Goal: Task Accomplishment & Management: Complete application form

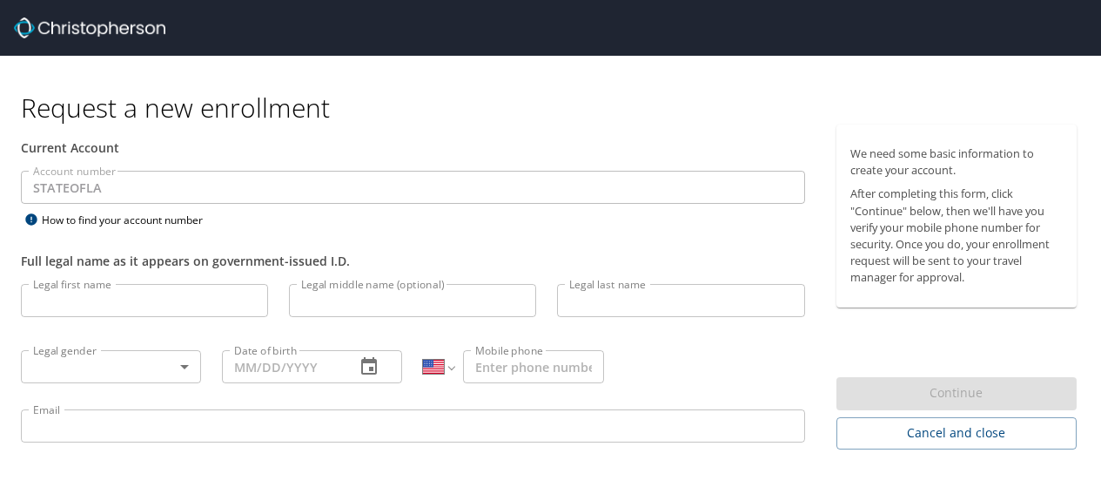
select select "US"
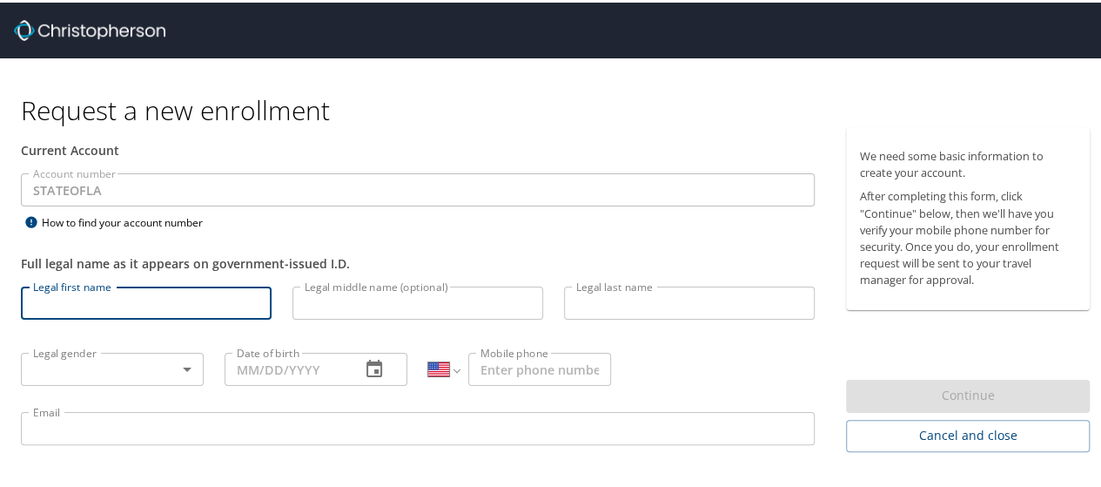
click at [209, 295] on input "Legal first name" at bounding box center [146, 300] width 251 height 33
type input "[PERSON_NAME]"
click at [390, 291] on input "Legal middle name (optional)" at bounding box center [417, 300] width 251 height 33
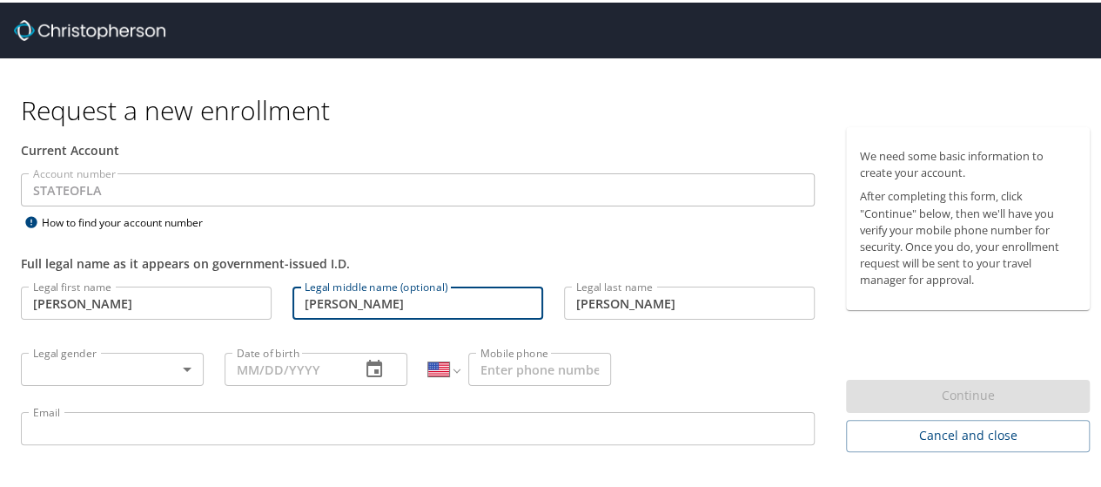
type input "[PERSON_NAME]"
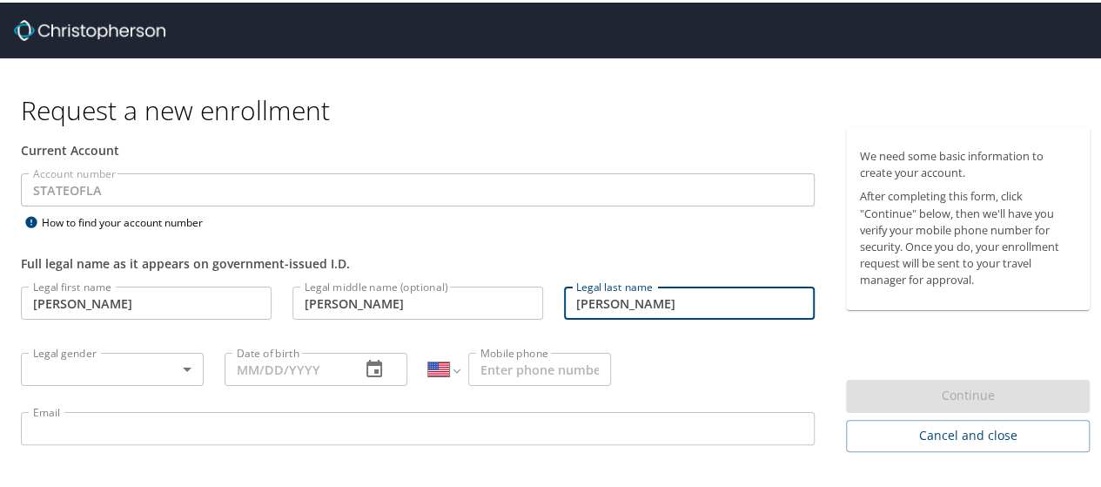
click at [630, 303] on input "[PERSON_NAME]" at bounding box center [689, 300] width 251 height 33
type input "[PERSON_NAME]"
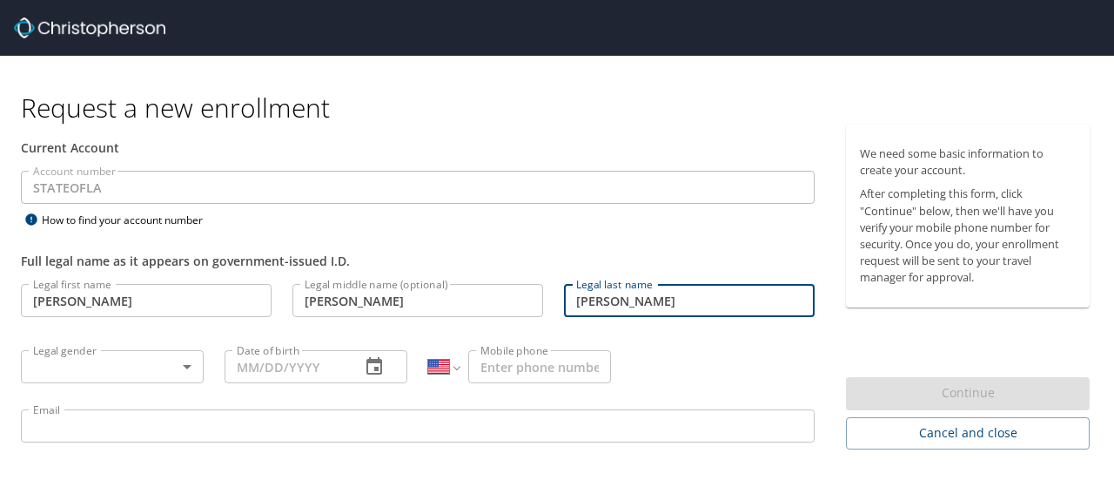
click at [183, 366] on body "Request a new enrollment Current Account Account number STATEOFLA Account numbe…" at bounding box center [557, 243] width 1114 height 487
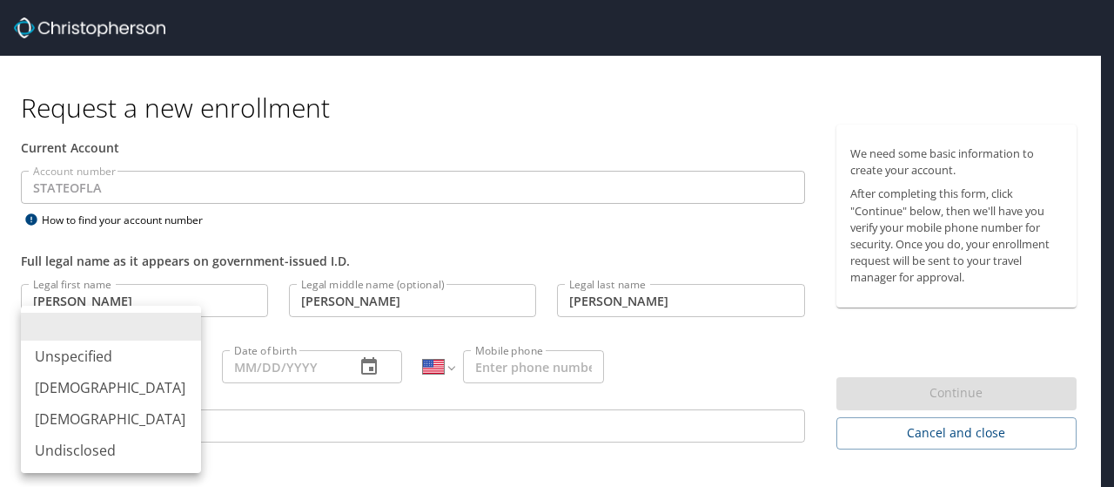
click at [91, 415] on li "[DEMOGRAPHIC_DATA]" at bounding box center [111, 418] width 180 height 31
type input "[DEMOGRAPHIC_DATA]"
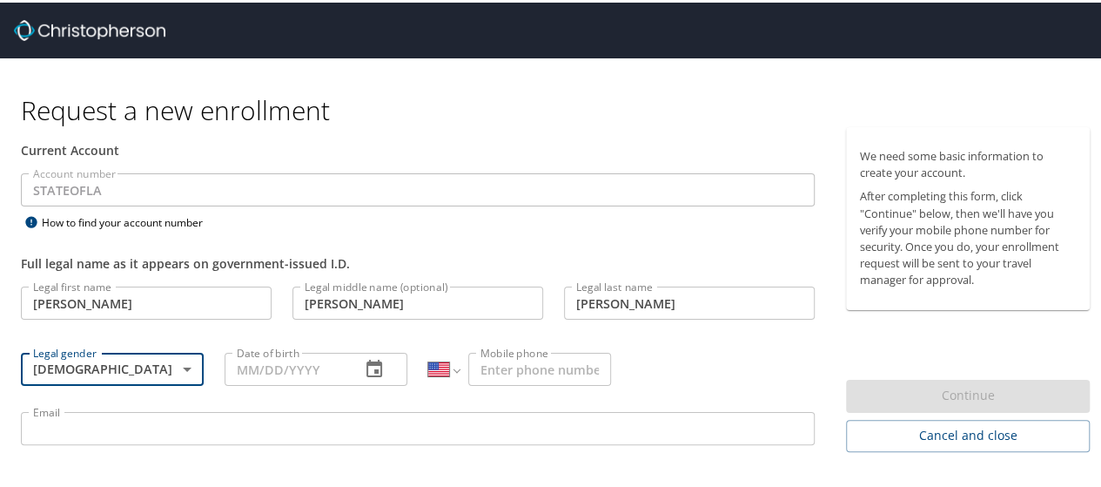
click at [366, 365] on icon "button" at bounding box center [374, 366] width 21 height 21
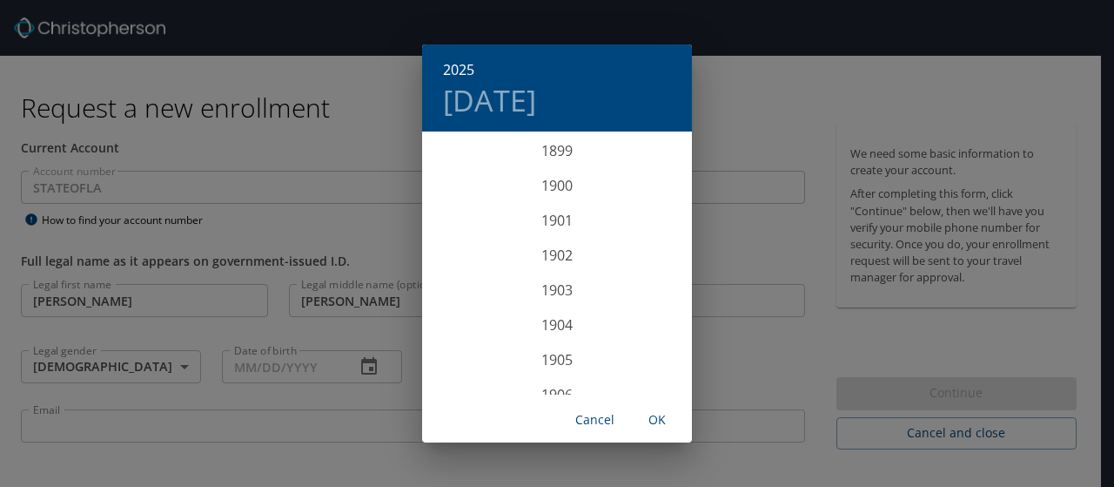
scroll to position [4283, 0]
click at [298, 363] on div "2025 Fri, Oct 10 1899 1900 1901 1902 1903 1904 1905 1906 1907 1908 1909 1910 19…" at bounding box center [557, 243] width 1114 height 487
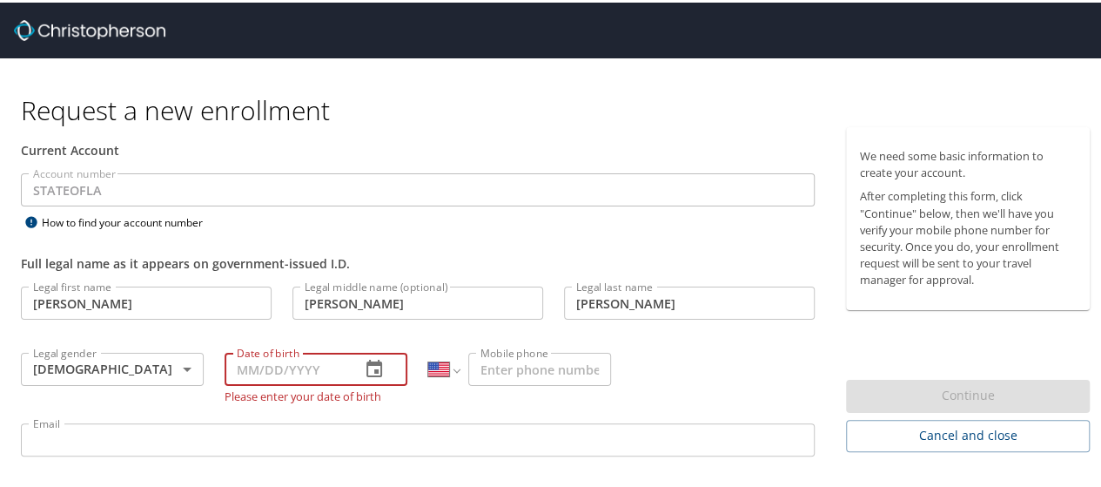
click at [306, 369] on input "Date of birth" at bounding box center [286, 366] width 122 height 33
type input "09/25/1968"
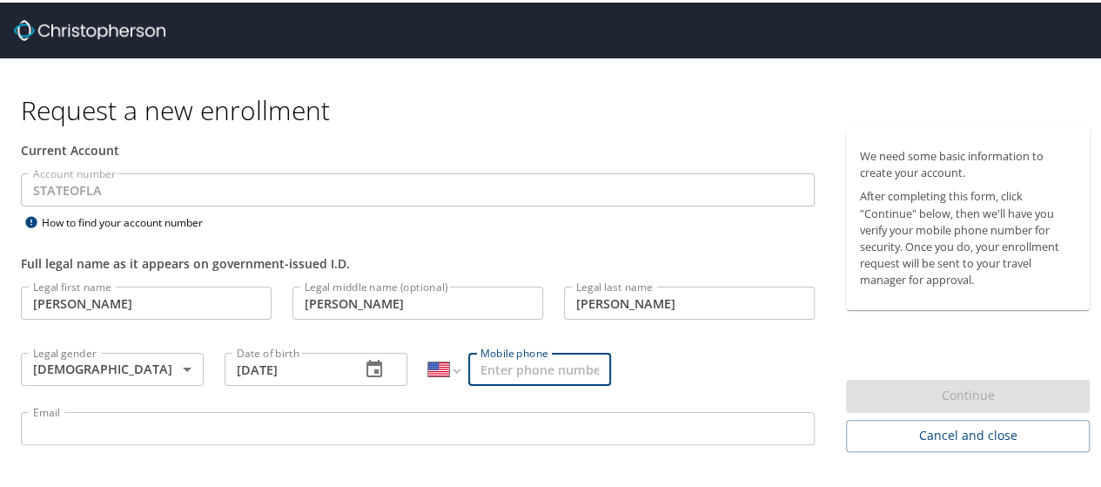
click at [564, 367] on input "Mobile phone" at bounding box center [539, 366] width 143 height 33
type input "[PHONE_NUMBER]"
click at [482, 412] on input "Email" at bounding box center [418, 425] width 794 height 33
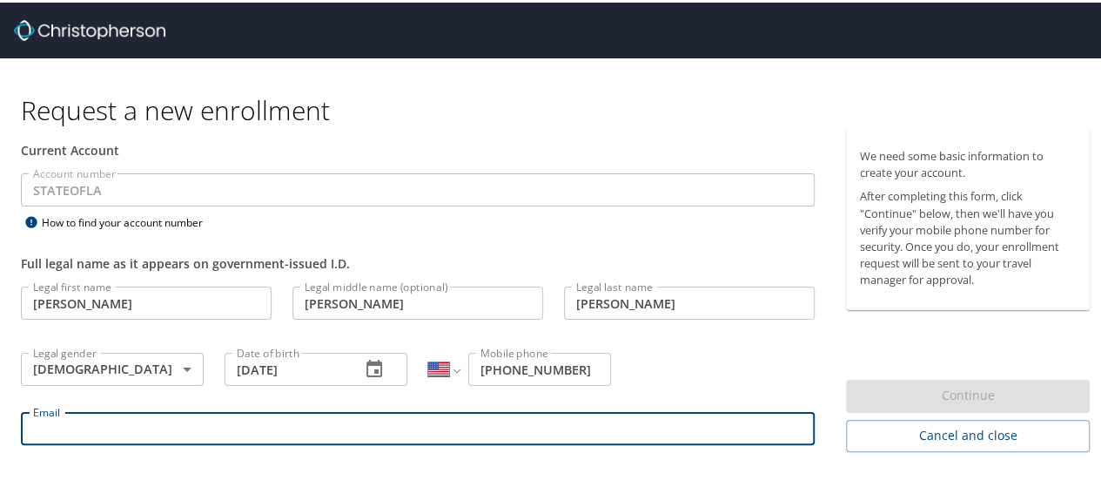
type input "Germain.Gilson@la.gov"
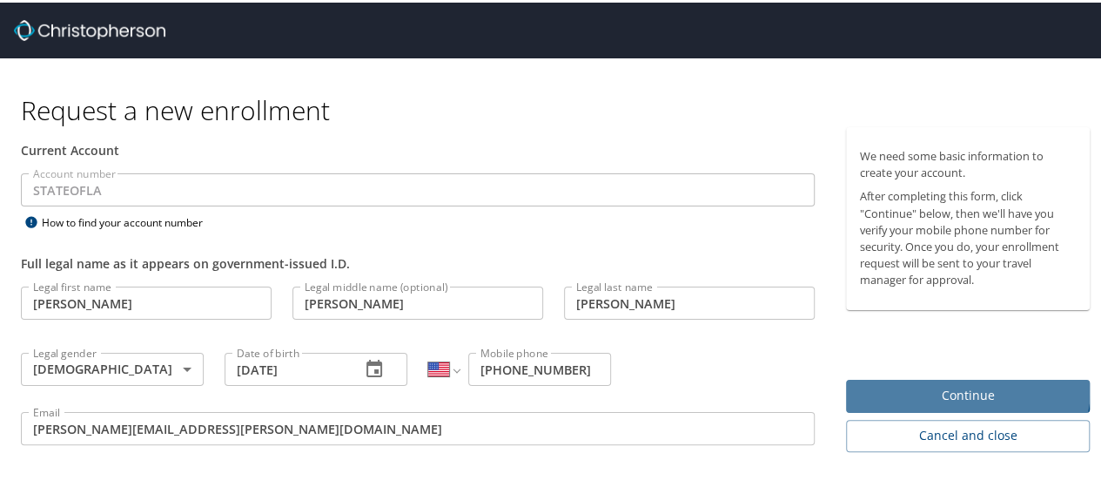
click at [945, 383] on span "Continue" at bounding box center [968, 393] width 216 height 22
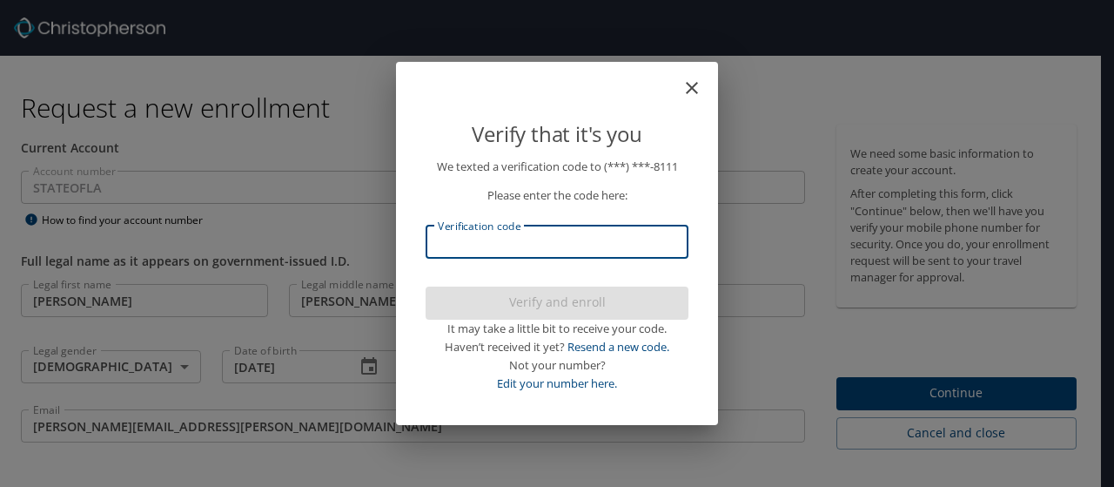
click at [592, 241] on input "Verification code" at bounding box center [557, 241] width 263 height 33
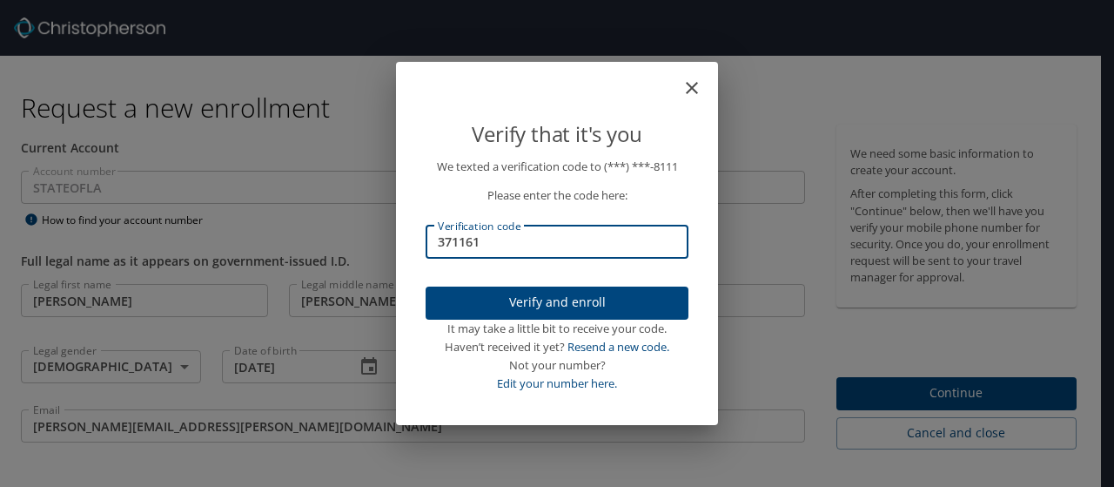
type input "371161"
click at [563, 297] on span "Verify and enroll" at bounding box center [557, 303] width 235 height 22
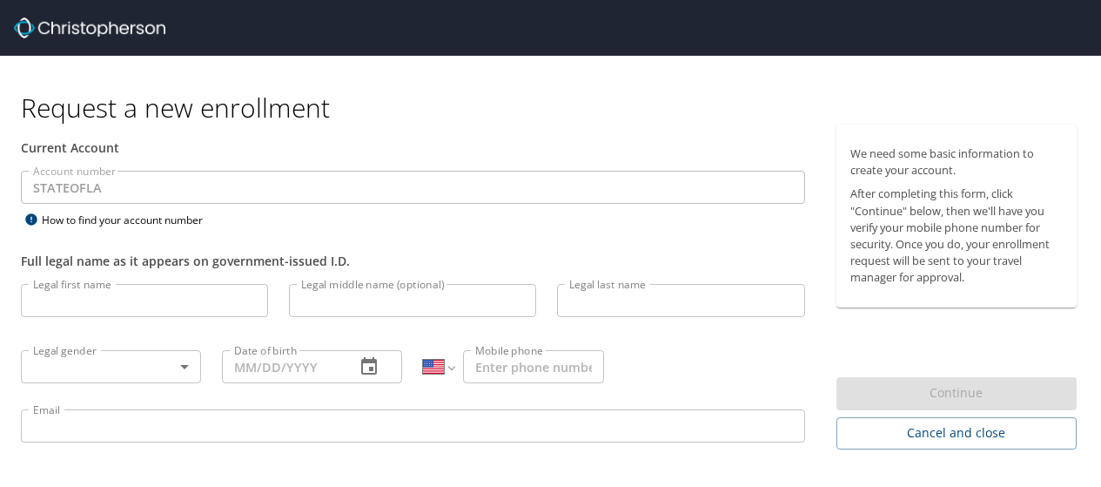
select select "US"
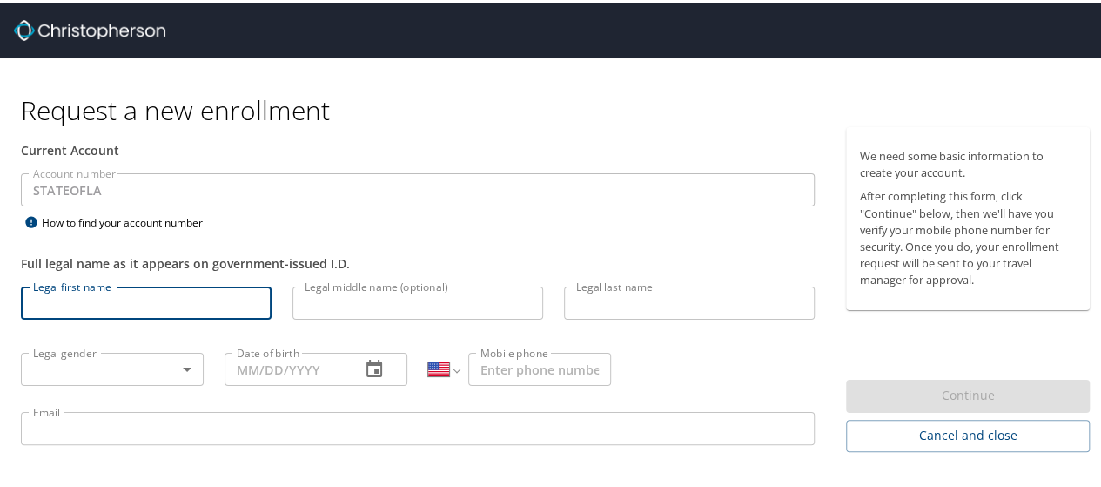
click at [207, 301] on input "Legal first name" at bounding box center [146, 300] width 251 height 33
type input "[PERSON_NAME]"
click at [373, 299] on input "Legal middle name (optional)" at bounding box center [417, 300] width 251 height 33
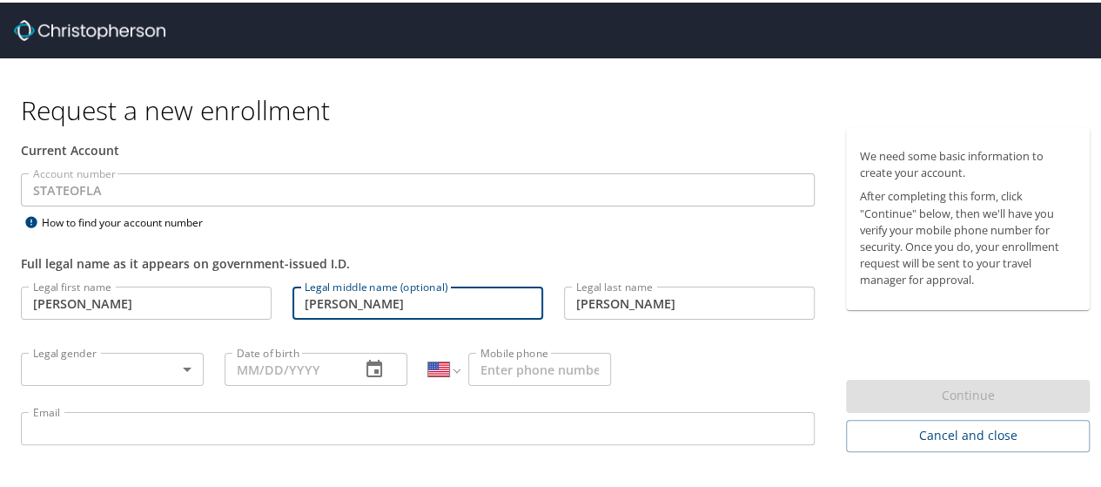
type input "[PERSON_NAME]"
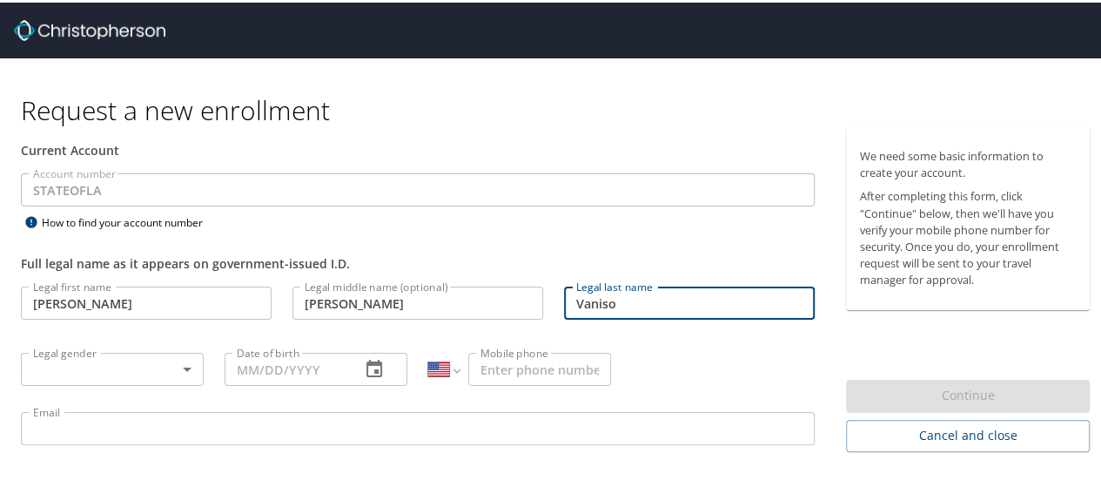
type input "Vaniso"
click at [138, 356] on body "Request a new enrollment Current Account Account number STATEOFLA Account numbe…" at bounding box center [557, 243] width 1114 height 487
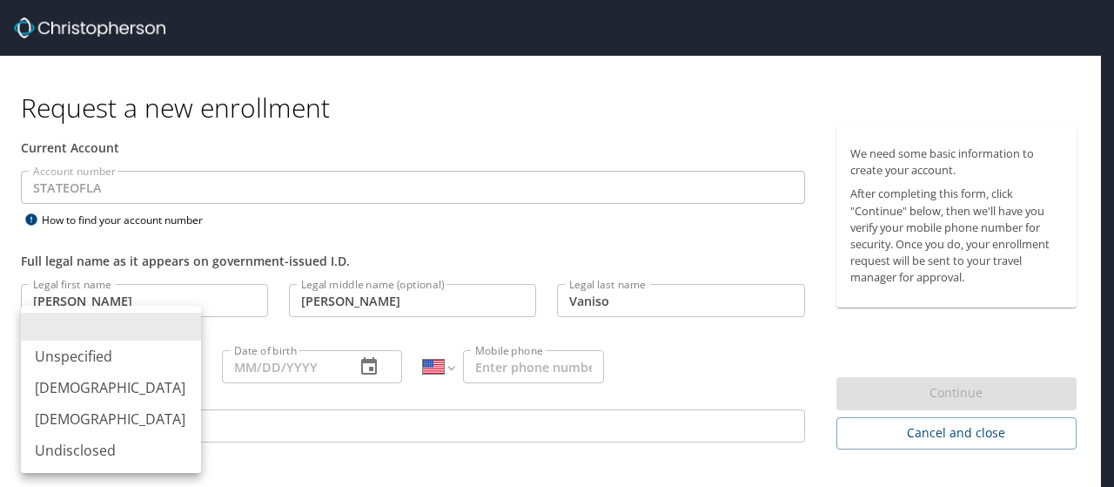
click at [57, 420] on li "[DEMOGRAPHIC_DATA]" at bounding box center [111, 418] width 180 height 31
type input "[DEMOGRAPHIC_DATA]"
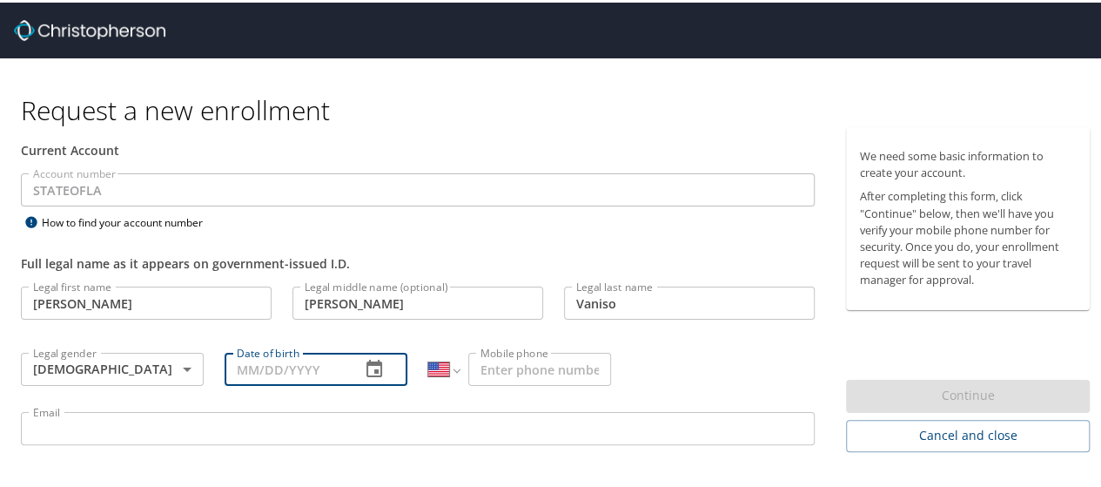
click at [265, 365] on input "Date of birth" at bounding box center [286, 366] width 122 height 33
type input "09/25/1968"
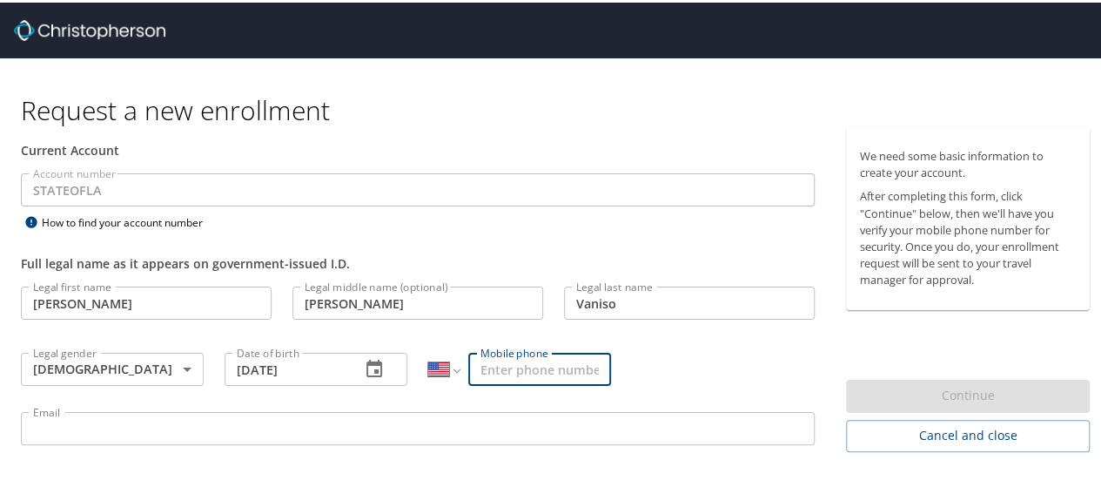
click at [509, 359] on input "Mobile phone" at bounding box center [539, 366] width 143 height 33
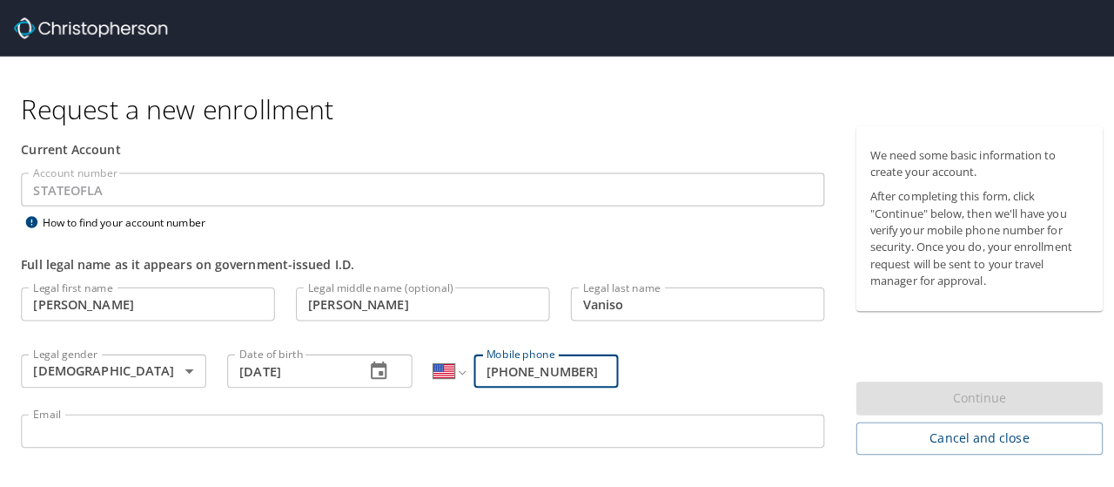
scroll to position [49, 0]
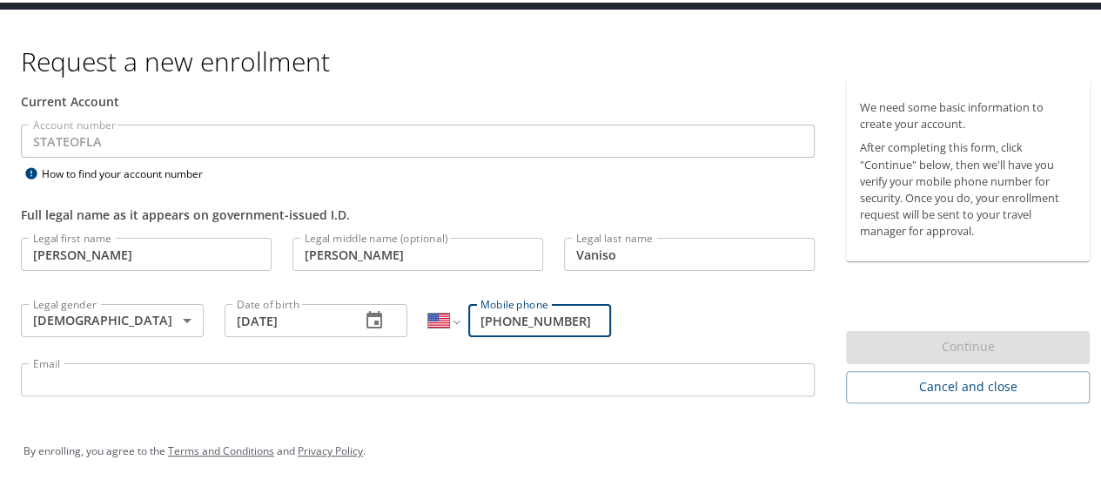
type input "[PHONE_NUMBER]"
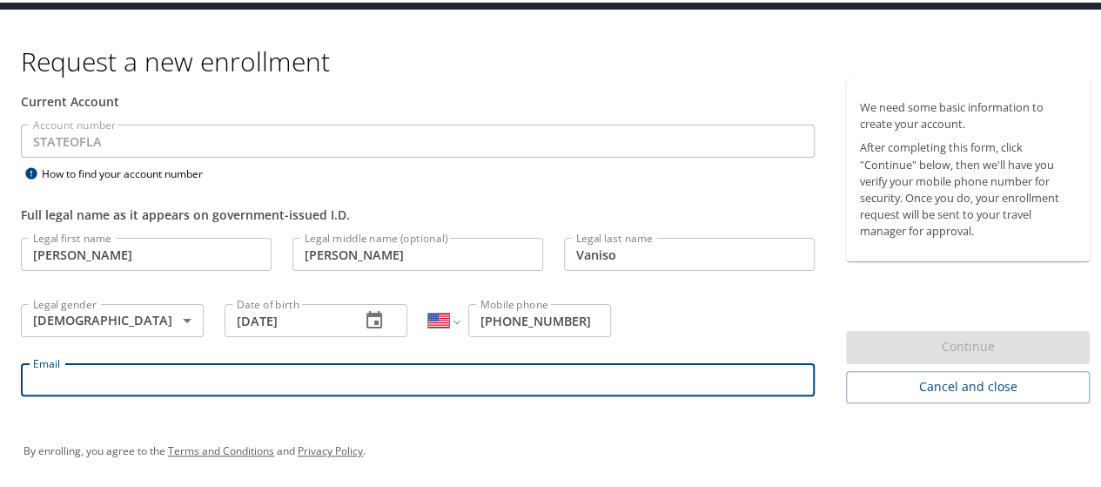
click at [426, 376] on input "Email" at bounding box center [418, 376] width 794 height 33
type input "Germain.Gilson@la.gov"
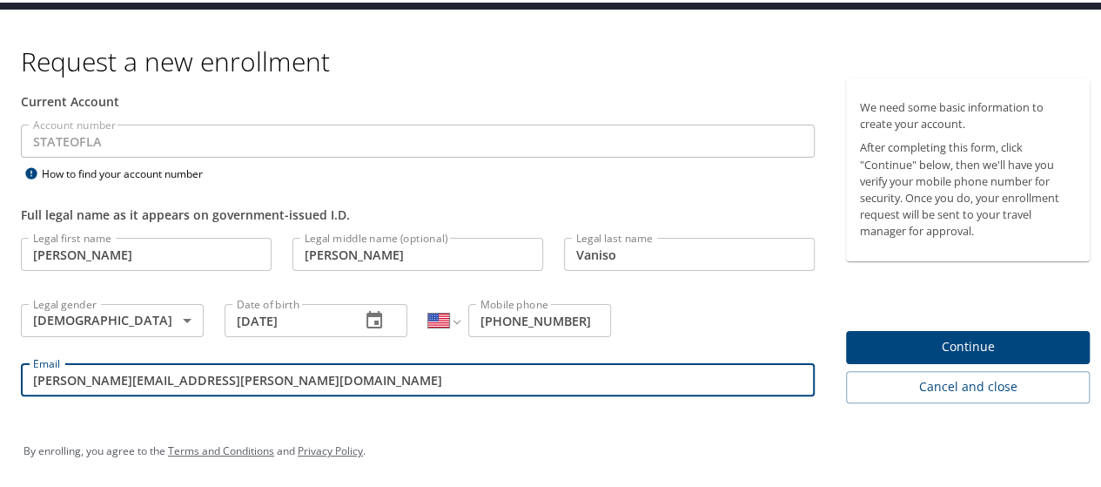
click at [944, 347] on span "Continue" at bounding box center [968, 344] width 216 height 22
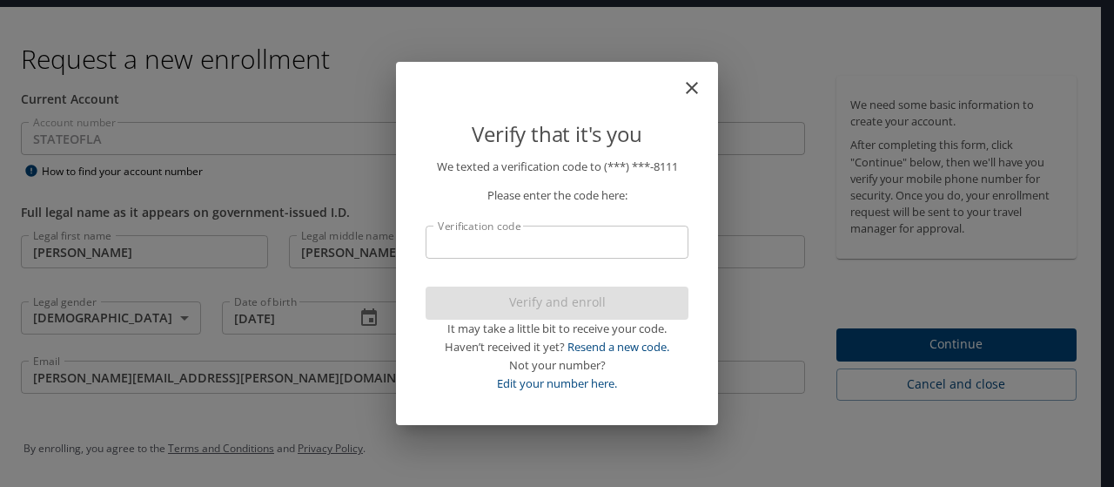
click at [495, 255] on input "Verification code" at bounding box center [557, 241] width 263 height 33
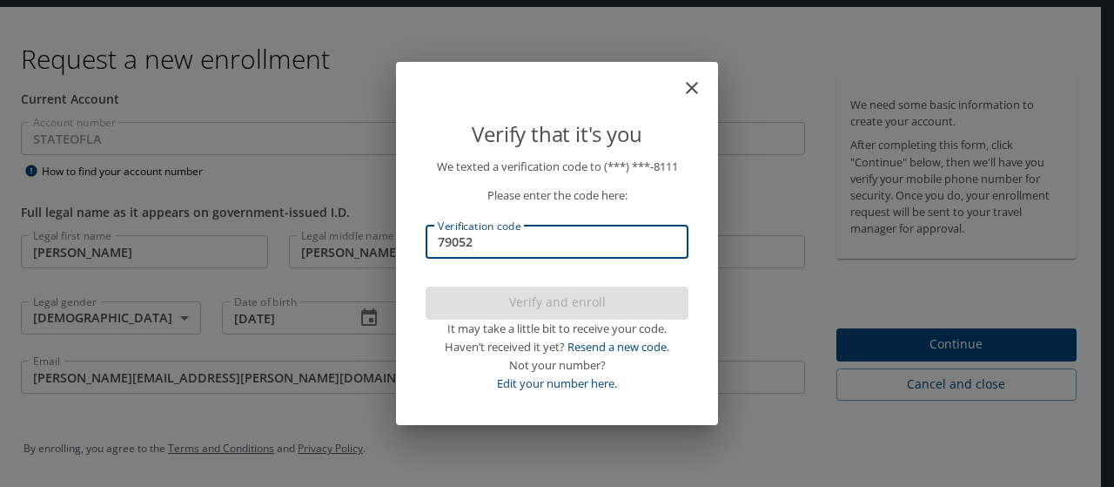
type input "790525"
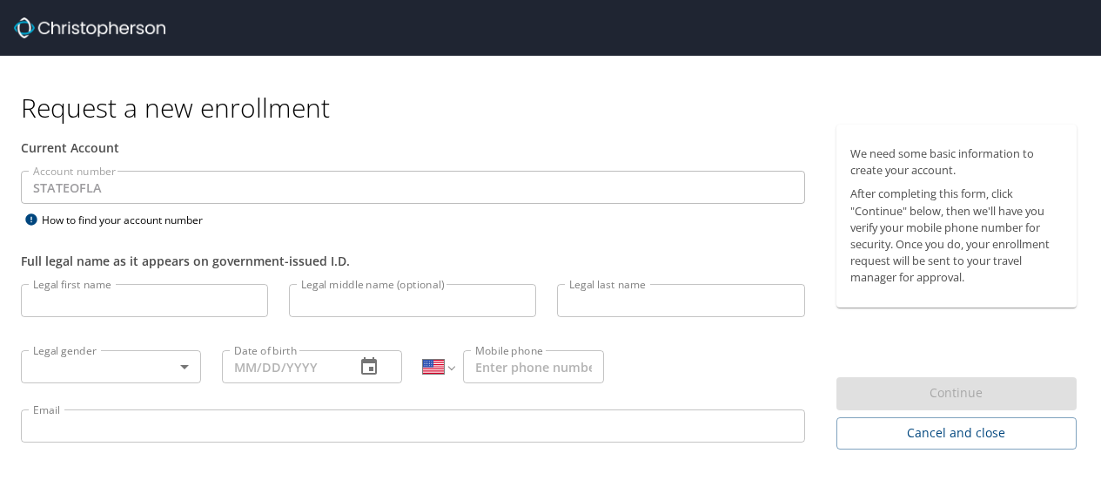
select select "US"
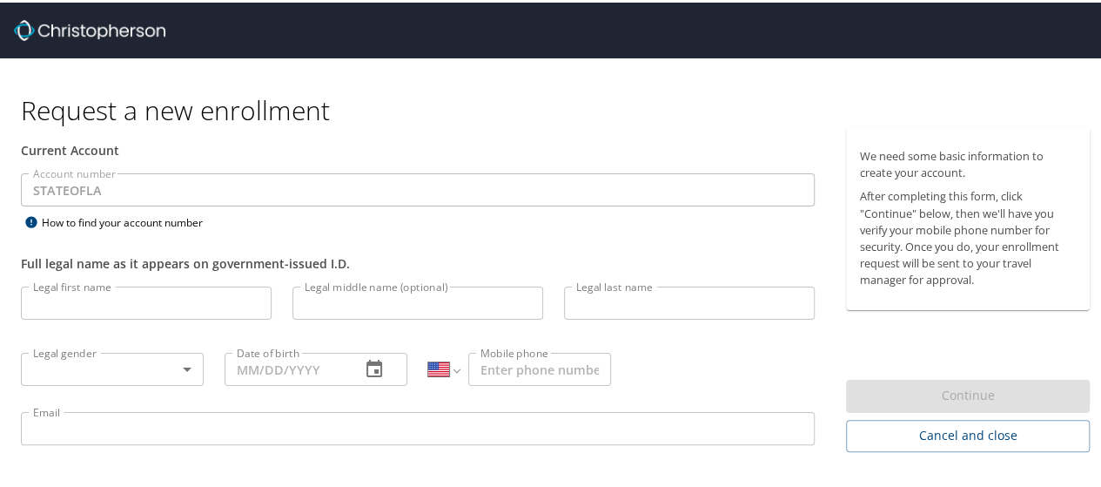
click at [203, 300] on input "Legal first name" at bounding box center [146, 300] width 251 height 33
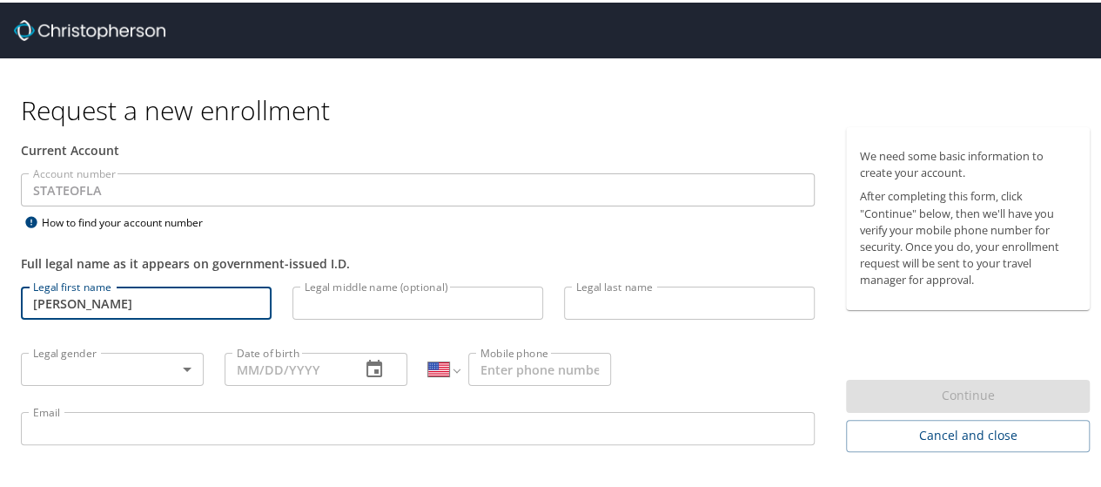
type input "[PERSON_NAME]"
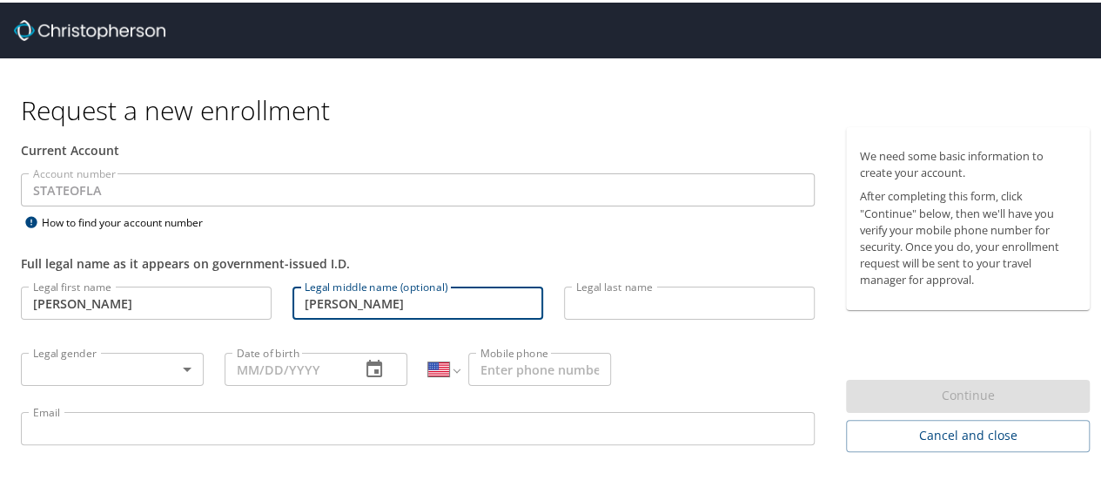
type input "[PERSON_NAME]"
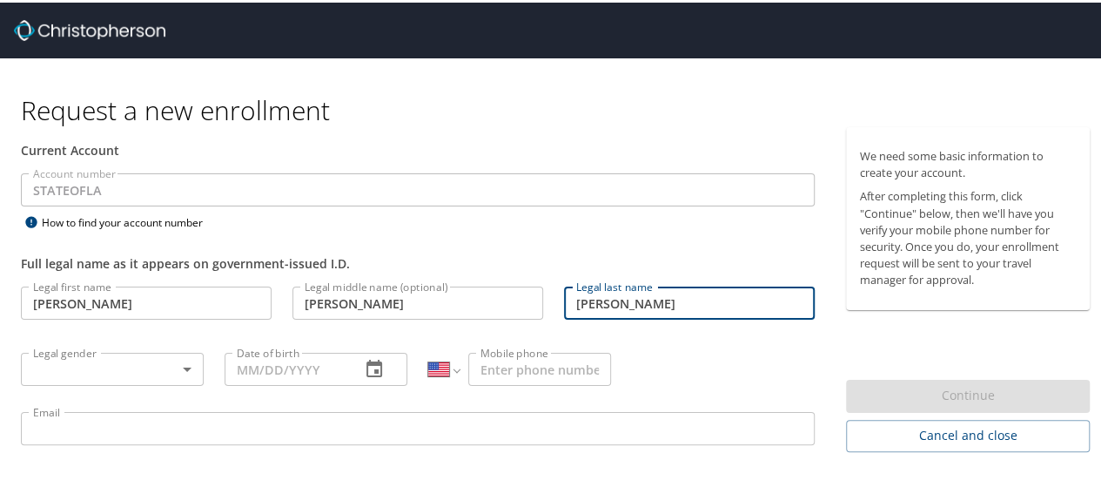
type input "[PERSON_NAME]"
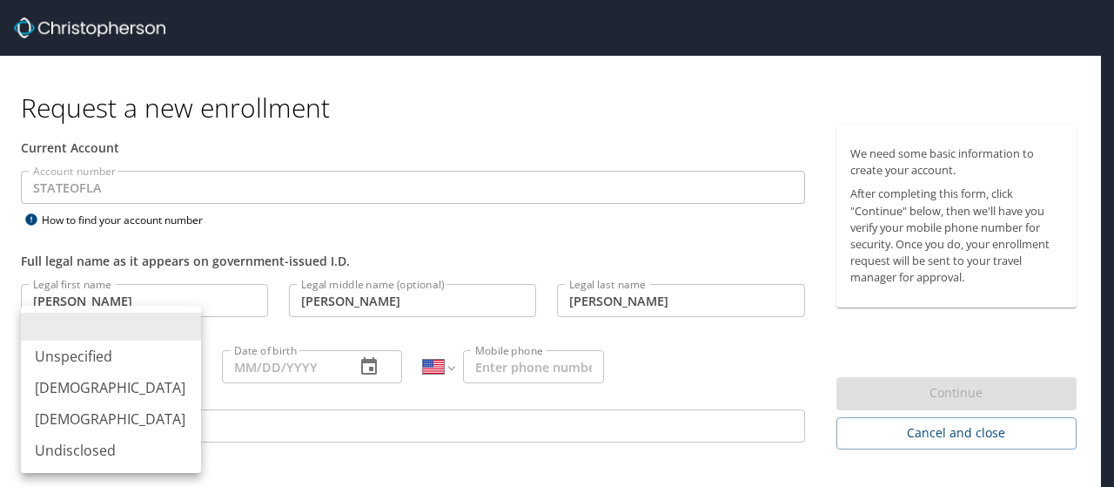
click at [135, 358] on body "Request a new enrollment Current Account Account number STATEOFLA Account numbe…" at bounding box center [557, 243] width 1114 height 487
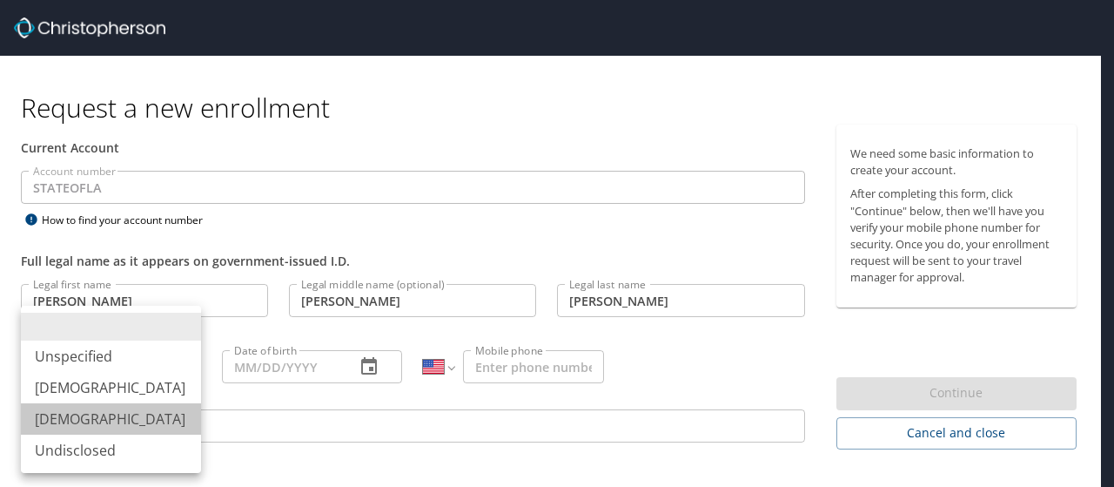
click at [87, 419] on li "[DEMOGRAPHIC_DATA]" at bounding box center [111, 418] width 180 height 31
type input "[DEMOGRAPHIC_DATA]"
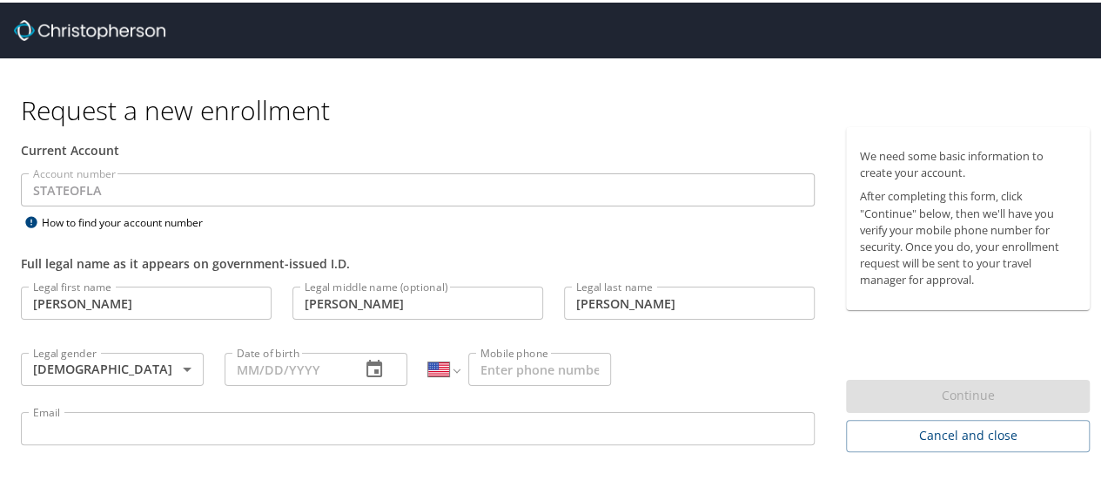
click at [87, 419] on ul "Unspecified Male Female Undisclosed" at bounding box center [88, 379] width 135 height 94
click at [275, 366] on input "Date of birth" at bounding box center [286, 366] width 122 height 33
type input "09/25/1968"
click at [483, 363] on input "Mobile phone" at bounding box center [539, 366] width 143 height 33
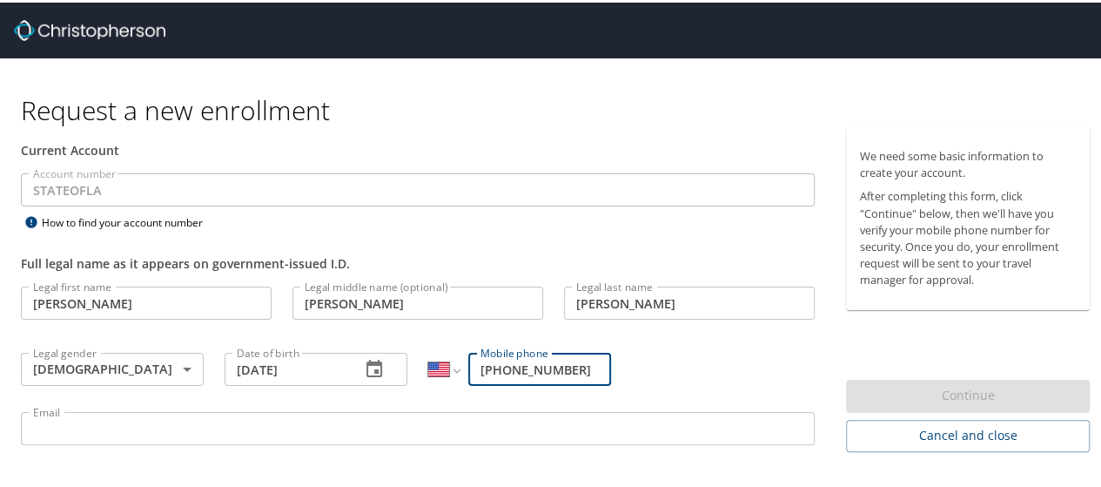
type input "[PHONE_NUMBER]"
click at [336, 436] on input "Email" at bounding box center [418, 425] width 794 height 33
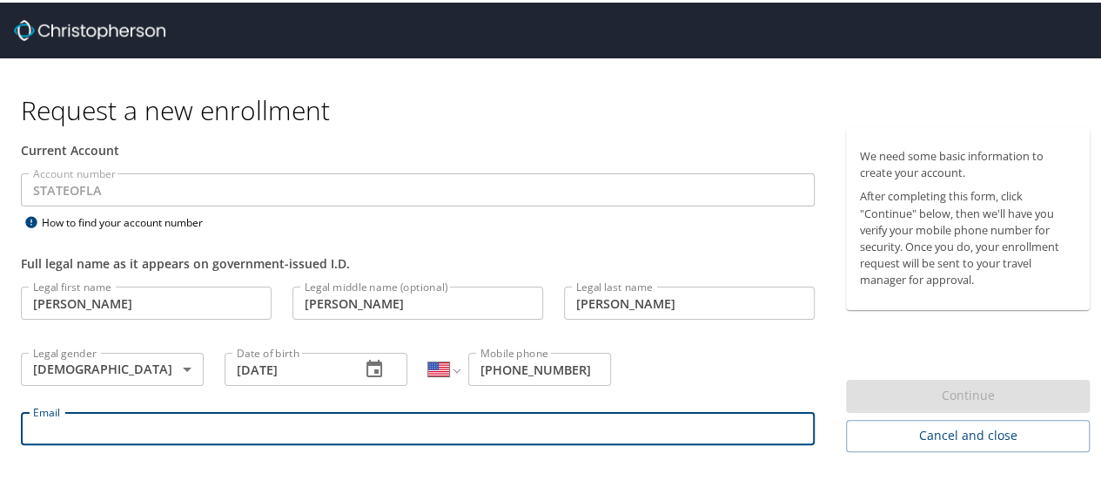
type input "Germain.Gilson@la.gov"
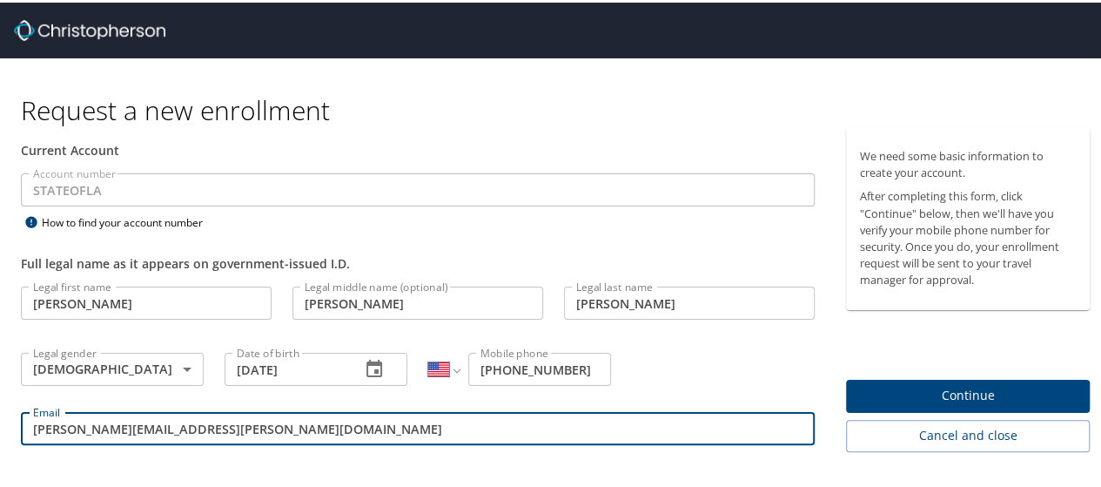
click at [1017, 393] on span "Continue" at bounding box center [968, 393] width 216 height 22
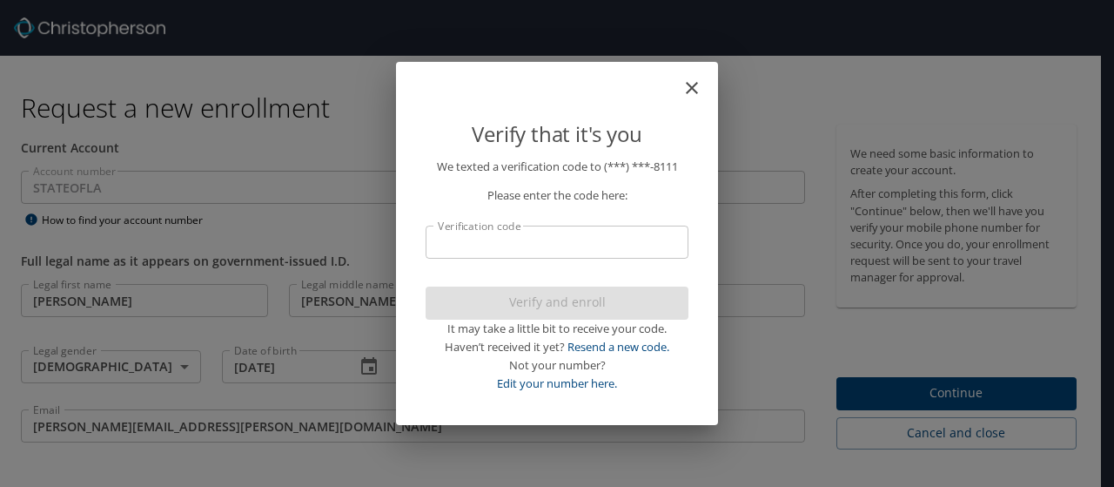
click at [571, 236] on input "Verification code" at bounding box center [557, 241] width 263 height 33
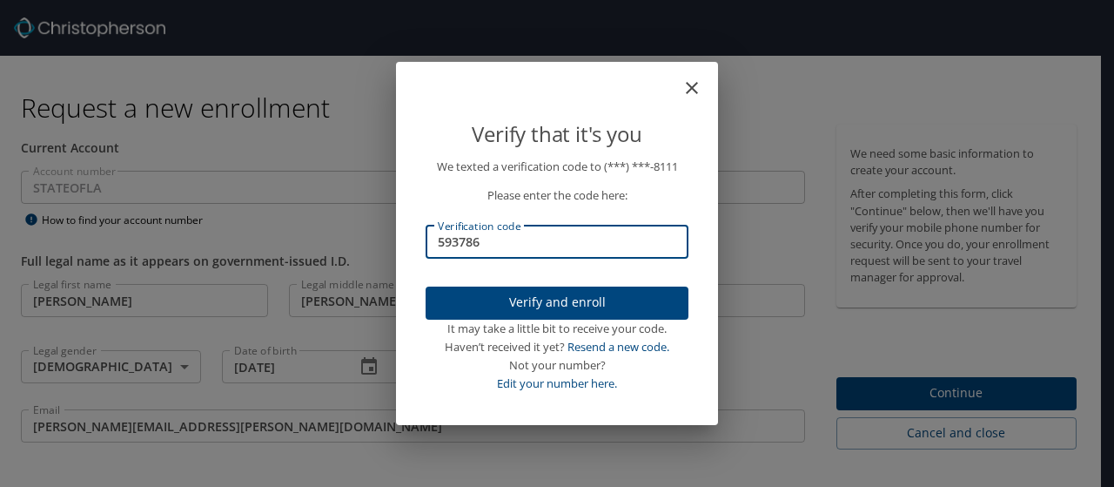
type input "593786"
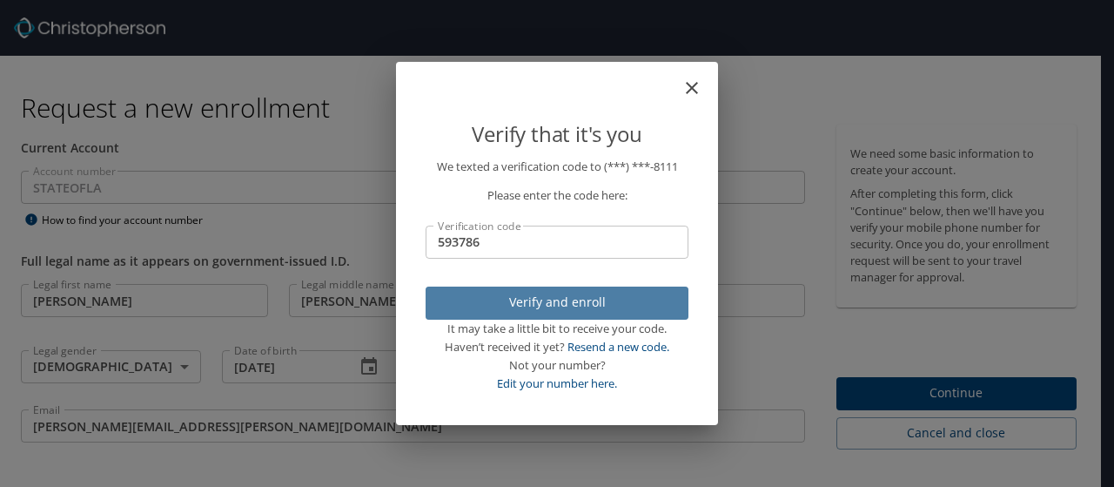
click at [590, 297] on span "Verify and enroll" at bounding box center [557, 303] width 235 height 22
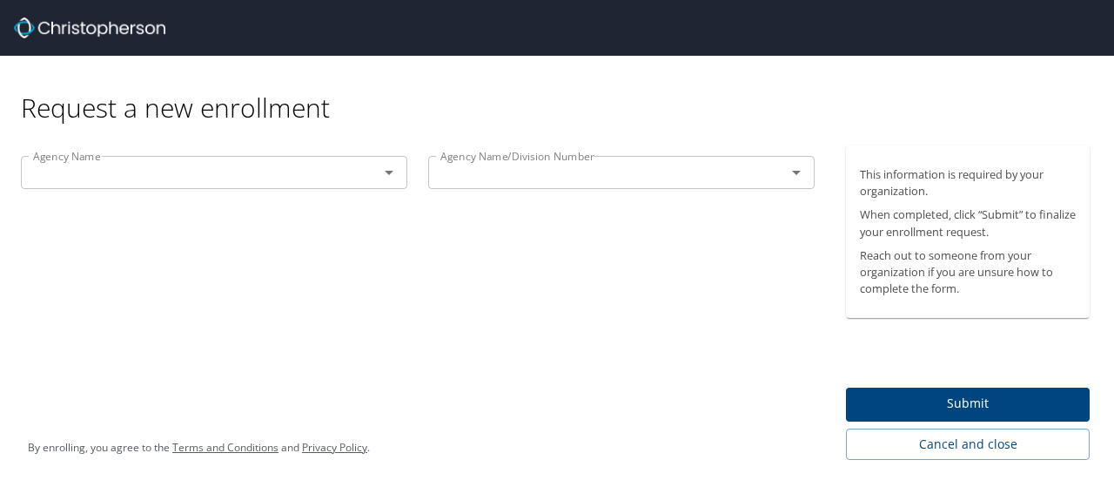
click at [390, 169] on icon "Open" at bounding box center [389, 172] width 21 height 21
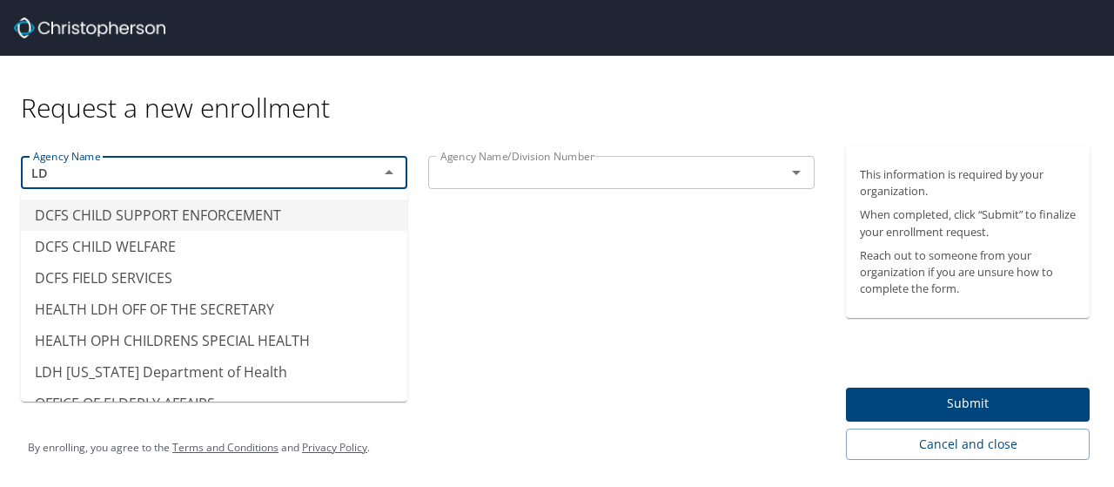
type input "L"
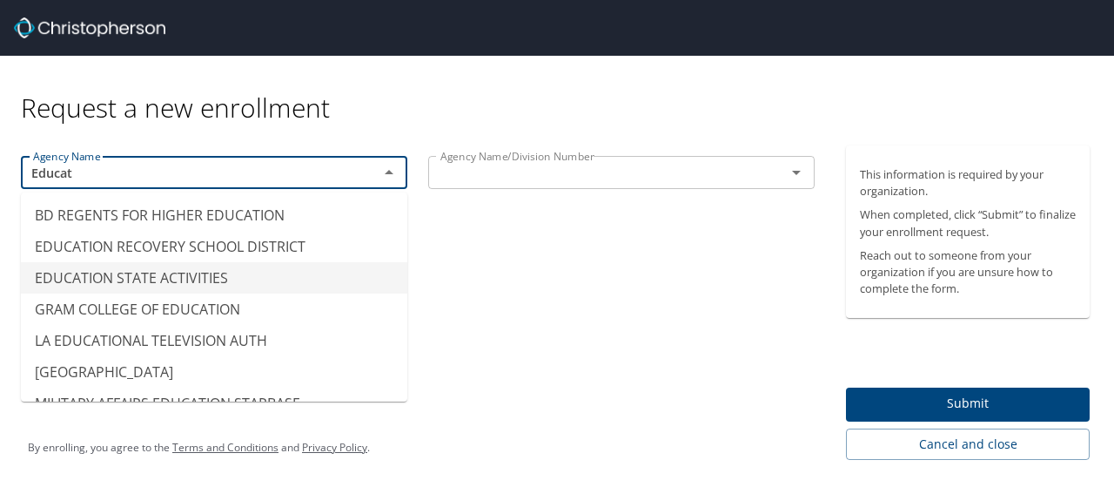
click at [269, 269] on li "EDUCATION STATE ACTIVITIES" at bounding box center [214, 277] width 386 height 31
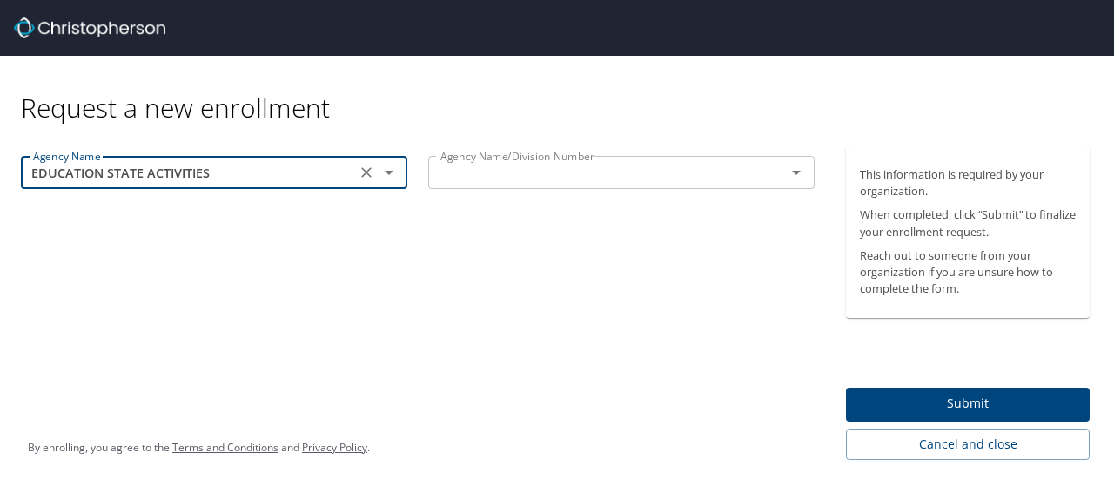
click at [798, 171] on icon "Open" at bounding box center [796, 173] width 9 height 4
type input "EDUCATION STATE ACTIVITIES"
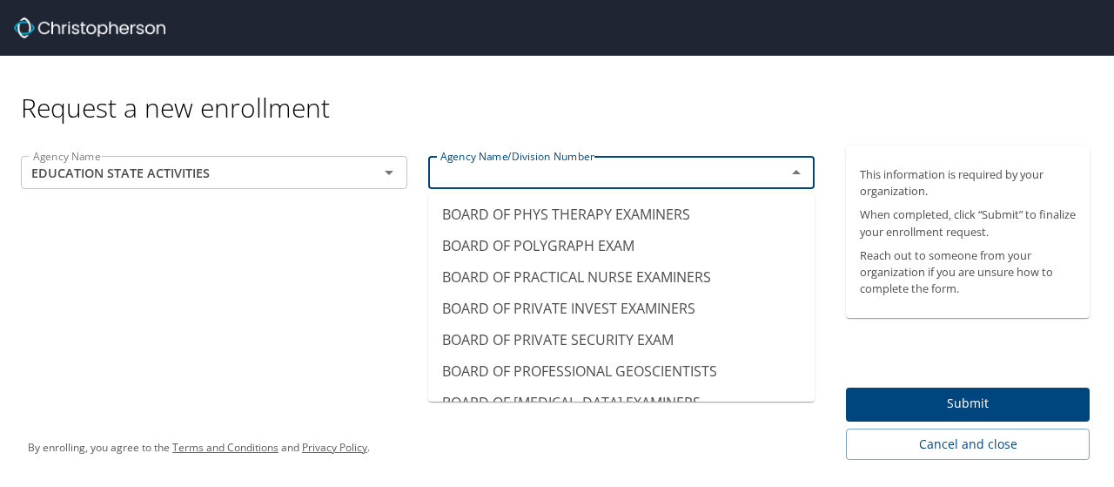
scroll to position [973, 0]
drag, startPoint x: 691, startPoint y: 282, endPoint x: 632, endPoint y: 163, distance: 133.1
click at [632, 163] on body "Request a new enrollment Agency Name EDUCATION STATE ACTIVITIES Agency Name Age…" at bounding box center [557, 243] width 1114 height 487
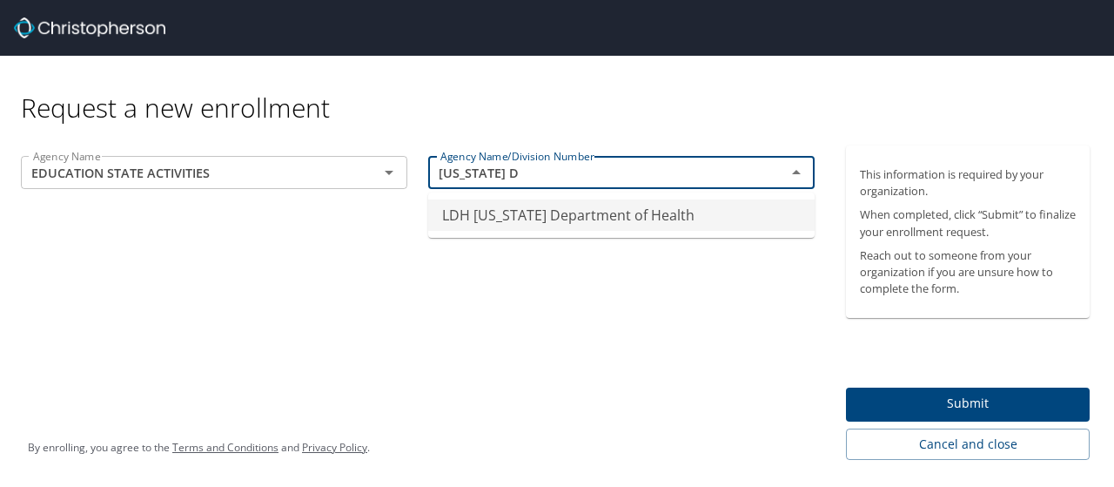
scroll to position [0, 0]
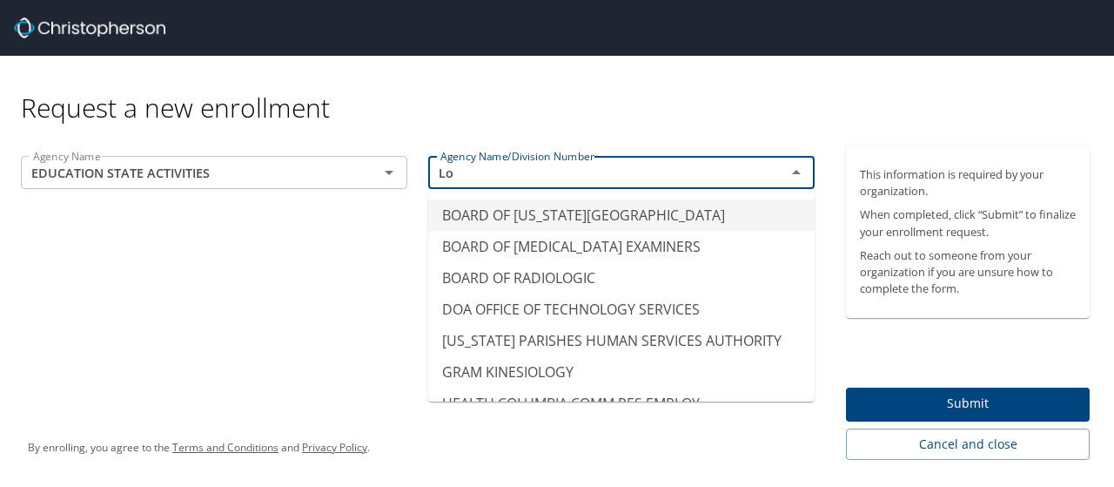
type input "L"
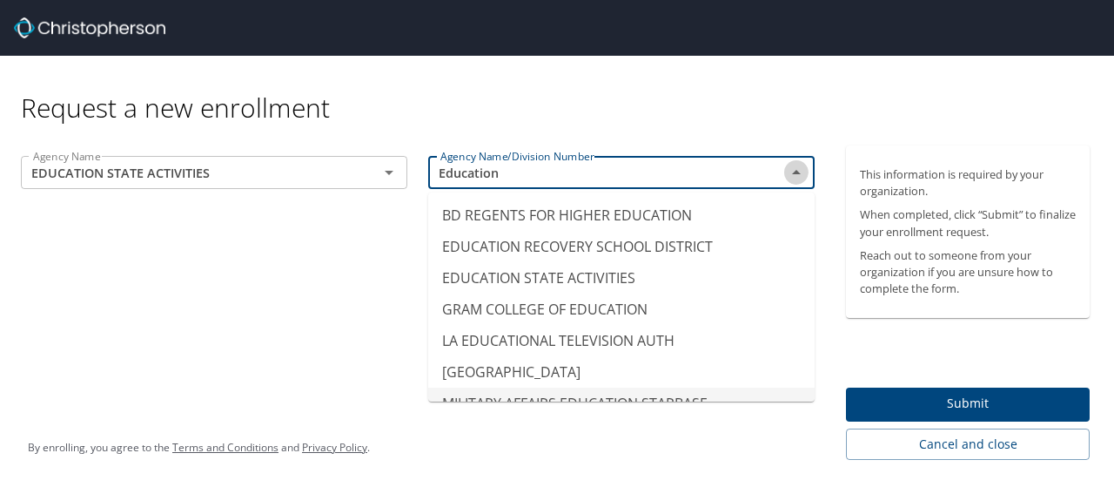
click at [803, 173] on icon "Close" at bounding box center [796, 172] width 21 height 21
type input "E"
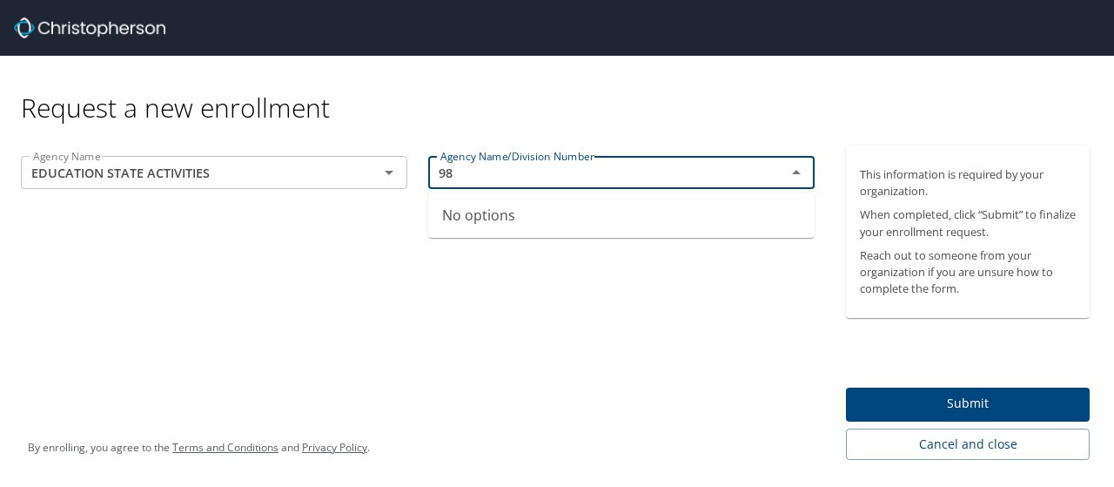
type input "9"
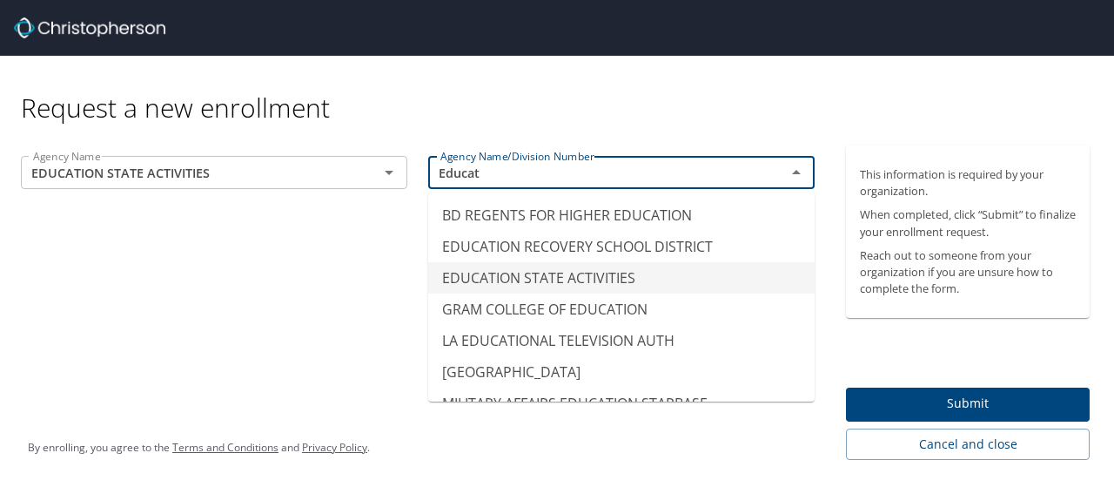
click at [586, 271] on li "EDUCATION STATE ACTIVITIES" at bounding box center [621, 277] width 386 height 31
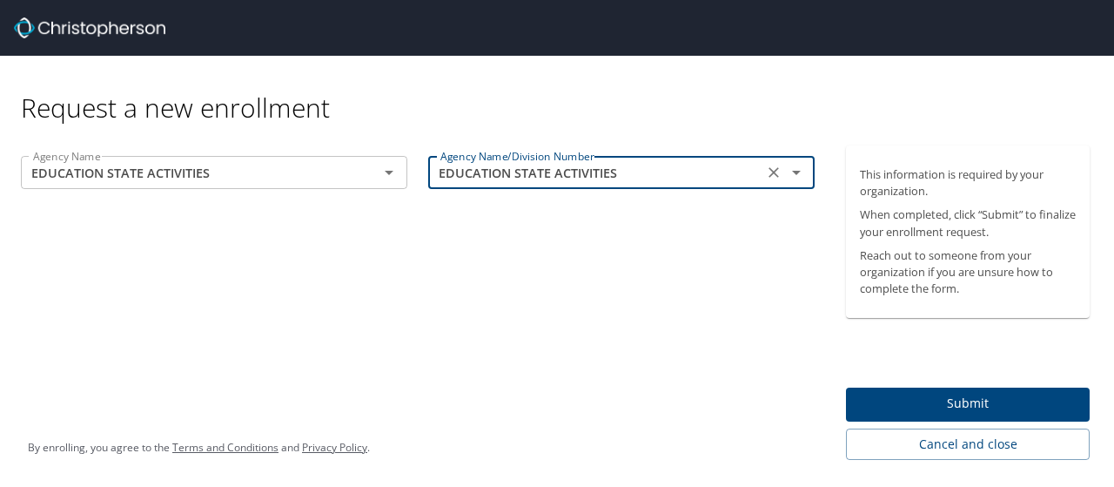
type input "EDUCATION STATE ACTIVITIES"
click at [944, 398] on span "Submit" at bounding box center [968, 404] width 216 height 22
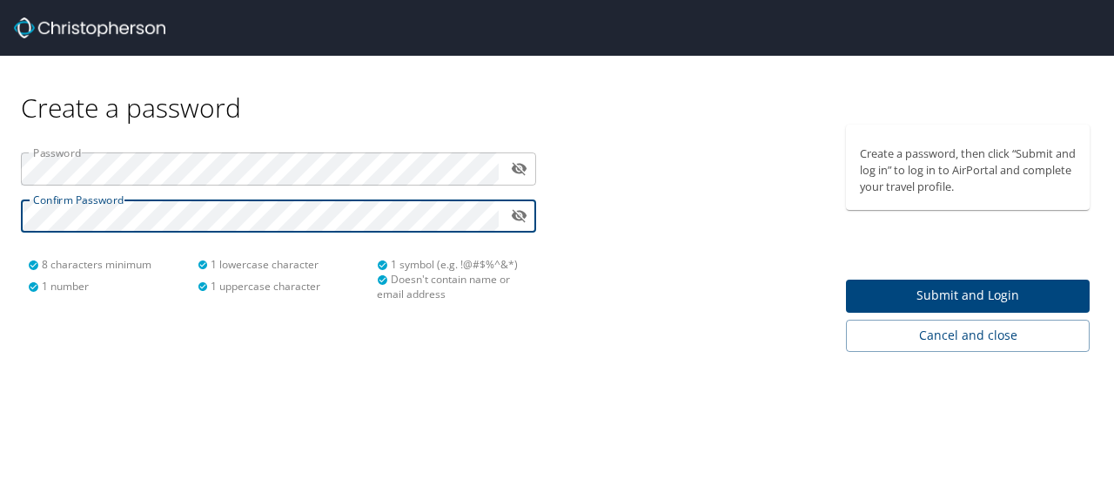
click at [935, 286] on span "Submit and Login" at bounding box center [968, 296] width 216 height 22
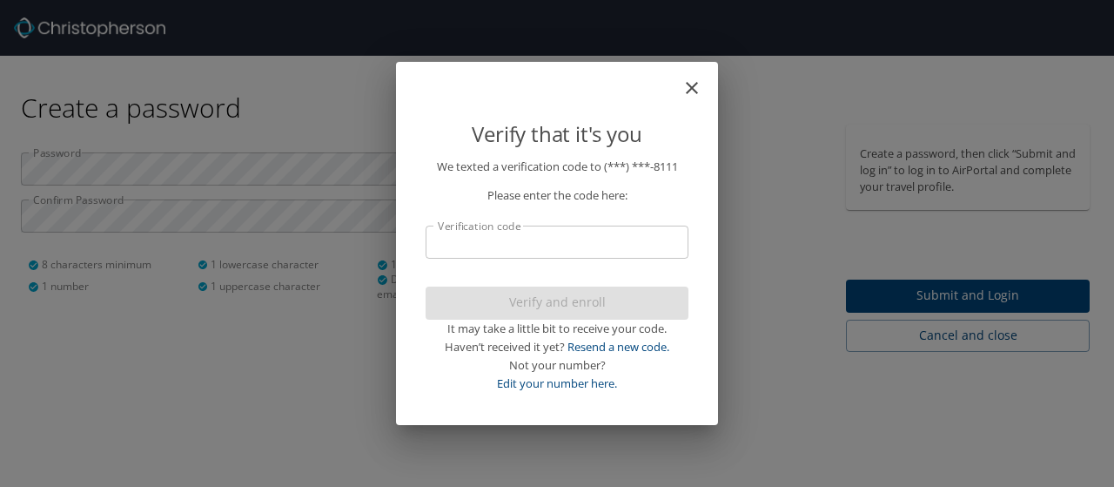
click at [595, 246] on input "Verification code" at bounding box center [557, 241] width 263 height 33
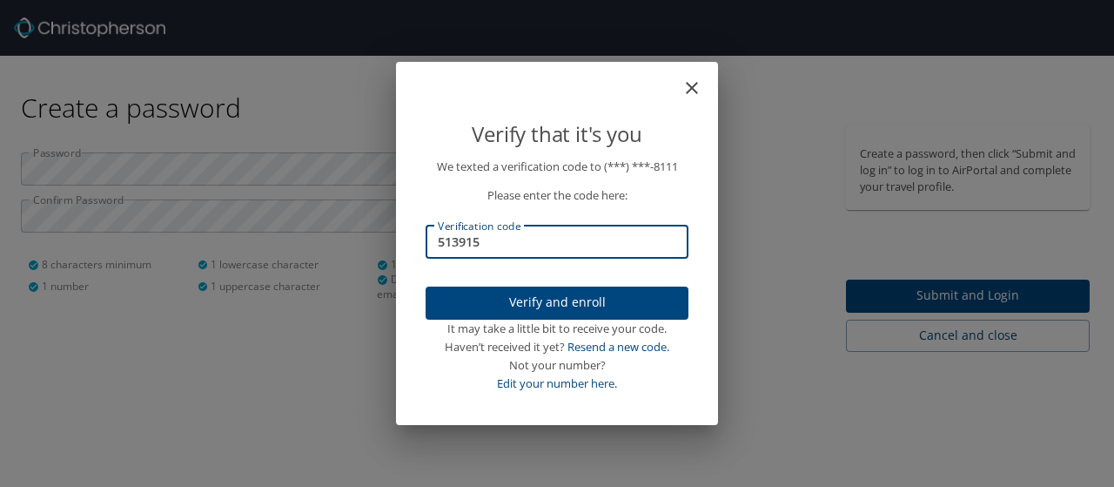
type input "513915"
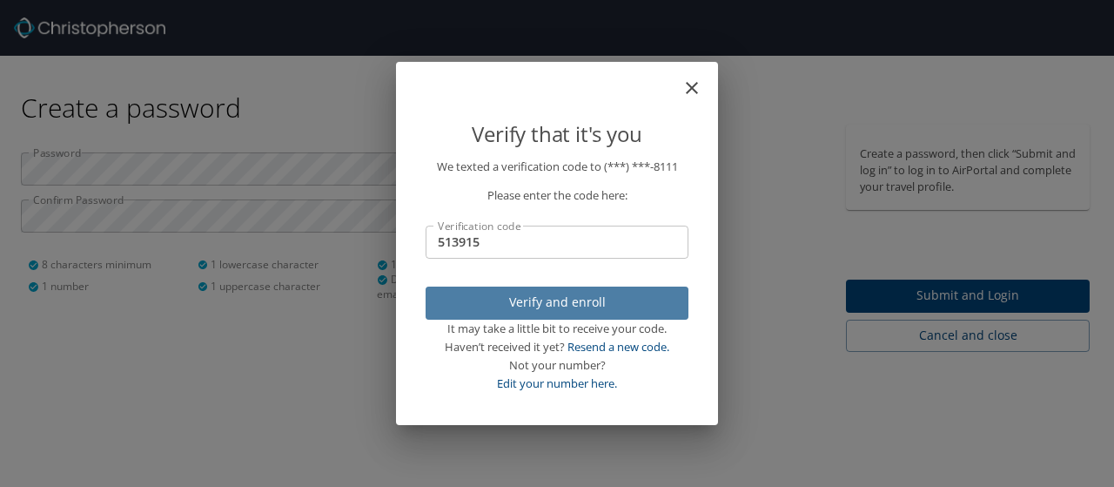
click at [559, 299] on span "Verify and enroll" at bounding box center [557, 303] width 235 height 22
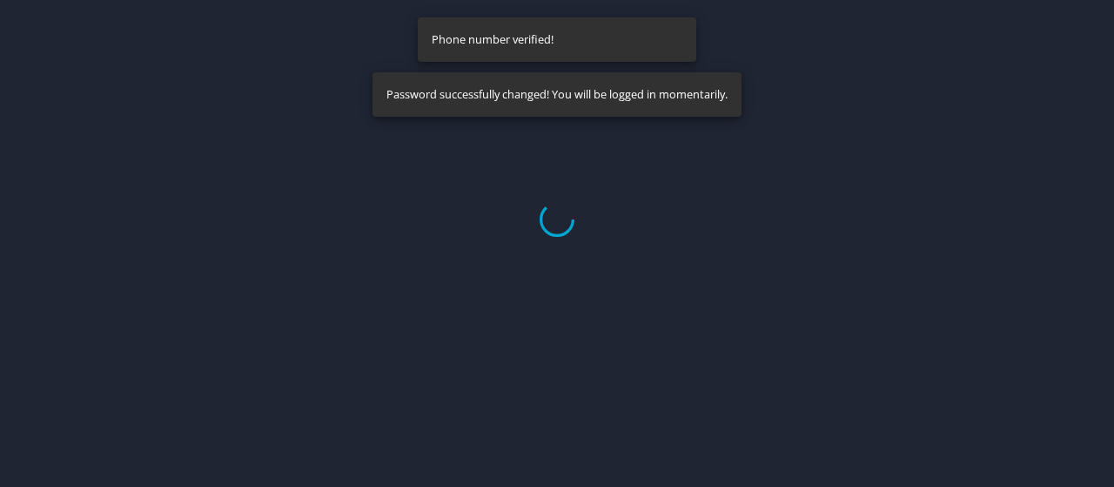
select select "US"
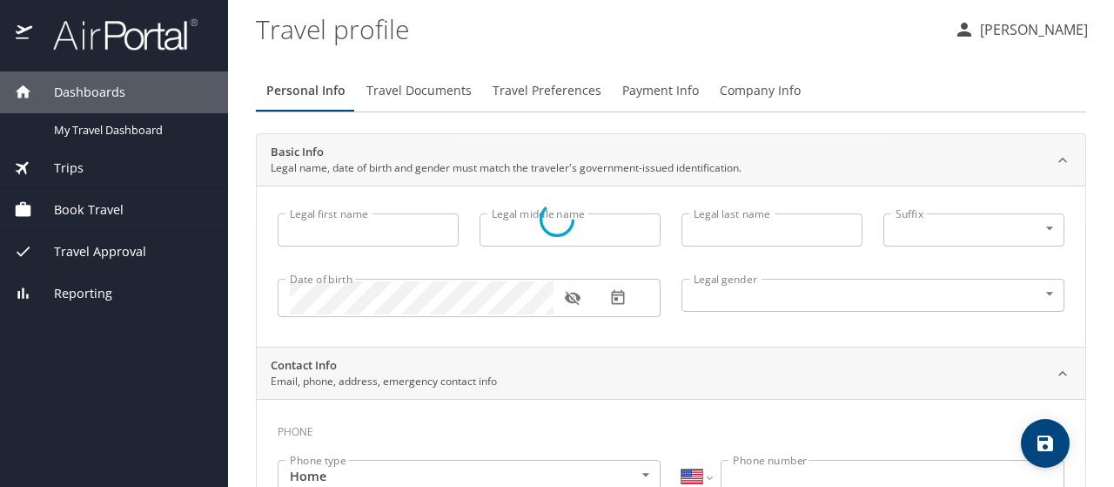
type input "[PERSON_NAME]"
type input "[DEMOGRAPHIC_DATA]"
select select "US"
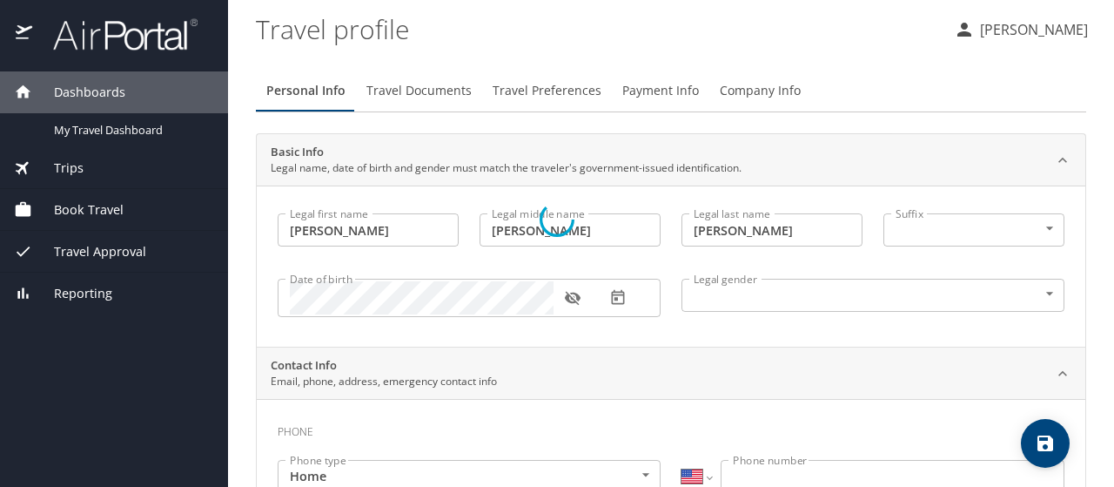
select select "US"
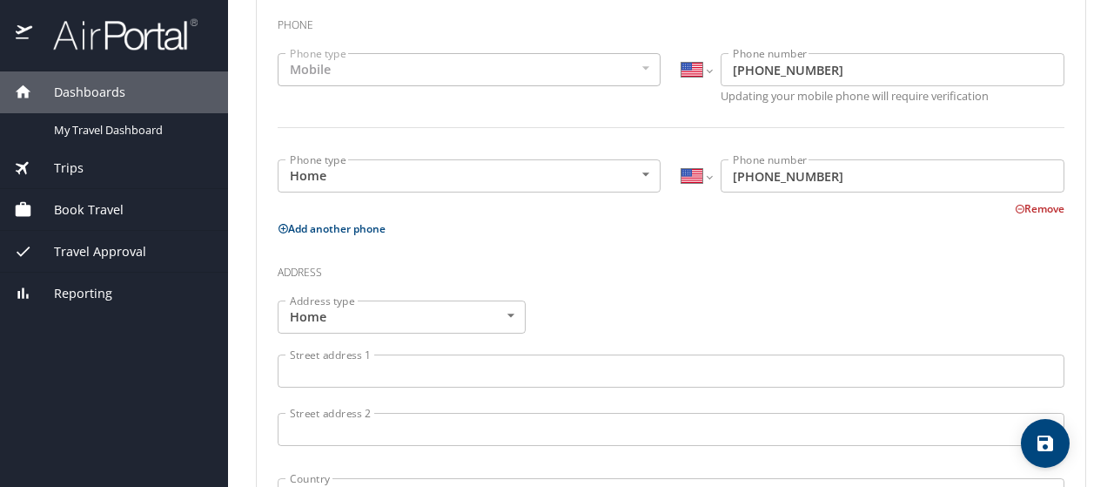
scroll to position [407, 0]
click at [507, 312] on body "Dashboards My Travel Dashboard Trips Current / Future Trips Past Trips Trips Mi…" at bounding box center [557, 243] width 1114 height 487
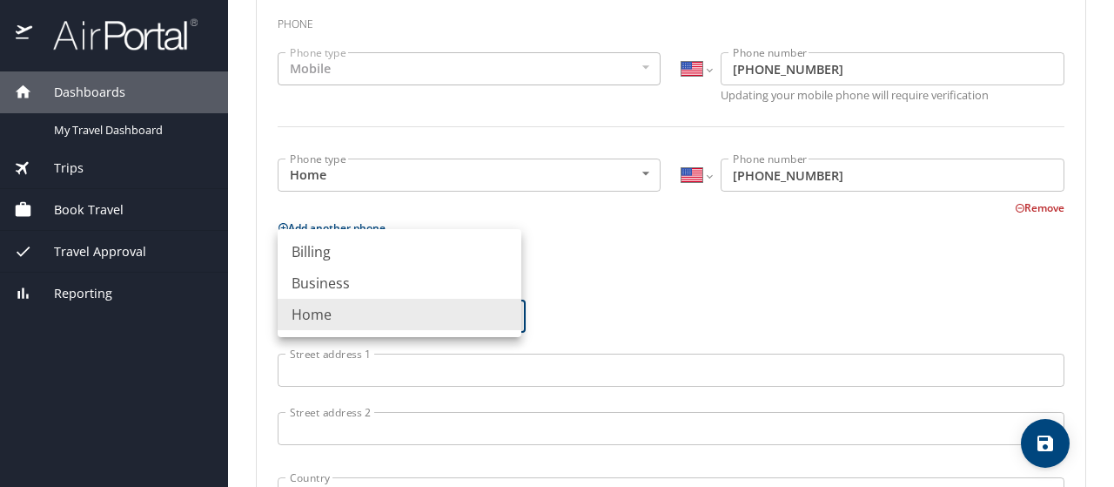
click at [418, 281] on li "Business" at bounding box center [400, 282] width 244 height 31
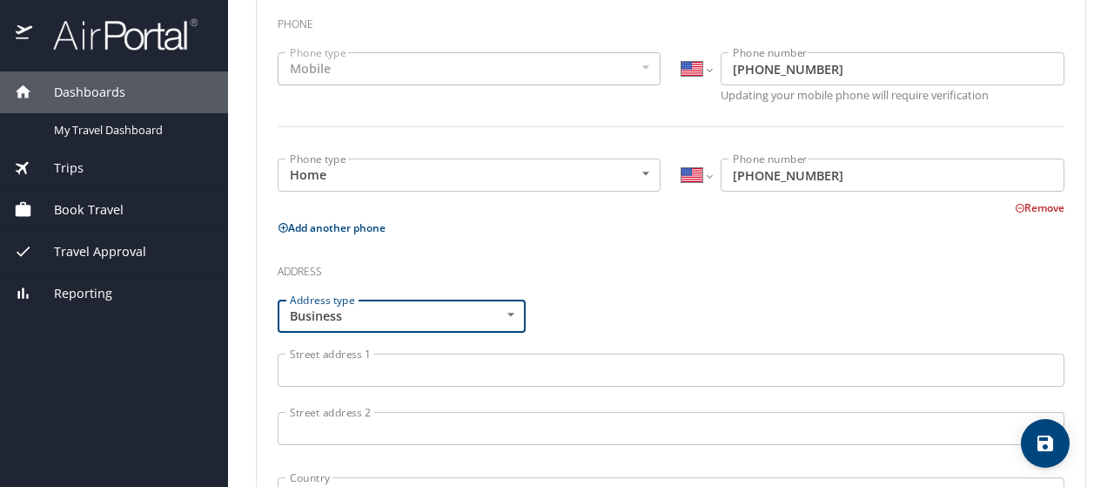
click at [507, 314] on body "Dashboards My Travel Dashboard Trips Current / Future Trips Past Trips Trips Mi…" at bounding box center [557, 243] width 1114 height 487
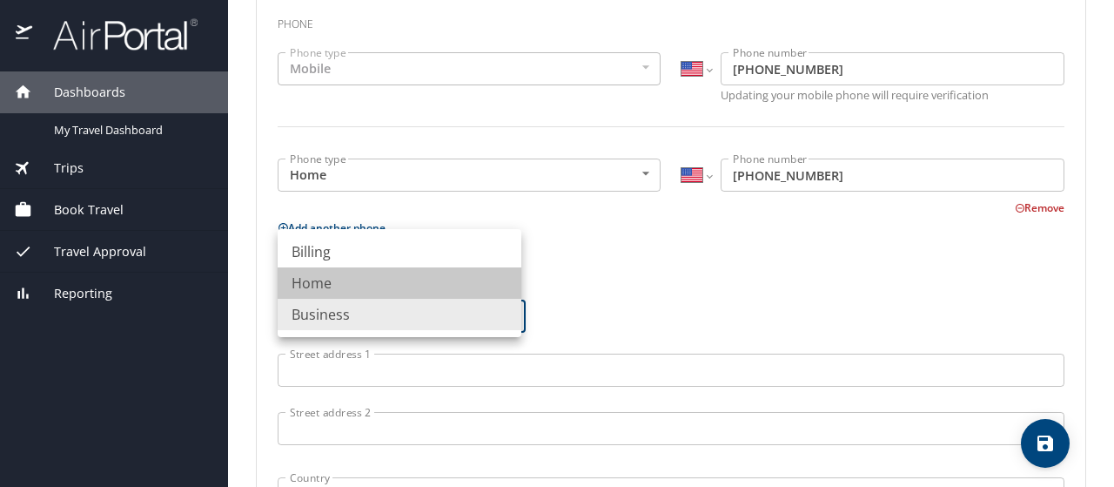
click at [410, 279] on li "Home" at bounding box center [400, 282] width 244 height 31
type input "Home"
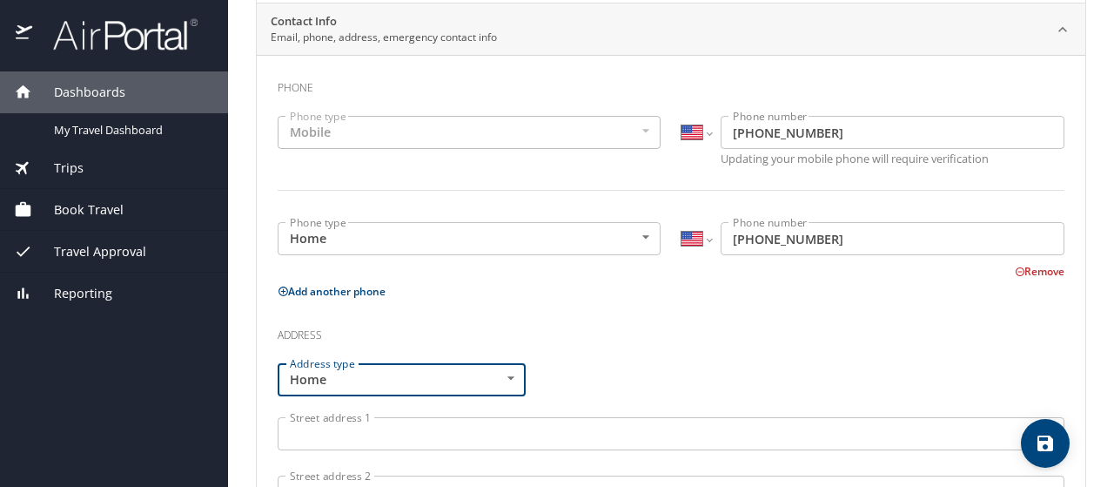
scroll to position [335, 0]
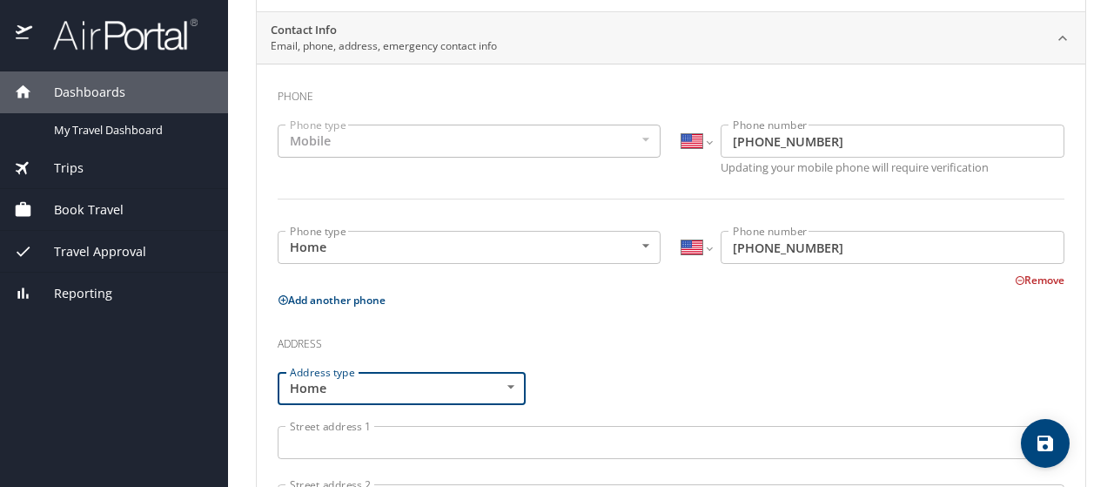
click at [637, 245] on body "Dashboards My Travel Dashboard Trips Current / Future Trips Past Trips Trips Mi…" at bounding box center [557, 243] width 1114 height 487
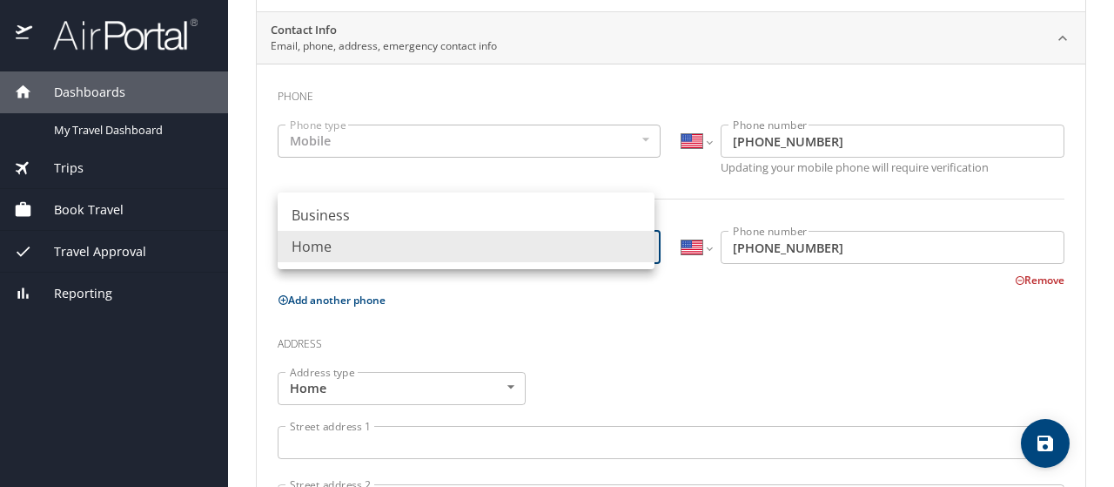
click at [600, 218] on li "Business" at bounding box center [466, 214] width 377 height 31
type input "Business"
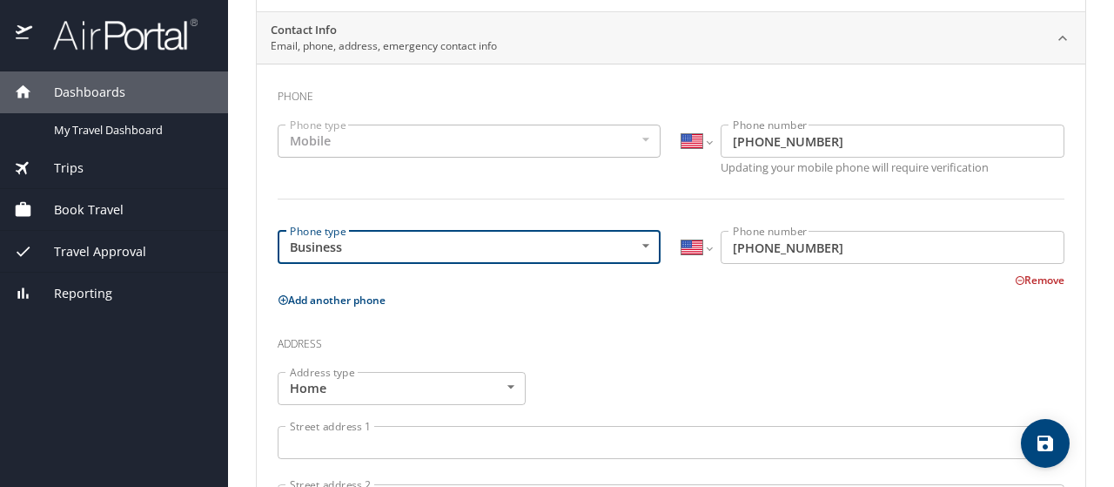
click at [839, 247] on input "(504) 952-8111" at bounding box center [893, 247] width 344 height 33
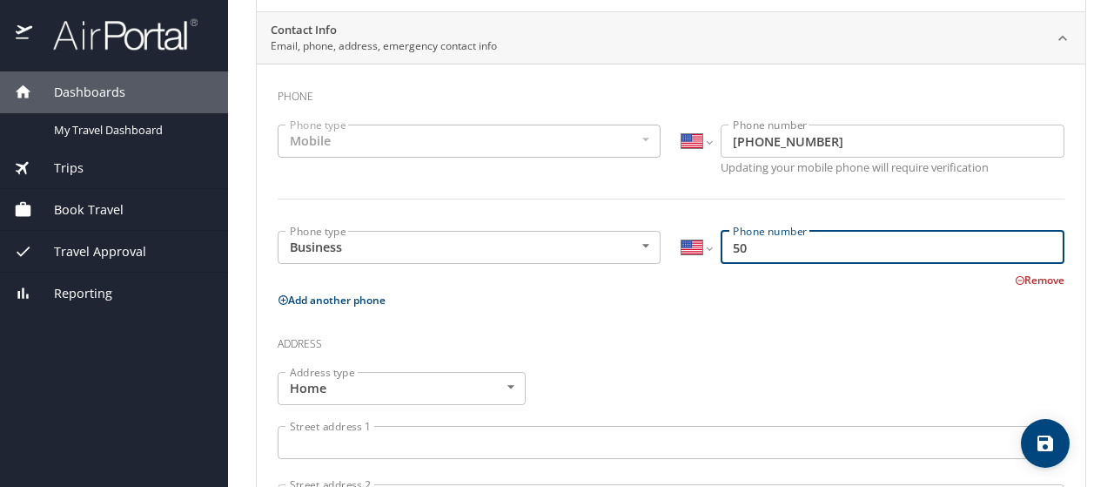
type input "5"
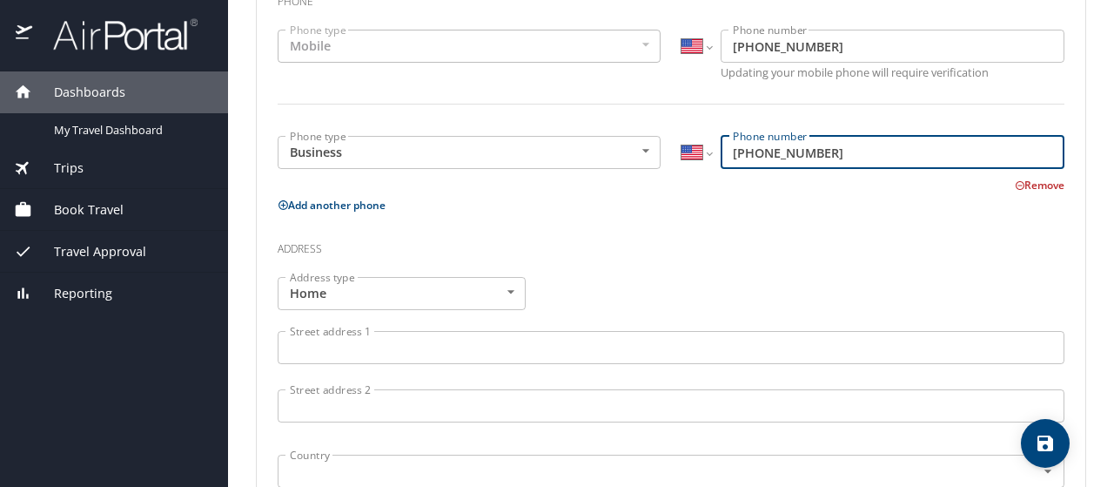
scroll to position [431, 0]
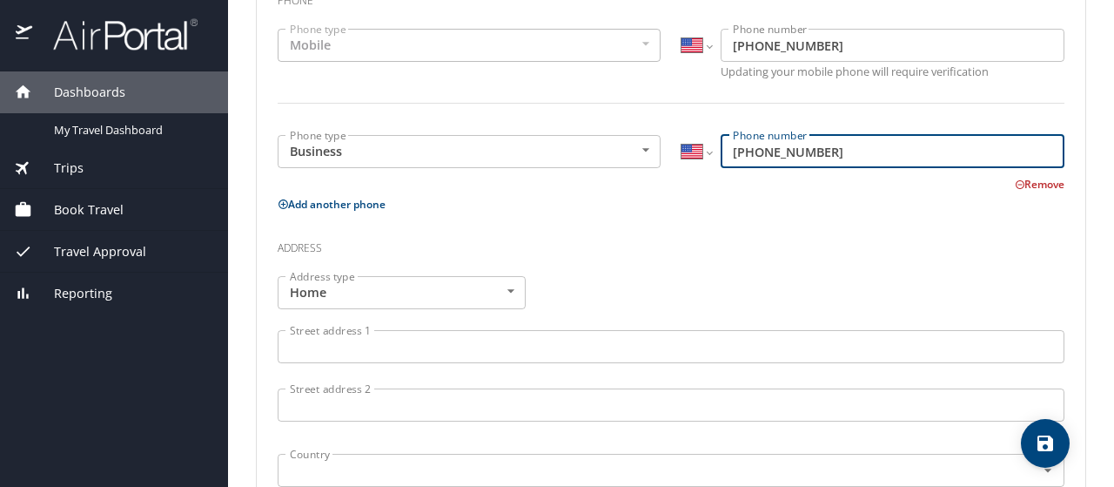
type input "(225) 614-0621"
click at [548, 344] on input "Street address 1" at bounding box center [671, 346] width 787 height 33
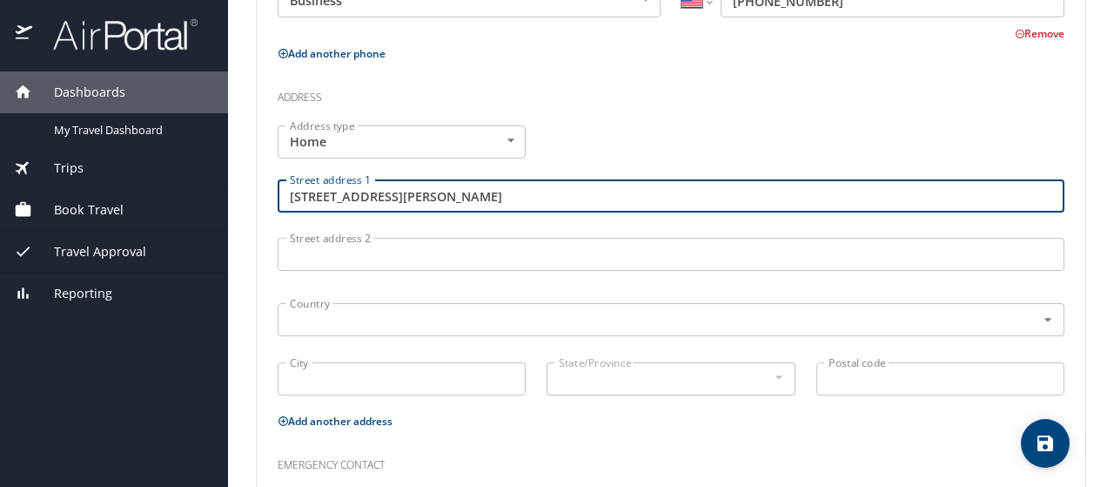
scroll to position [583, 0]
type input "816 Delia Lane"
click at [433, 323] on input "text" at bounding box center [645, 317] width 725 height 23
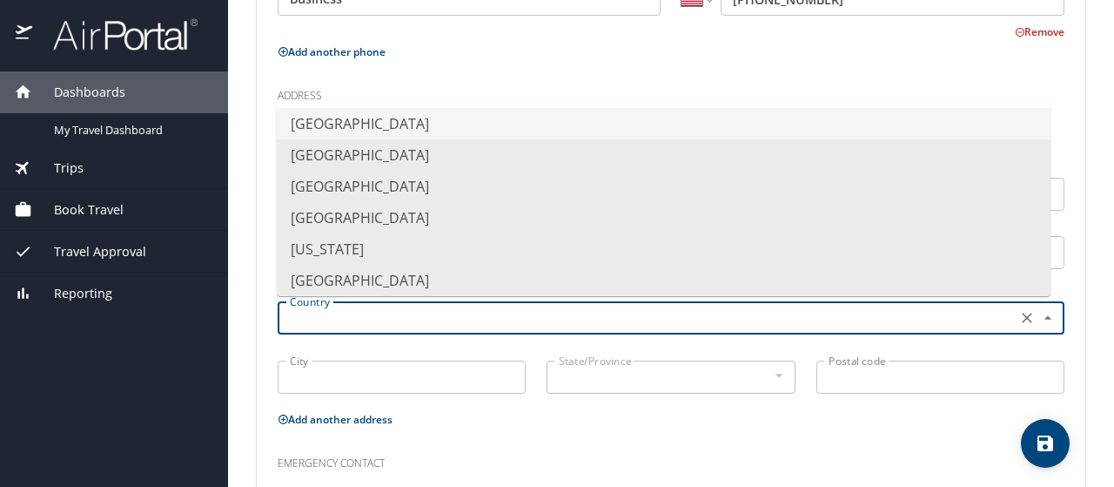
click at [438, 129] on li "United States of America" at bounding box center [664, 123] width 774 height 31
type input "United States of America"
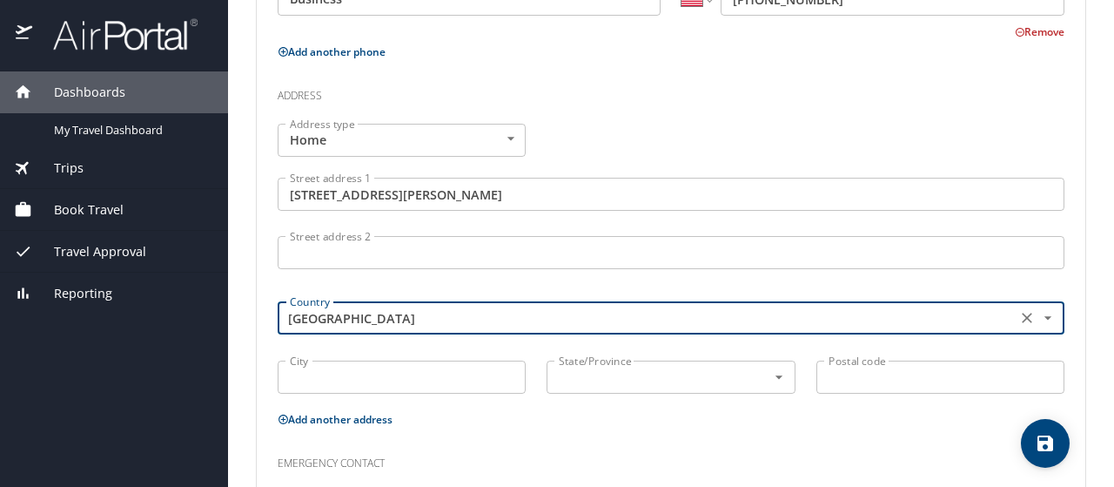
click at [383, 376] on input "City" at bounding box center [402, 376] width 248 height 33
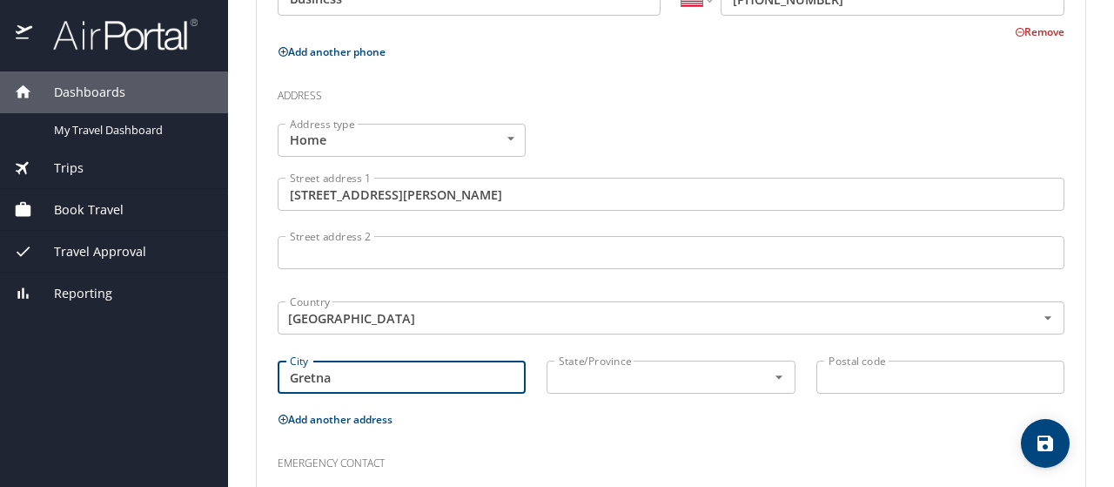
type input "Gretna"
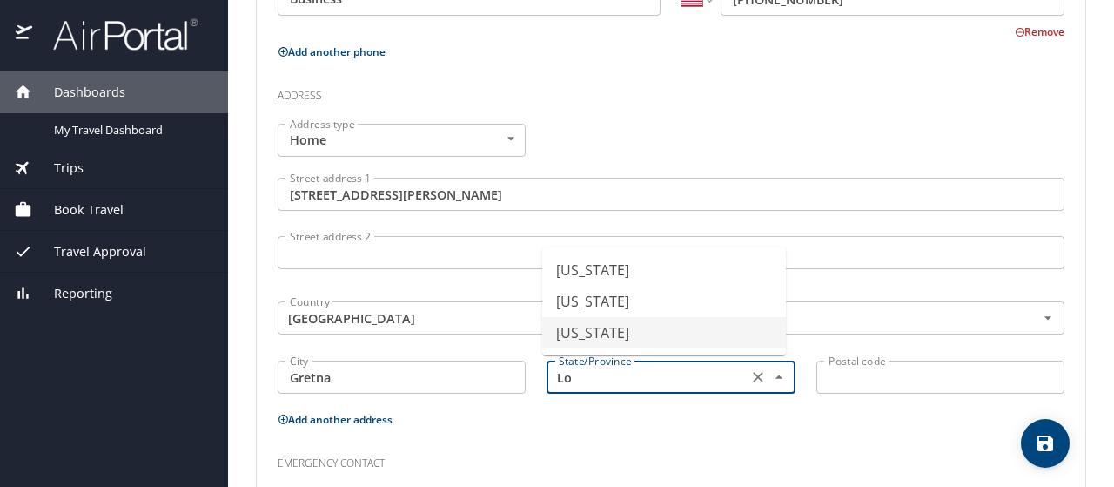
click at [576, 326] on li "Louisiana" at bounding box center [664, 332] width 244 height 31
type input "Louisiana"
click at [843, 379] on input "Postal code" at bounding box center [940, 376] width 248 height 33
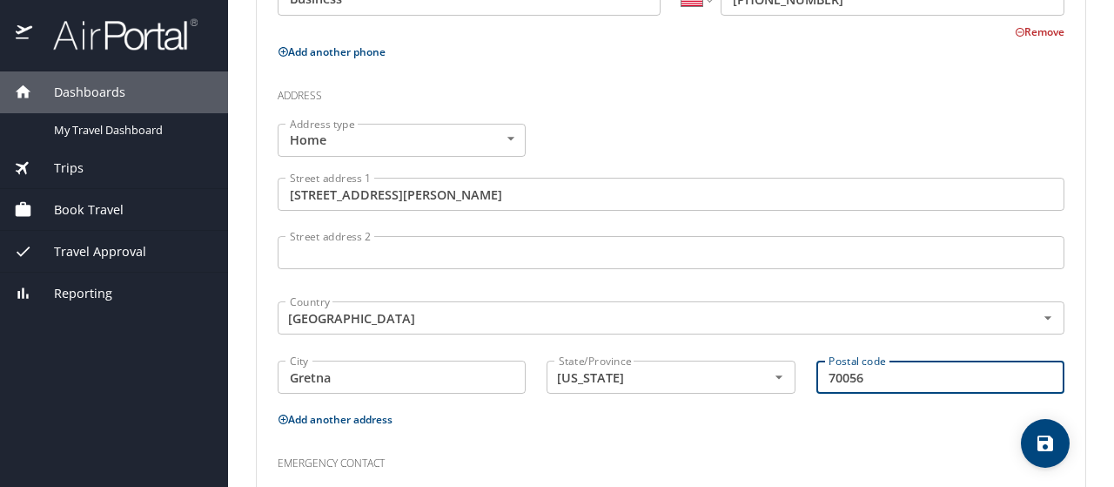
scroll to position [733, 0]
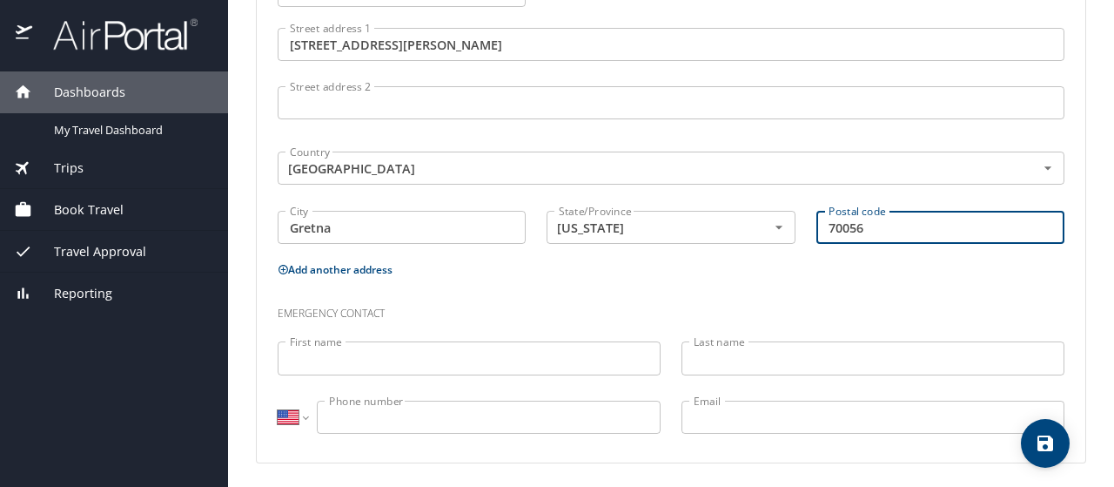
type input "70056"
click at [524, 363] on input "First name" at bounding box center [469, 357] width 383 height 33
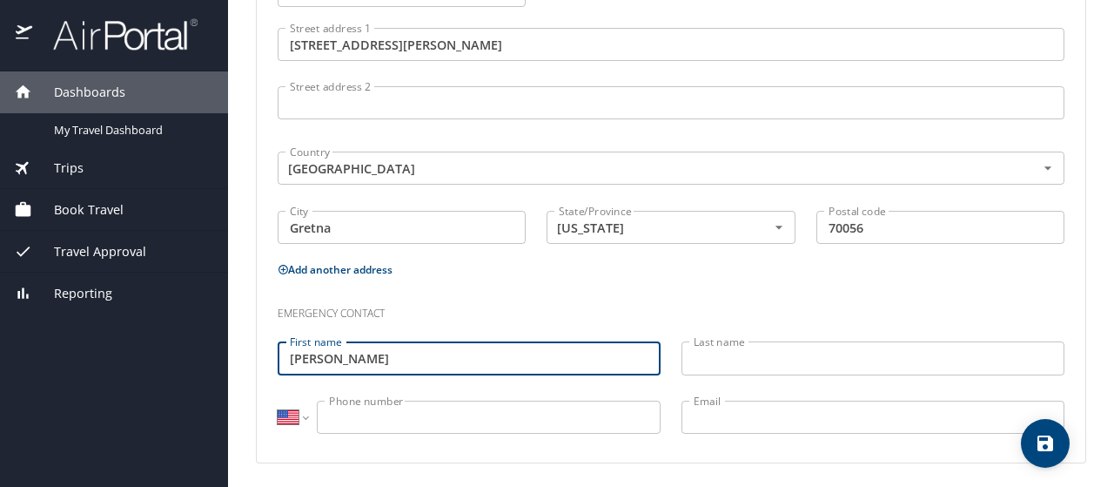
type input "John"
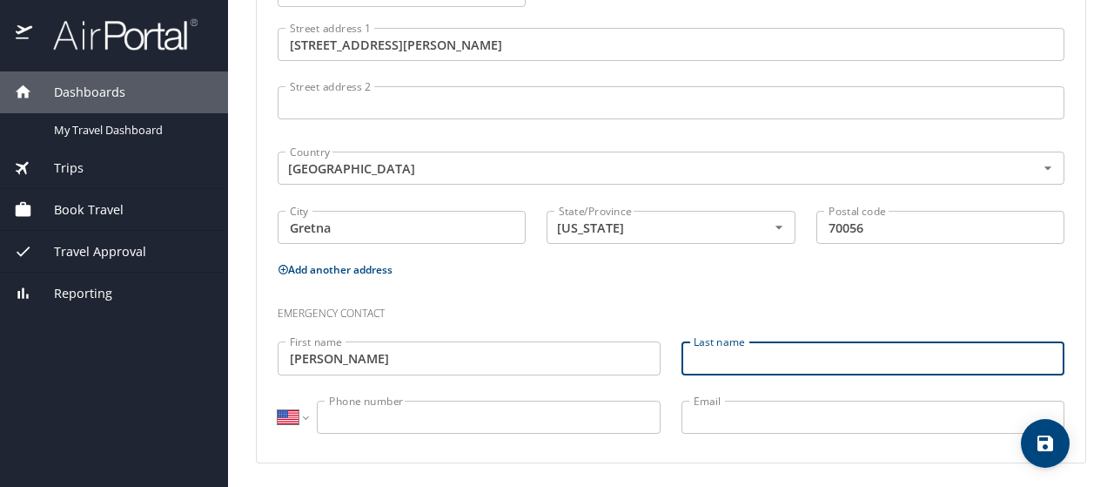
type input "C"
type input "Vanison"
click at [480, 408] on input "Phone number" at bounding box center [489, 416] width 344 height 33
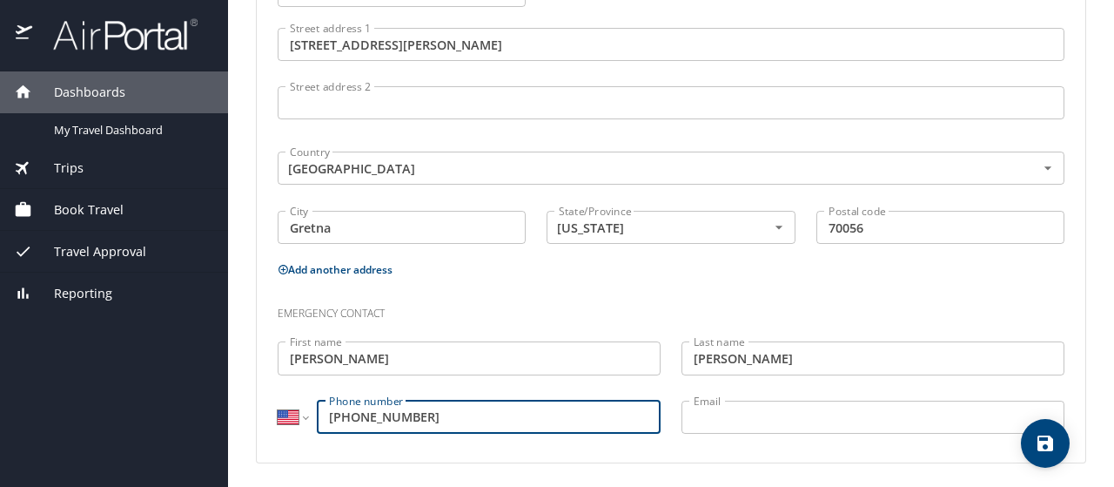
type input "(504) 952-8112"
click at [702, 412] on input "Email" at bounding box center [873, 416] width 383 height 33
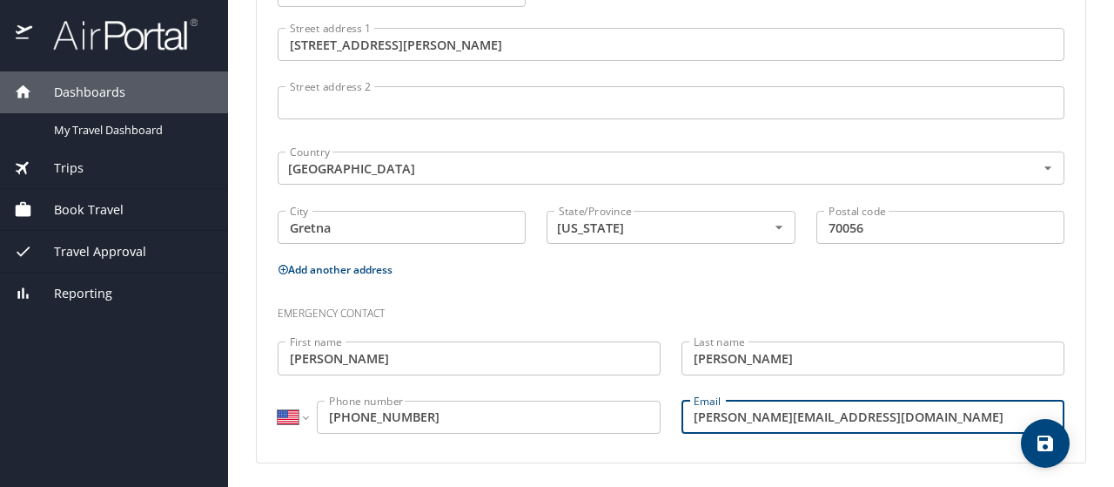
type input "germaingilson@hotmail.com"
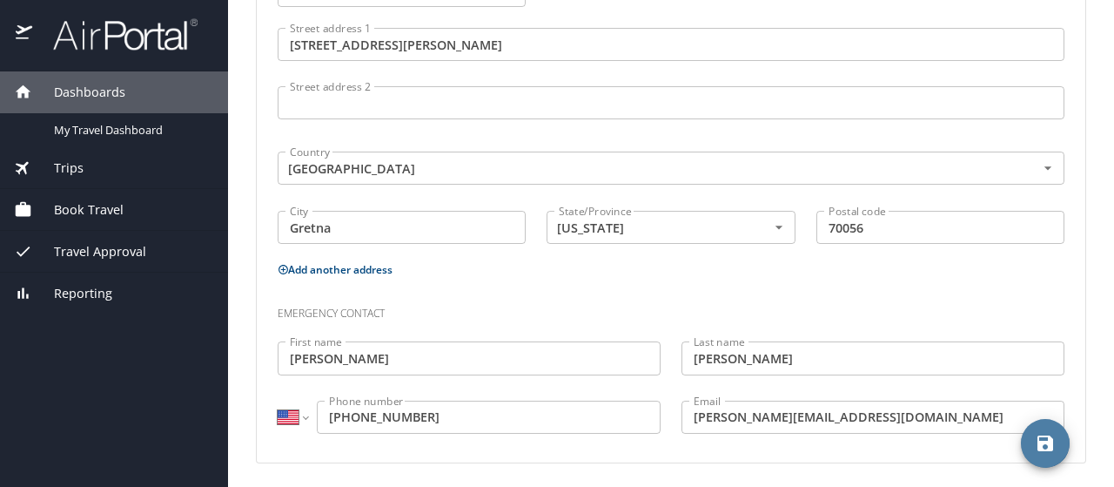
click at [1046, 448] on icon "save" at bounding box center [1045, 443] width 21 height 21
select select "US"
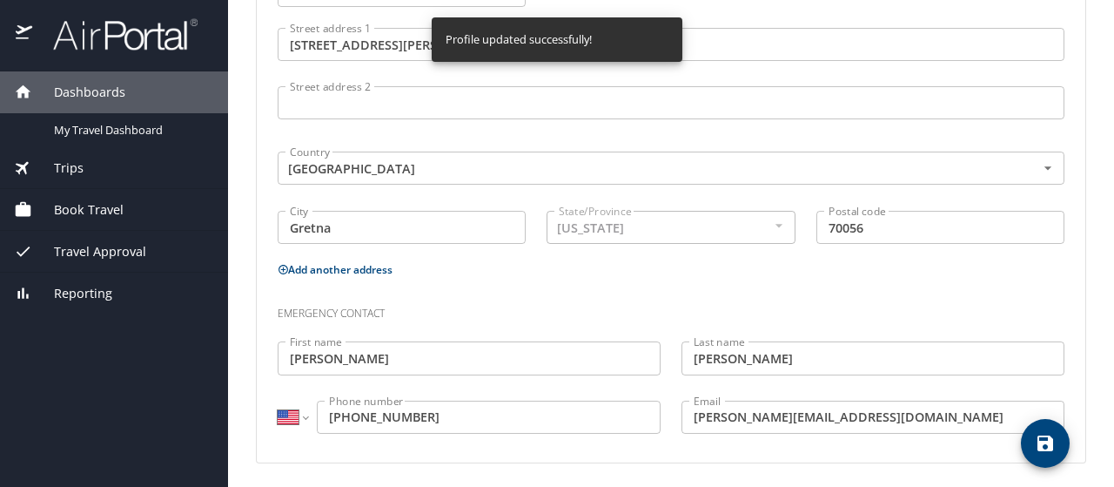
select select "US"
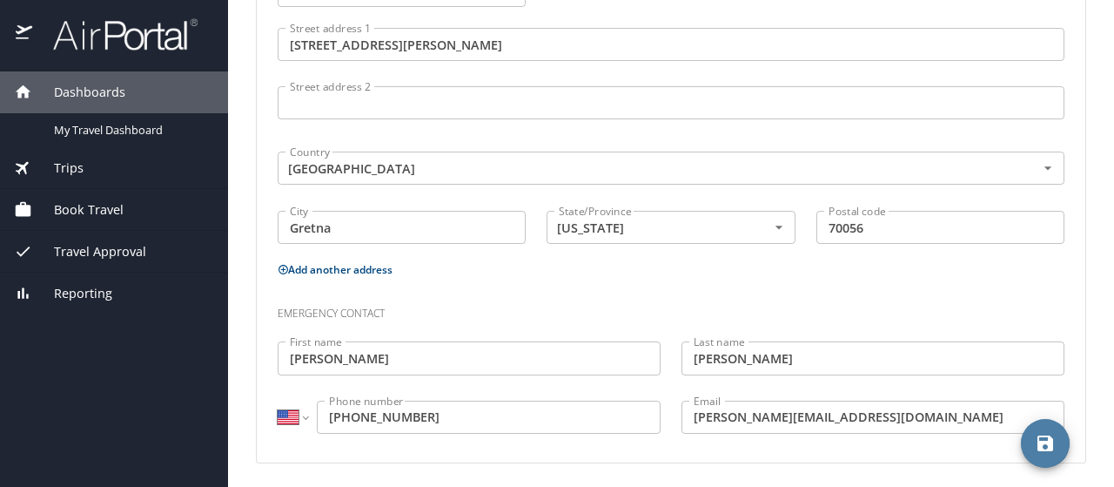
click at [102, 203] on span "Book Travel" at bounding box center [77, 209] width 91 height 19
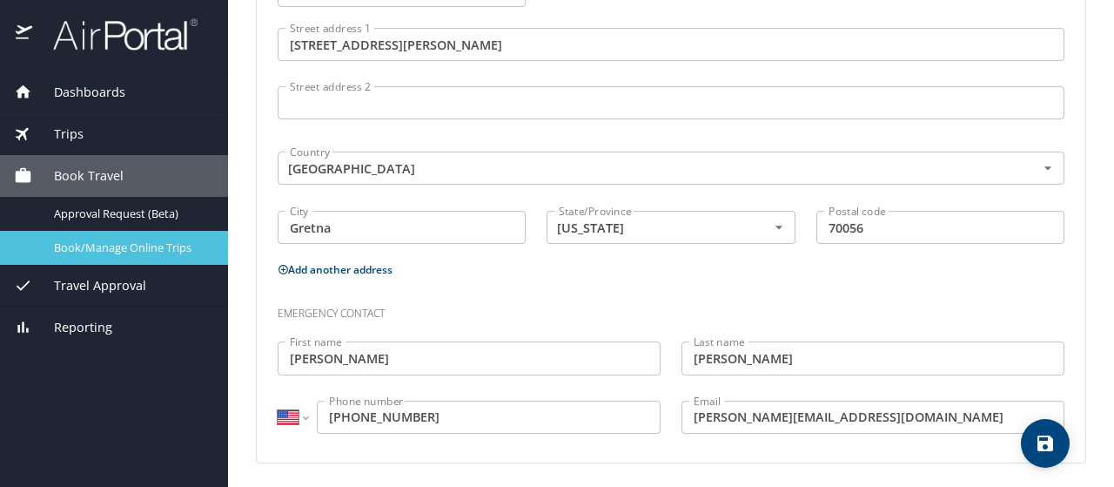
click at [138, 240] on span "Book/Manage Online Trips" at bounding box center [130, 247] width 153 height 17
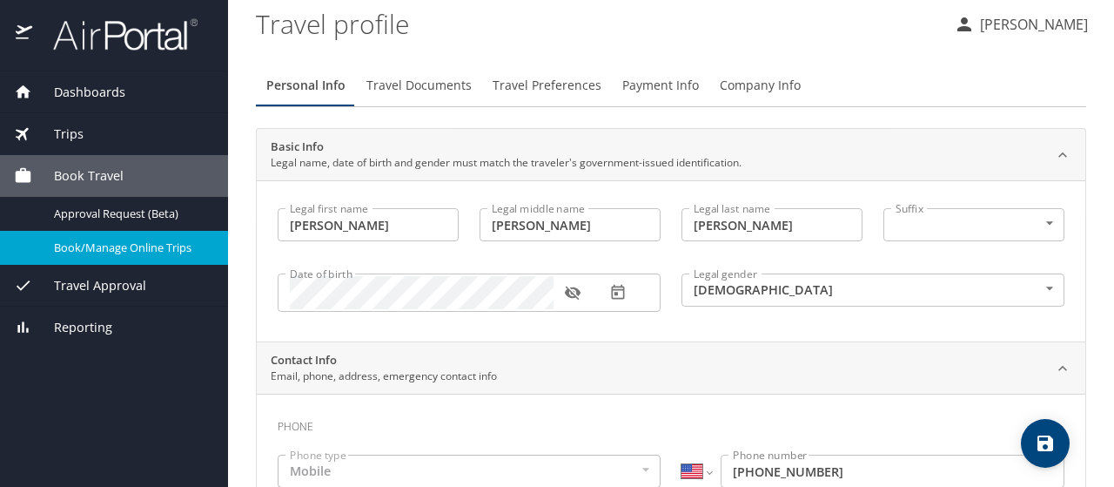
scroll to position [0, 0]
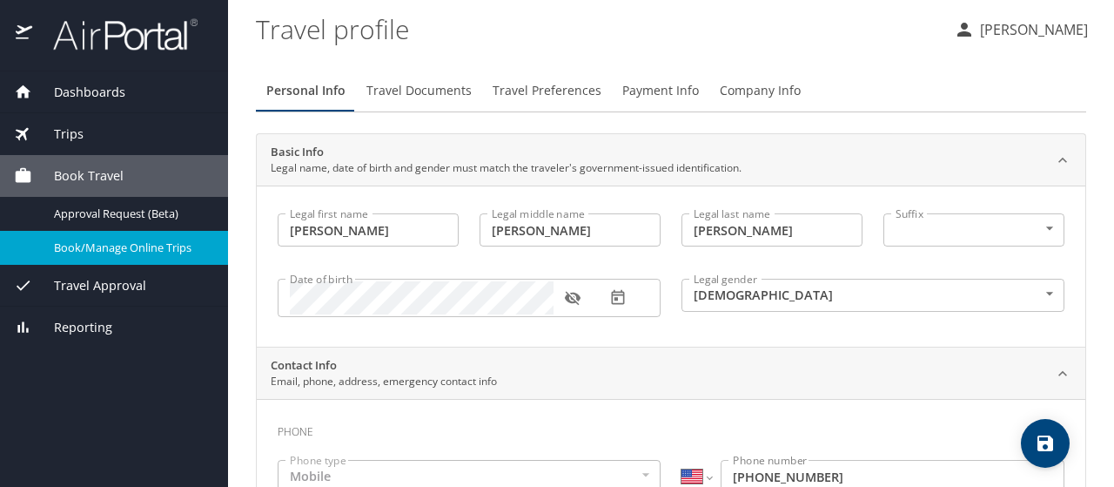
click at [430, 84] on span "Travel Documents" at bounding box center [418, 91] width 105 height 22
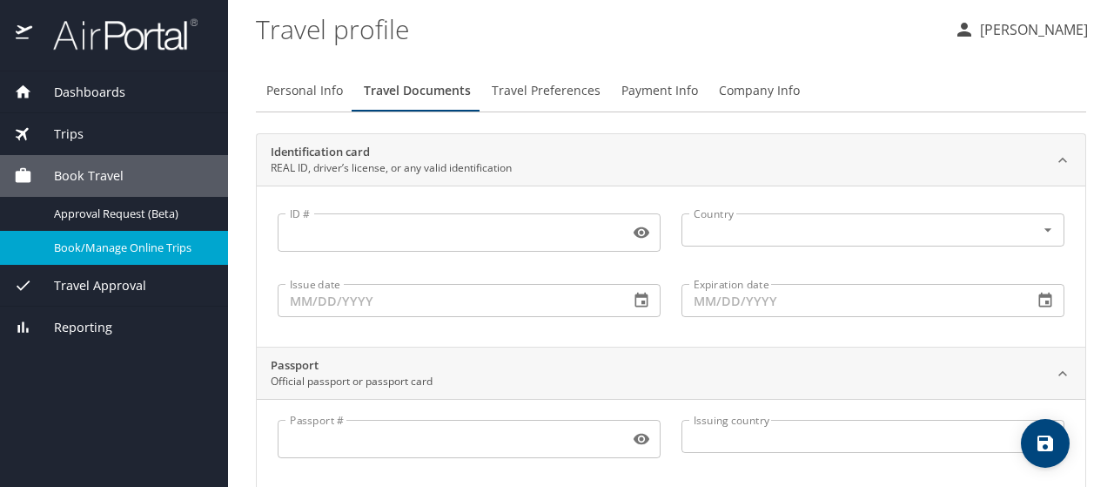
click at [411, 225] on input "ID #" at bounding box center [450, 232] width 345 height 33
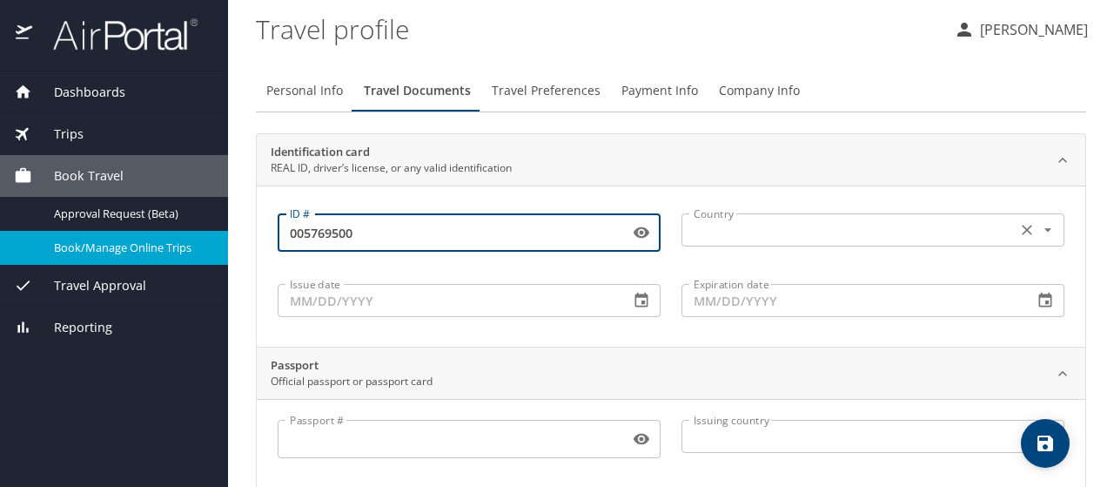
type input "005769500"
click at [700, 230] on input "text" at bounding box center [847, 229] width 321 height 23
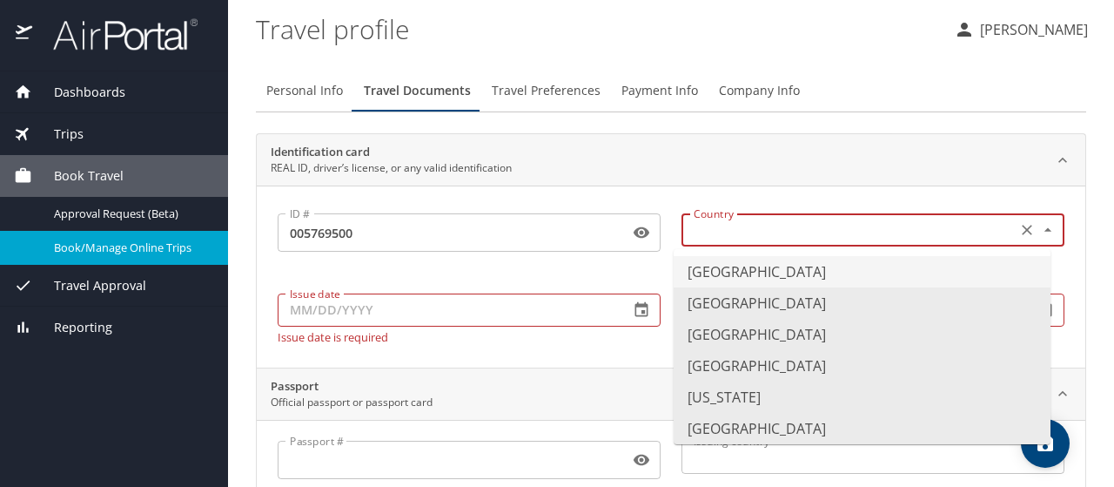
click at [715, 272] on li "United States of America" at bounding box center [862, 271] width 377 height 31
type input "United States of America"
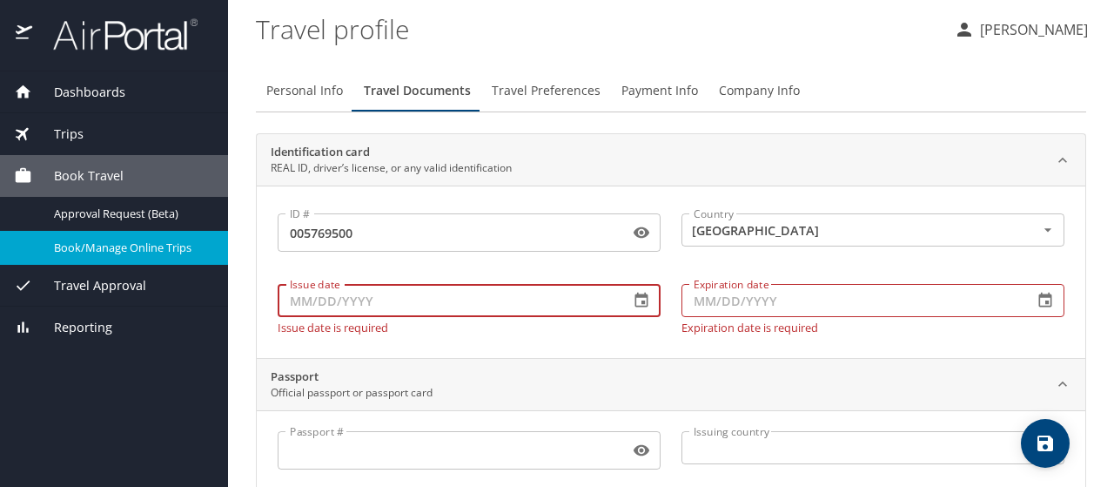
click at [315, 294] on input "Issue date" at bounding box center [447, 300] width 338 height 33
type input "09/17/2024"
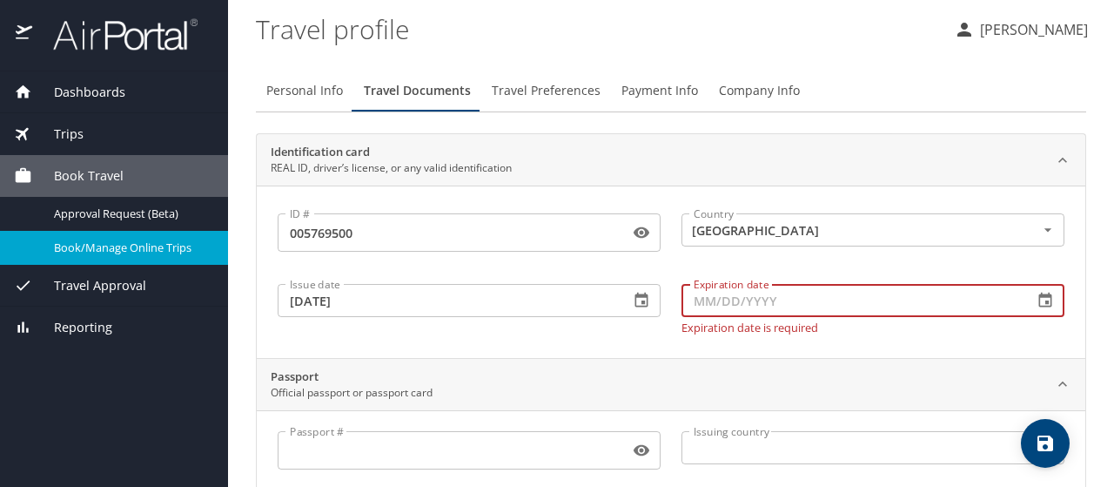
click at [710, 299] on input "Expiration date" at bounding box center [851, 300] width 338 height 33
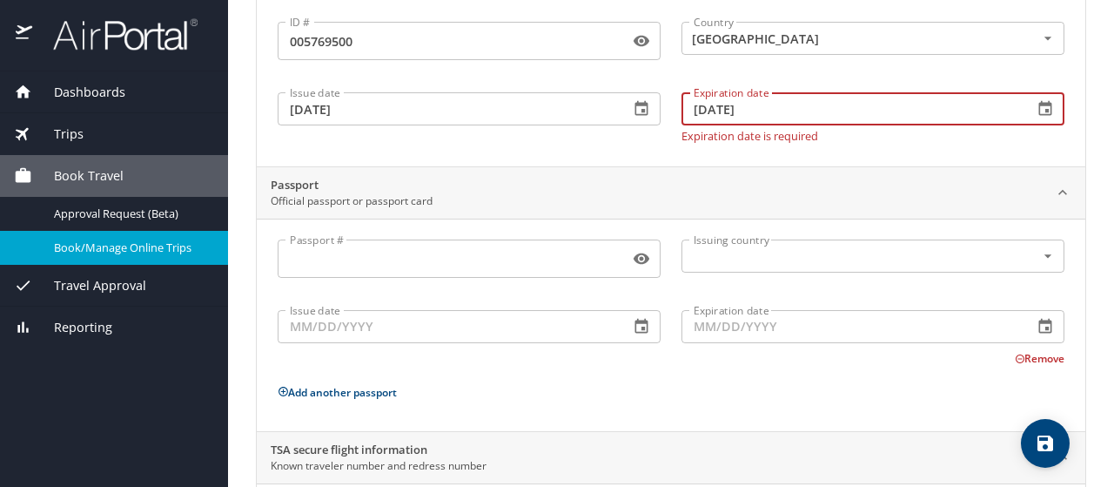
scroll to position [317, 0]
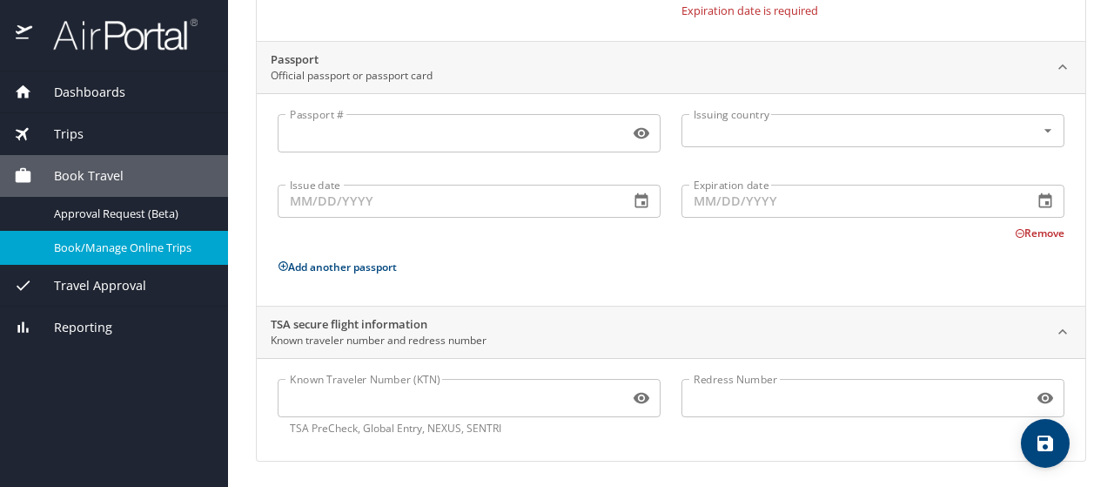
type input "09/25/2030"
click at [418, 130] on input "Passport #" at bounding box center [450, 133] width 345 height 33
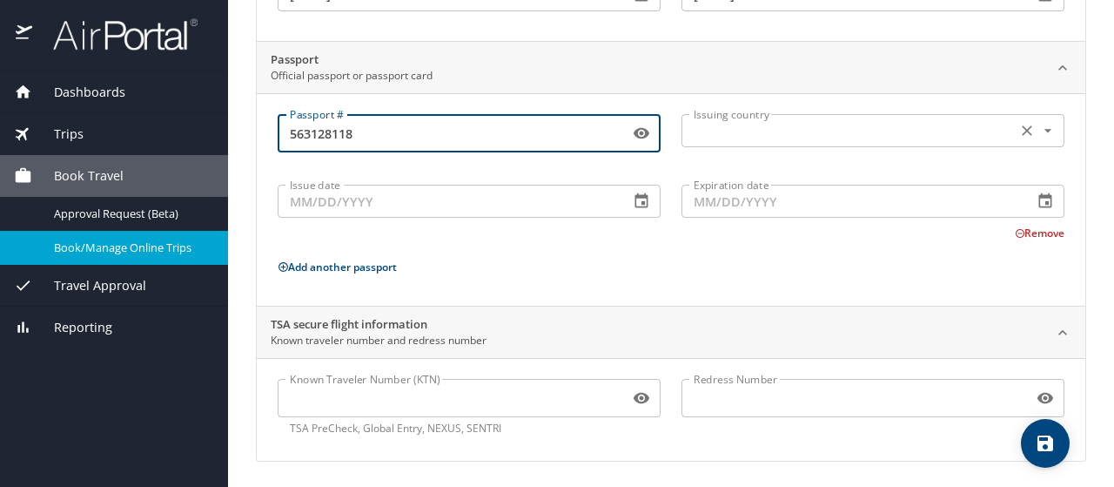
type input "563128118"
click at [714, 123] on input "text" at bounding box center [847, 130] width 321 height 23
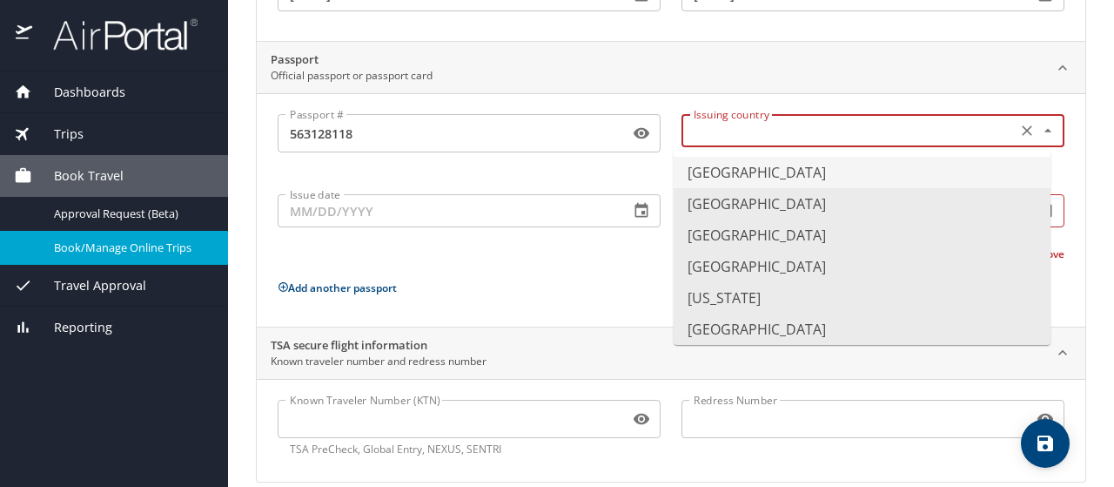
click at [722, 172] on li "United States of America" at bounding box center [862, 172] width 377 height 31
type input "United States of America"
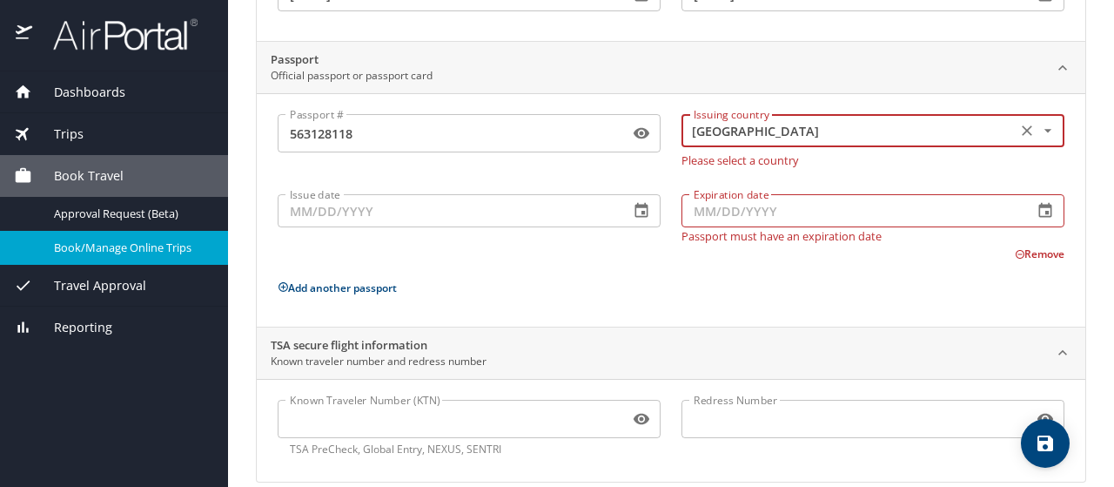
click at [319, 212] on input "Issue date" at bounding box center [447, 210] width 338 height 33
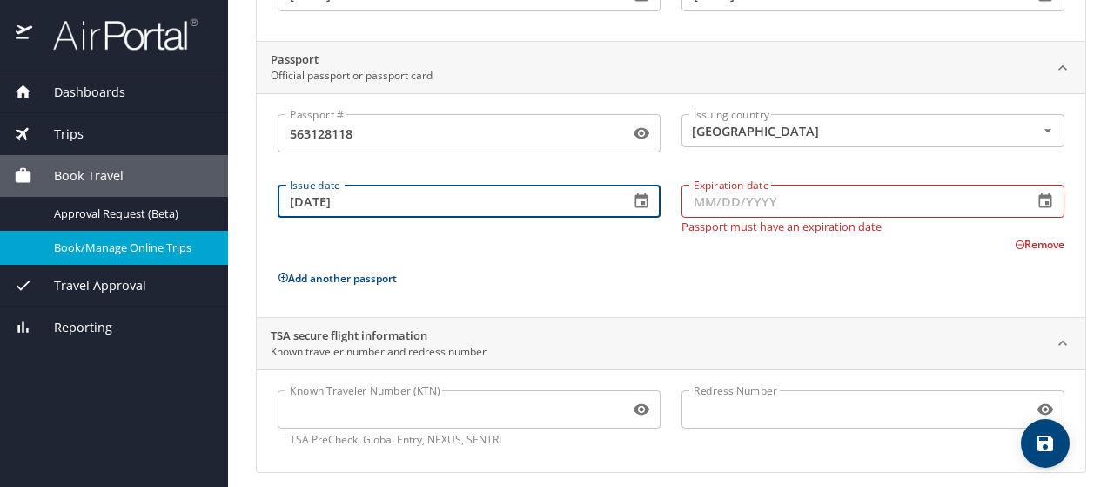
type input "08/07/2017"
click at [699, 202] on input "Expiration date" at bounding box center [851, 201] width 338 height 33
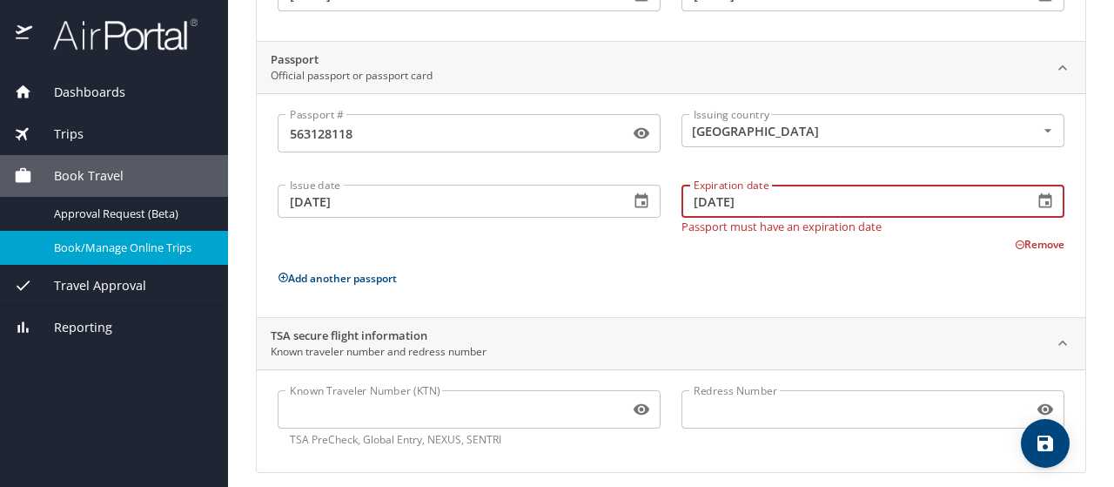
scroll to position [317, 0]
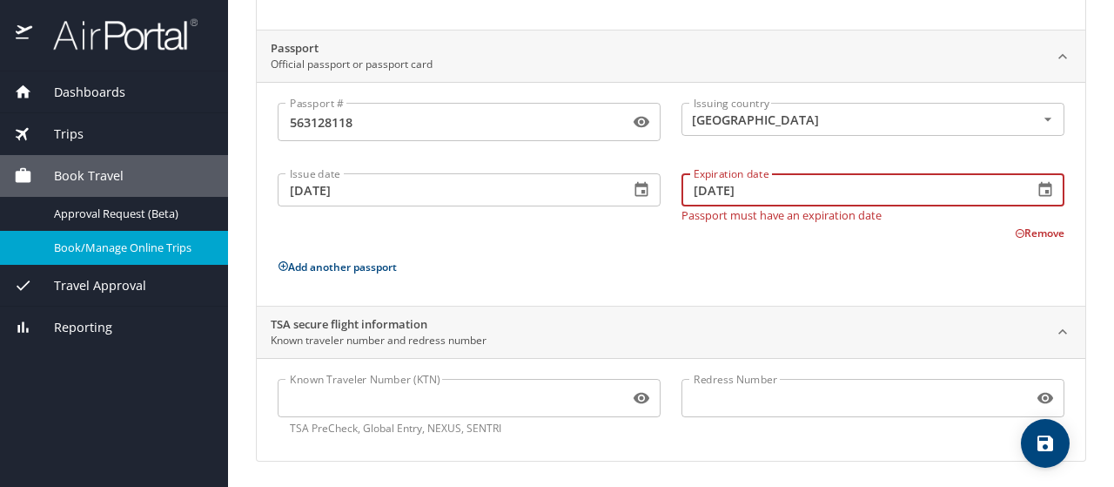
type input "08/06/2027"
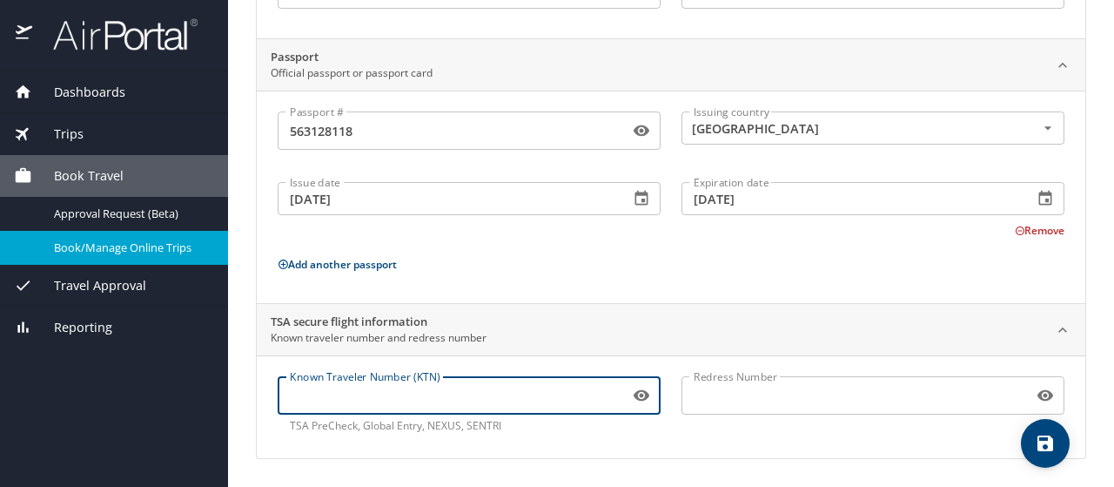
scroll to position [306, 0]
click at [402, 399] on input "Known Traveler Number (KTN)" at bounding box center [450, 397] width 345 height 33
type input "994954700"
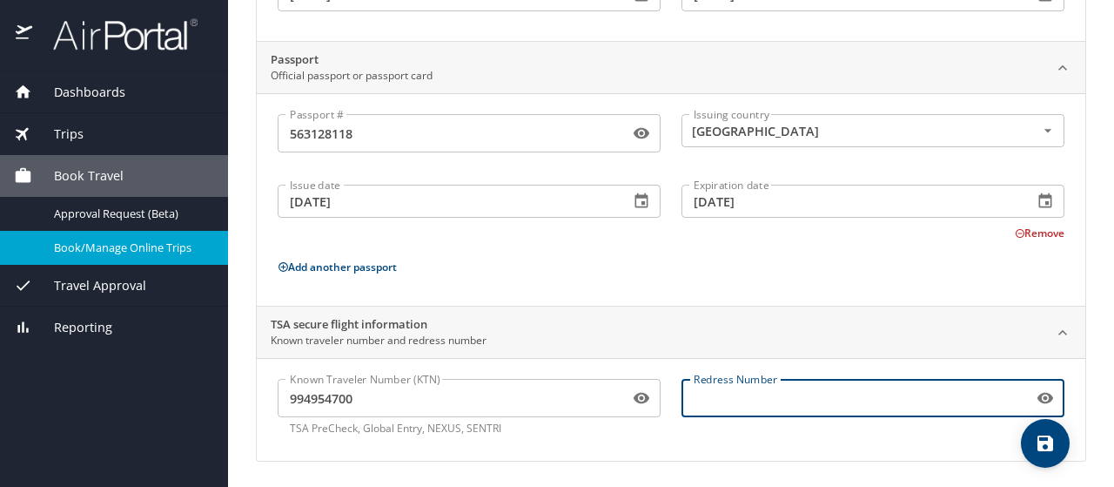
click at [702, 391] on input "Redress Number" at bounding box center [854, 397] width 345 height 33
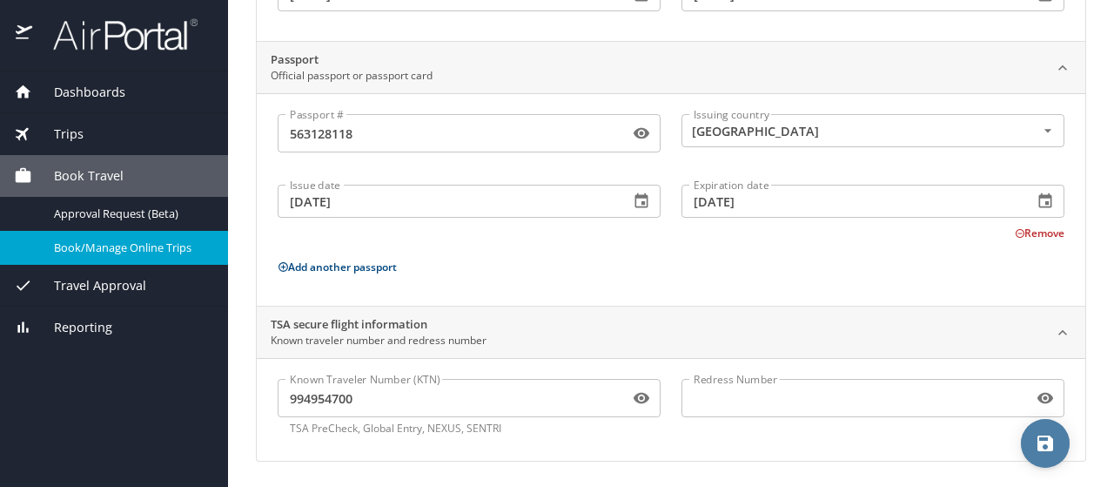
click at [1049, 443] on icon "save" at bounding box center [1046, 443] width 16 height 16
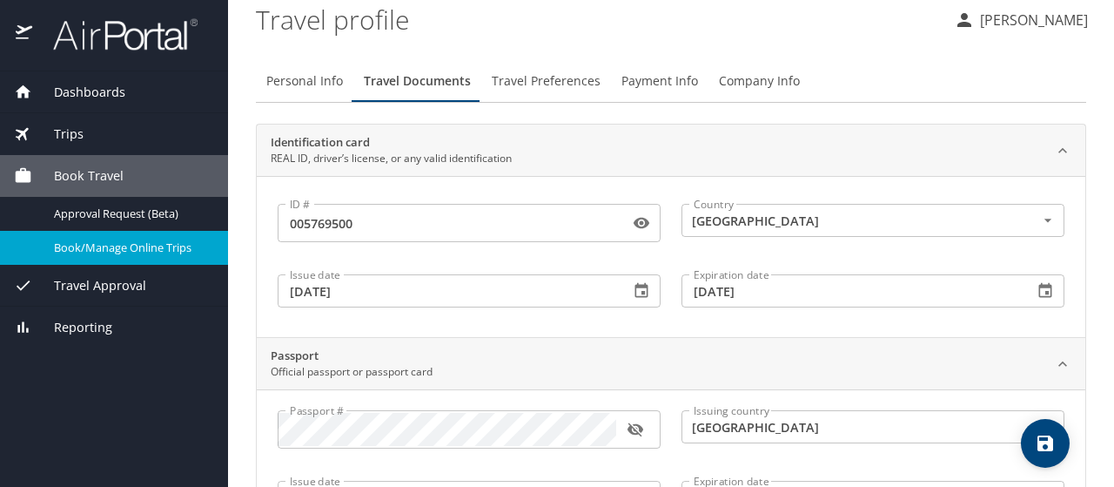
scroll to position [0, 0]
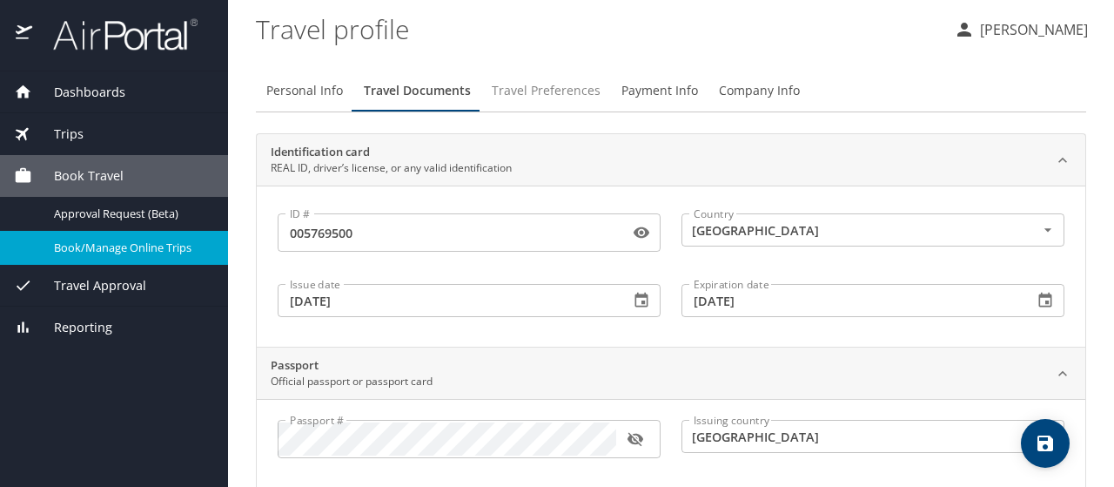
click at [570, 85] on span "Travel Preferences" at bounding box center [546, 91] width 109 height 22
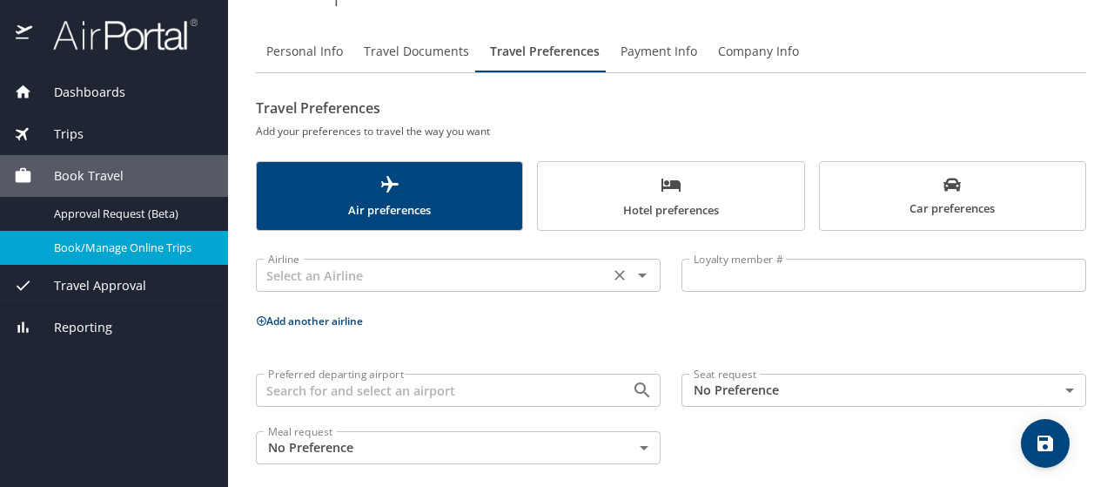
scroll to position [40, 0]
click at [637, 274] on icon "Open" at bounding box center [642, 274] width 21 height 21
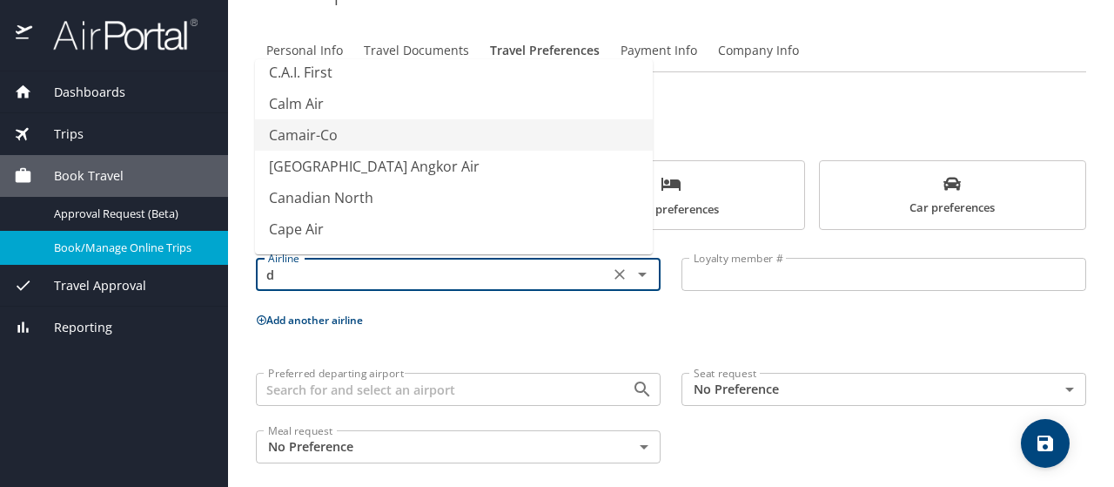
scroll to position [10, 0]
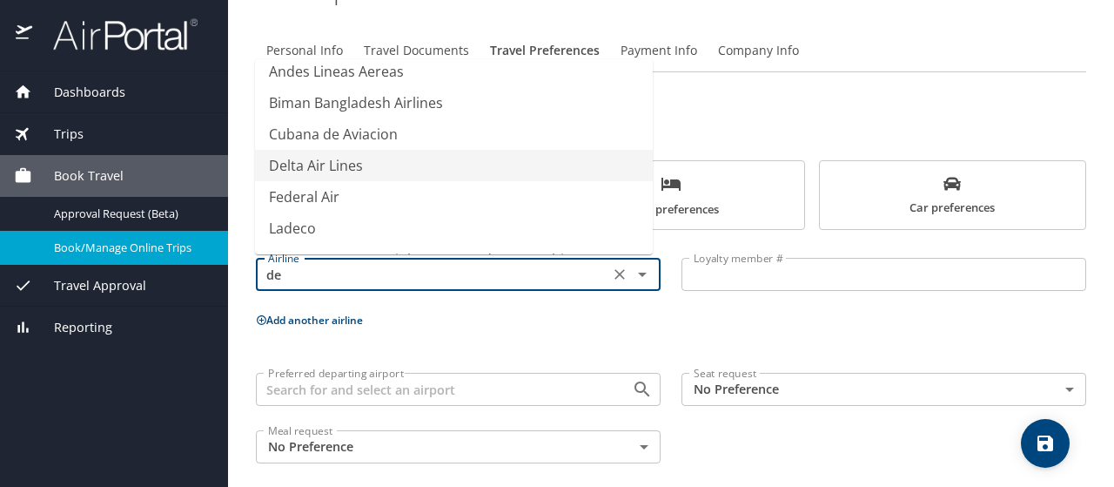
click at [433, 165] on li "Delta Air Lines" at bounding box center [454, 165] width 398 height 31
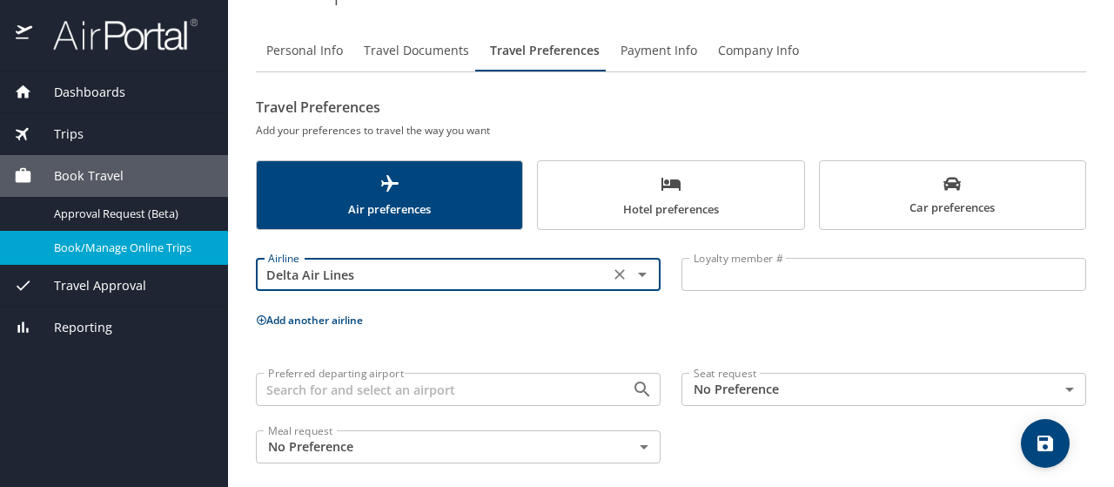
type input "Delta Air Lines"
click at [771, 274] on input "Loyalty member #" at bounding box center [884, 274] width 405 height 33
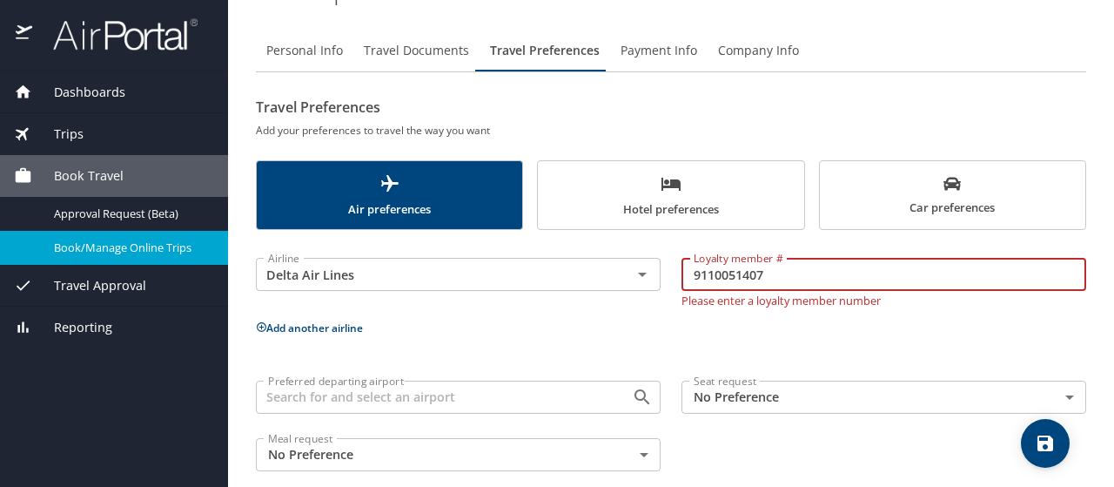
type input "9110051407"
click at [347, 323] on button "Add another airline" at bounding box center [309, 327] width 107 height 15
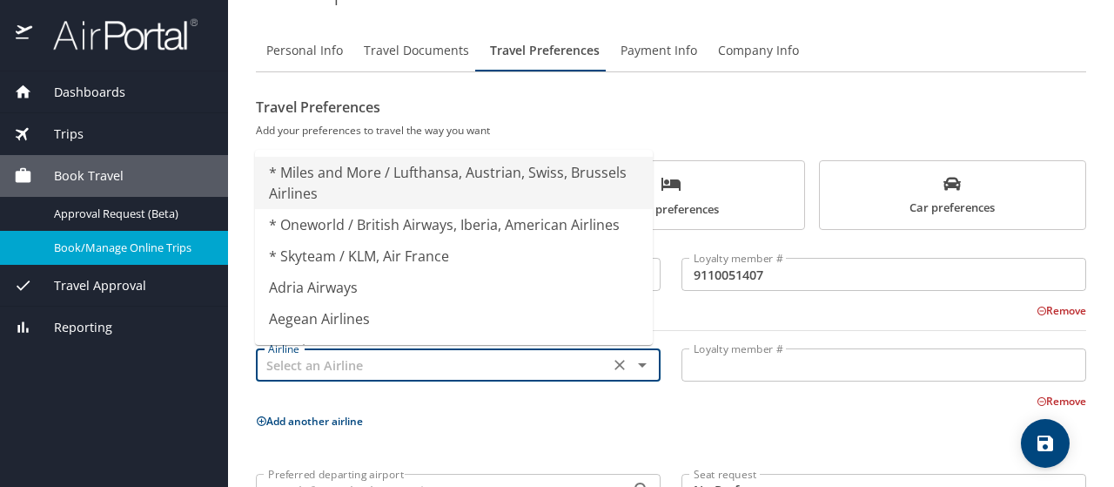
click at [420, 368] on input "text" at bounding box center [432, 364] width 343 height 23
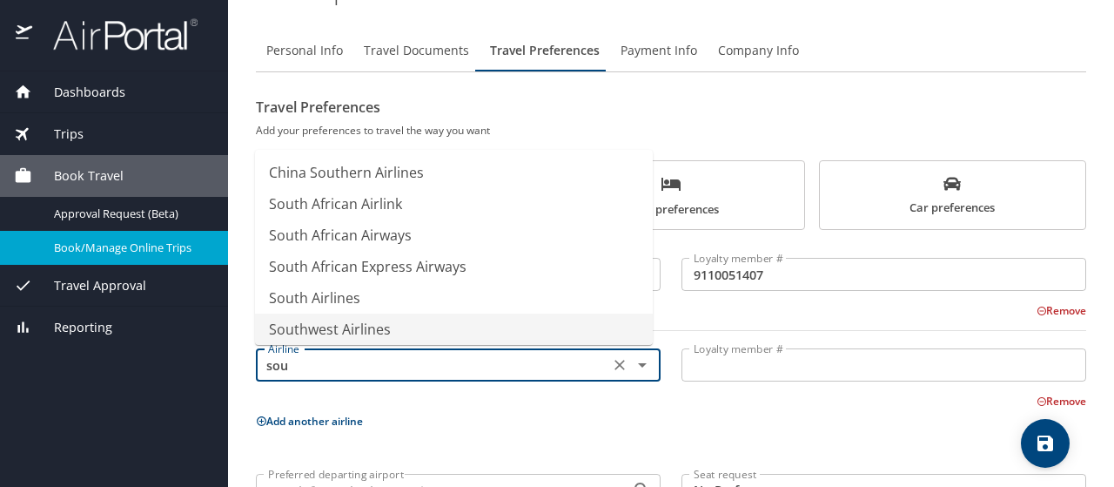
click at [406, 328] on li "Southwest Airlines" at bounding box center [454, 328] width 398 height 31
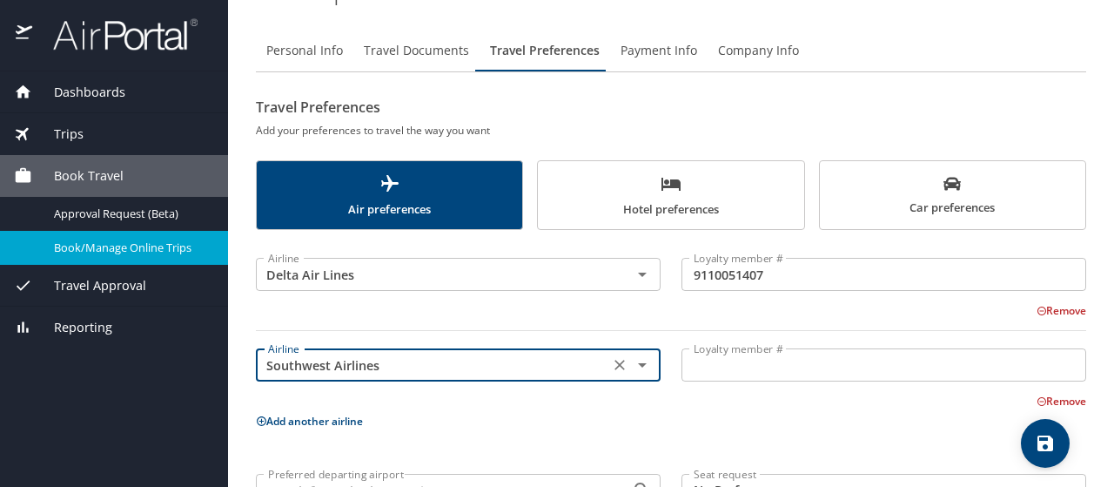
type input "Southwest Airlines"
click at [745, 357] on input "Loyalty member #" at bounding box center [884, 364] width 405 height 33
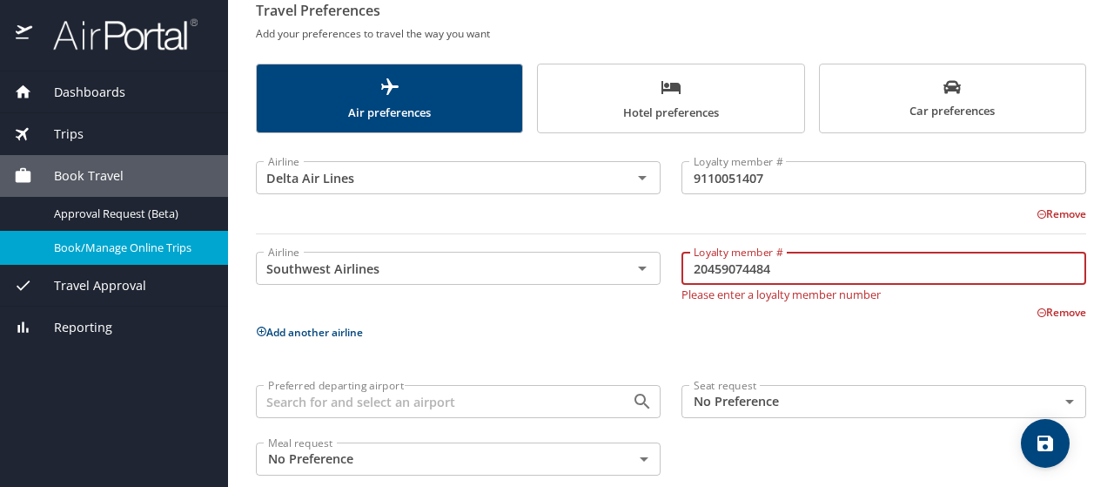
scroll to position [162, 0]
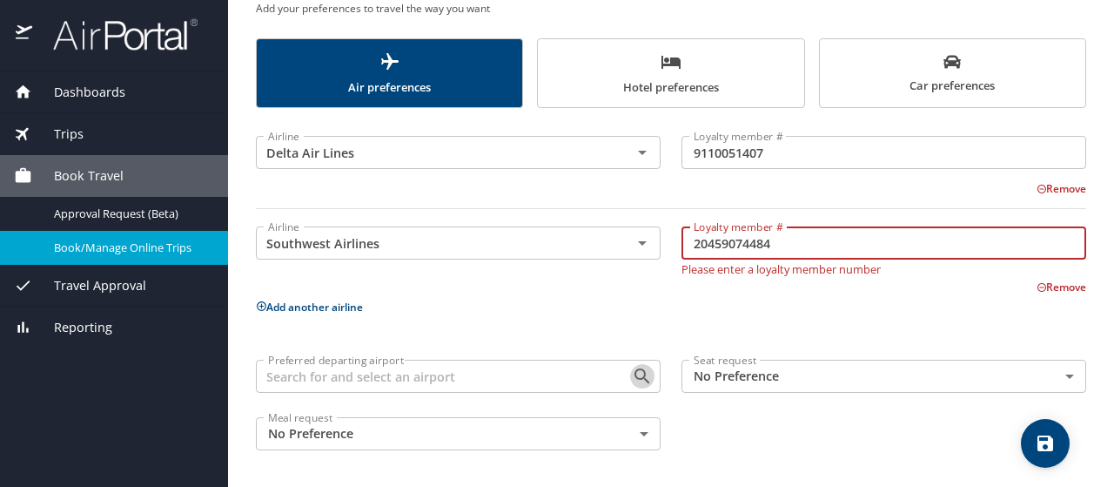
click at [635, 377] on icon "Open" at bounding box center [642, 375] width 15 height 15
type input "20459074484"
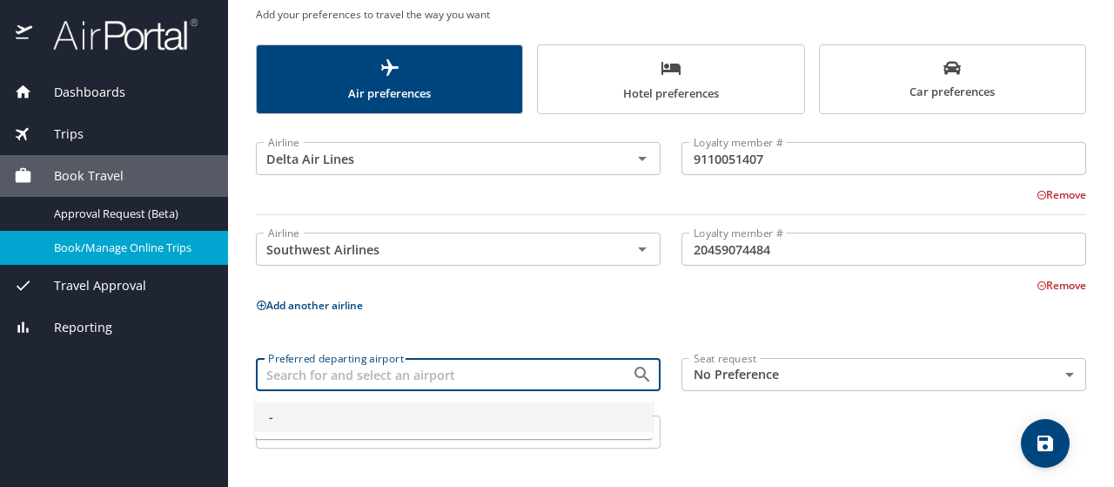
scroll to position [154, 0]
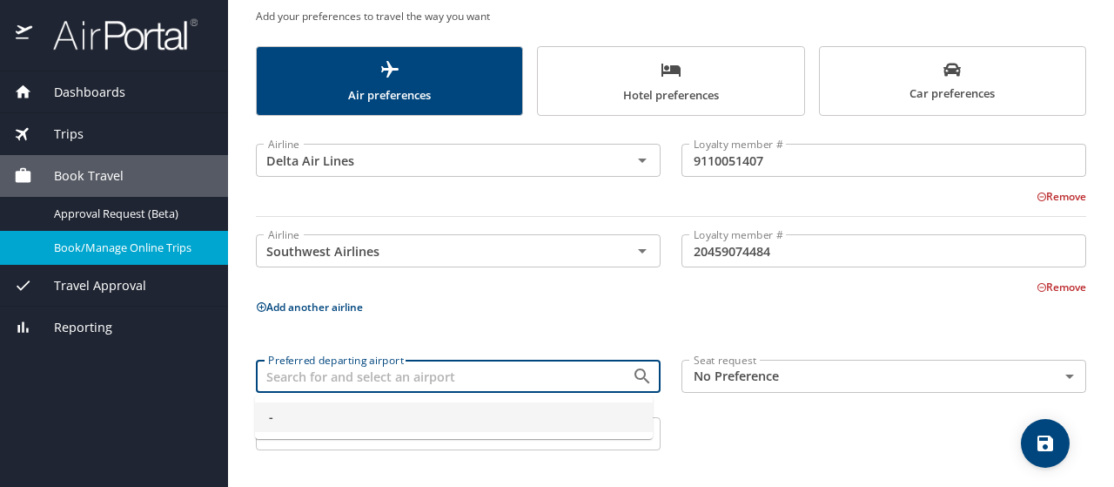
click at [474, 375] on input "Preferred departing airport" at bounding box center [432, 376] width 343 height 23
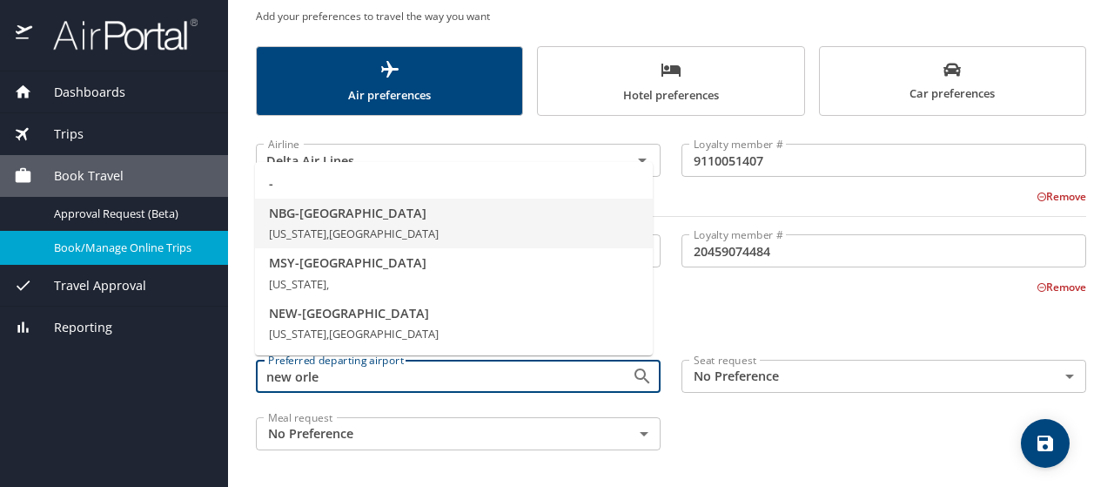
click at [370, 213] on span "NBG - New Orleans" at bounding box center [454, 213] width 370 height 19
type input "NBG - New Orleans"
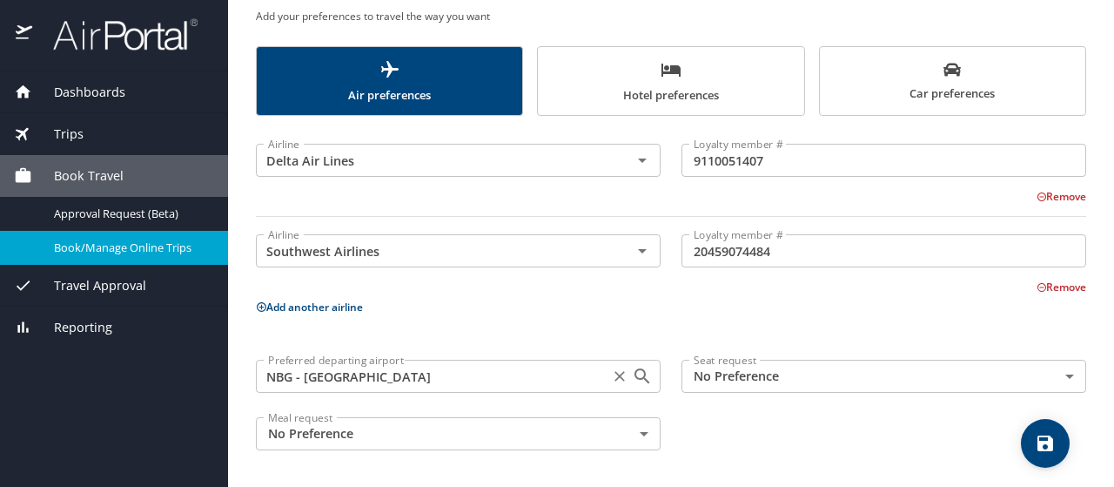
click at [611, 374] on icon "Clear" at bounding box center [619, 375] width 17 height 17
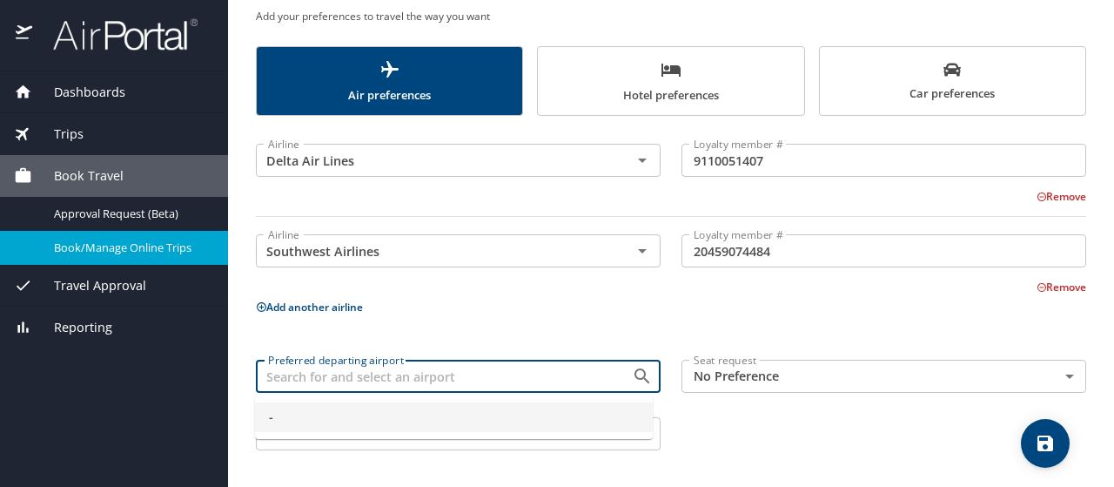
click at [533, 380] on input "Preferred departing airport" at bounding box center [432, 376] width 343 height 23
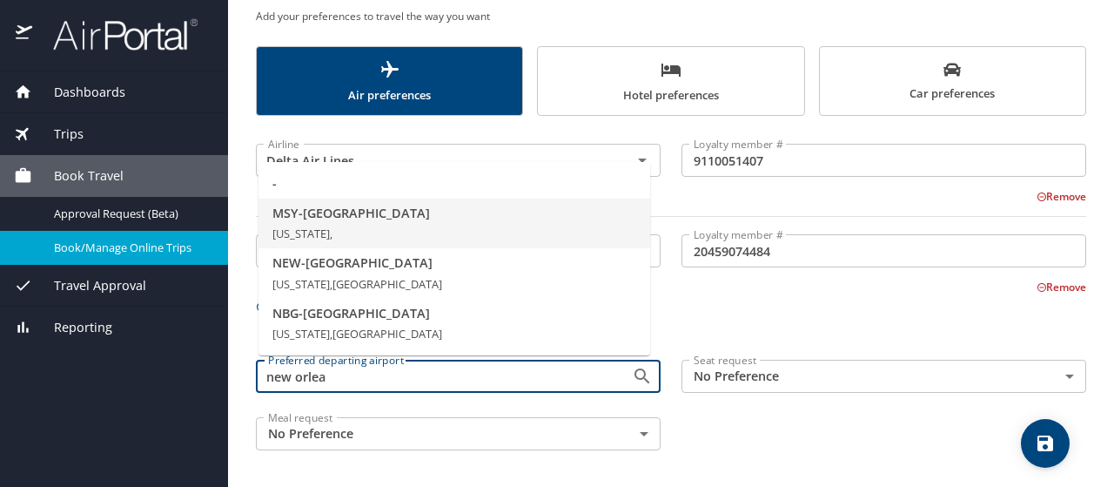
click at [390, 215] on span "MSY - New Orleans" at bounding box center [454, 213] width 364 height 19
type input "MSY - New Orleans"
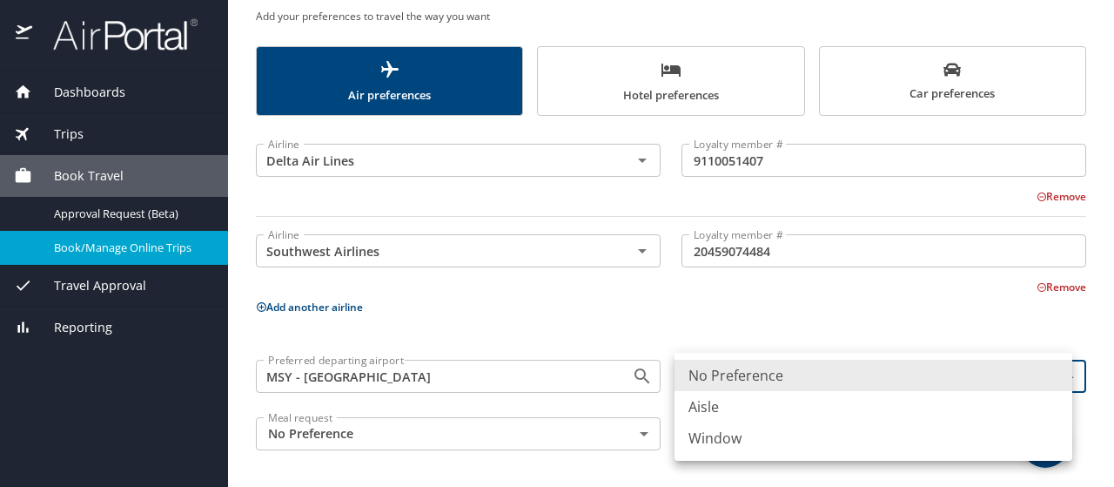
click at [822, 370] on body "Dashboards My Travel Dashboard Trips Current / Future Trips Past Trips Trips Mi…" at bounding box center [557, 243] width 1114 height 487
click at [733, 403] on li "Aisle" at bounding box center [874, 406] width 398 height 31
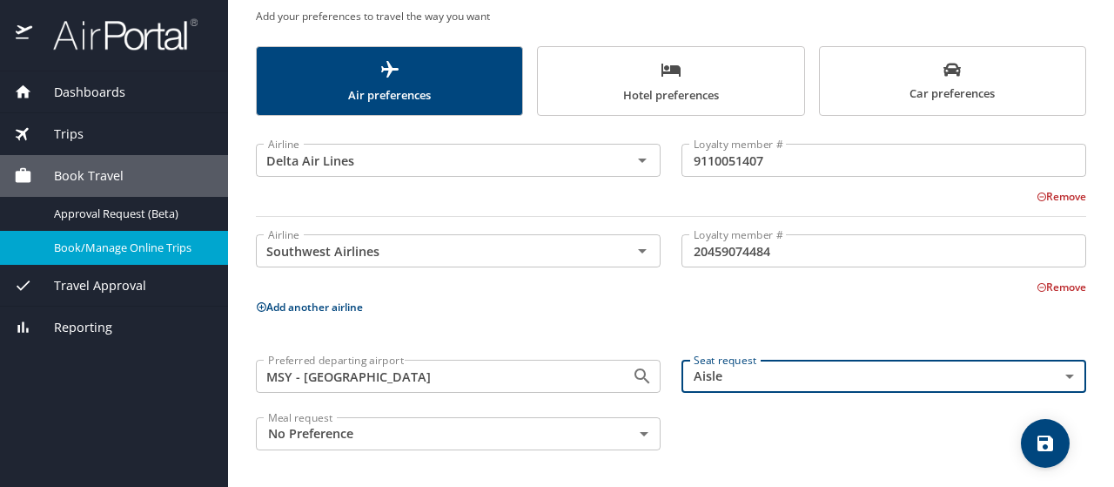
type input "Aisle"
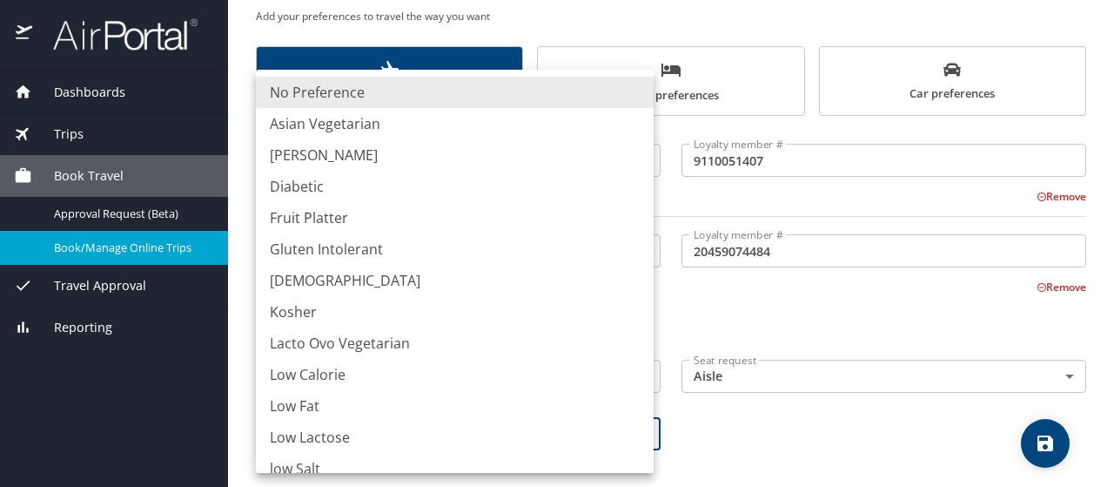
click at [635, 426] on body "Dashboards My Travel Dashboard Trips Current / Future Trips Past Trips Trips Mi…" at bounding box center [557, 243] width 1114 height 487
click at [769, 424] on div at bounding box center [557, 243] width 1114 height 487
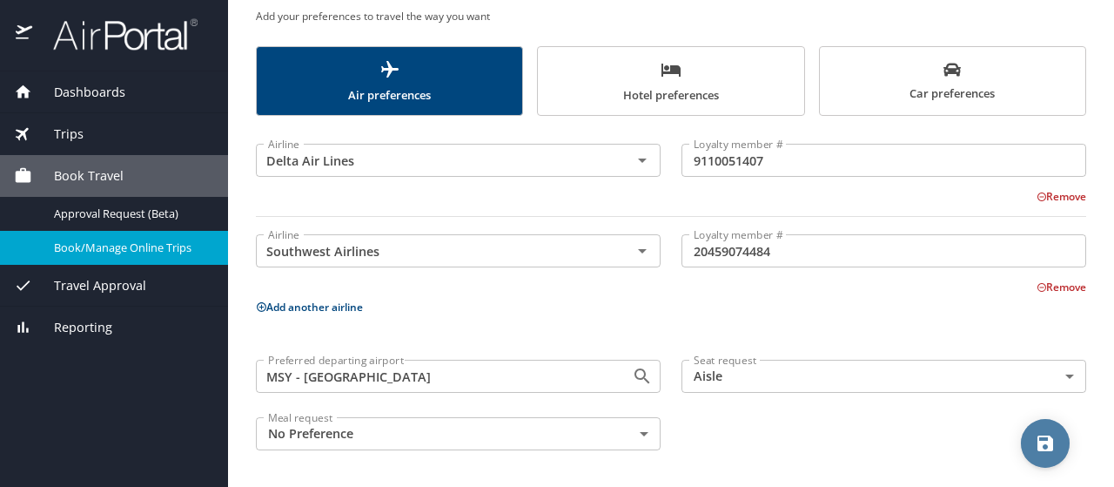
click at [1050, 438] on icon "save" at bounding box center [1046, 443] width 16 height 16
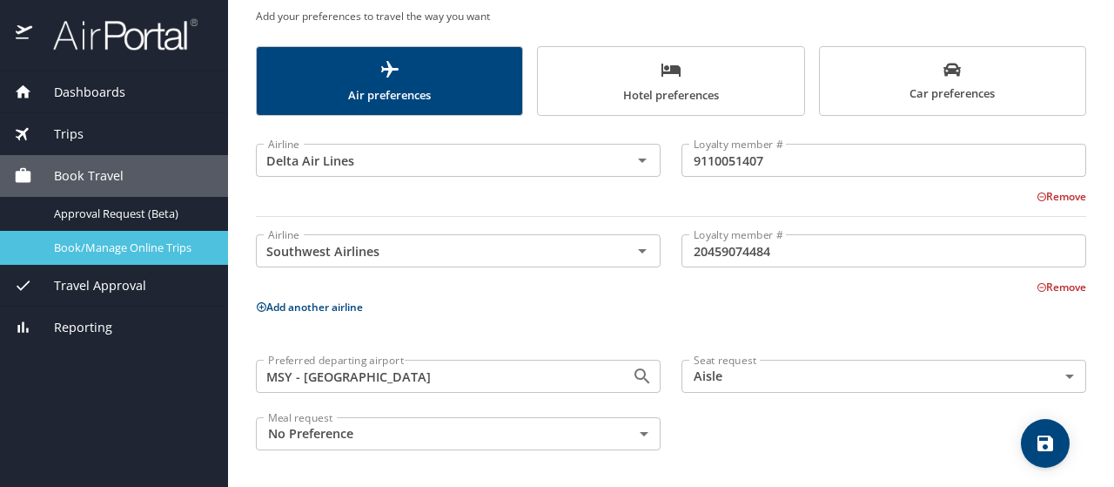
click at [120, 250] on span "Book/Manage Online Trips" at bounding box center [130, 247] width 153 height 17
